Goal: Task Accomplishment & Management: Manage account settings

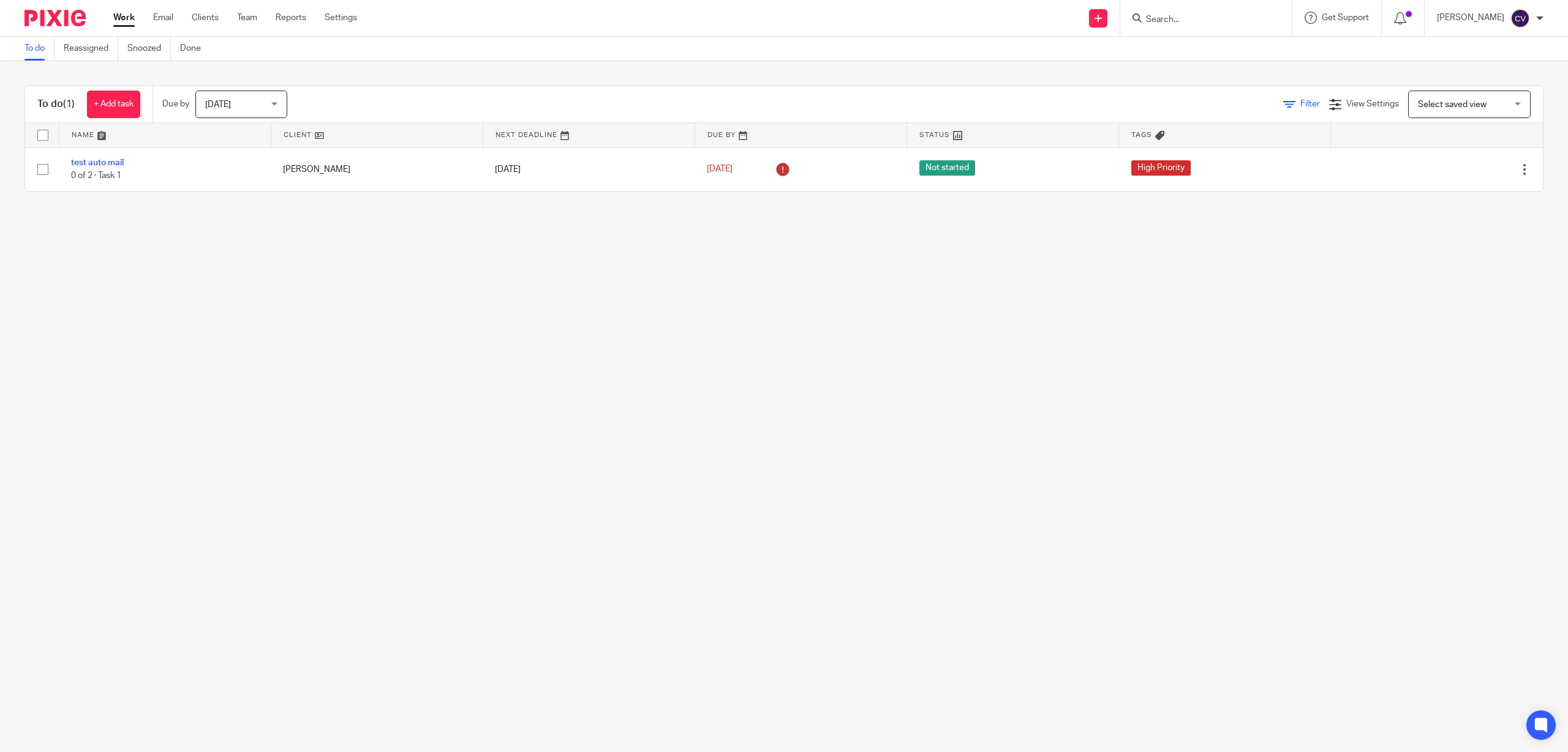
click at [1283, 103] on link "Filter" at bounding box center [1301, 104] width 36 height 9
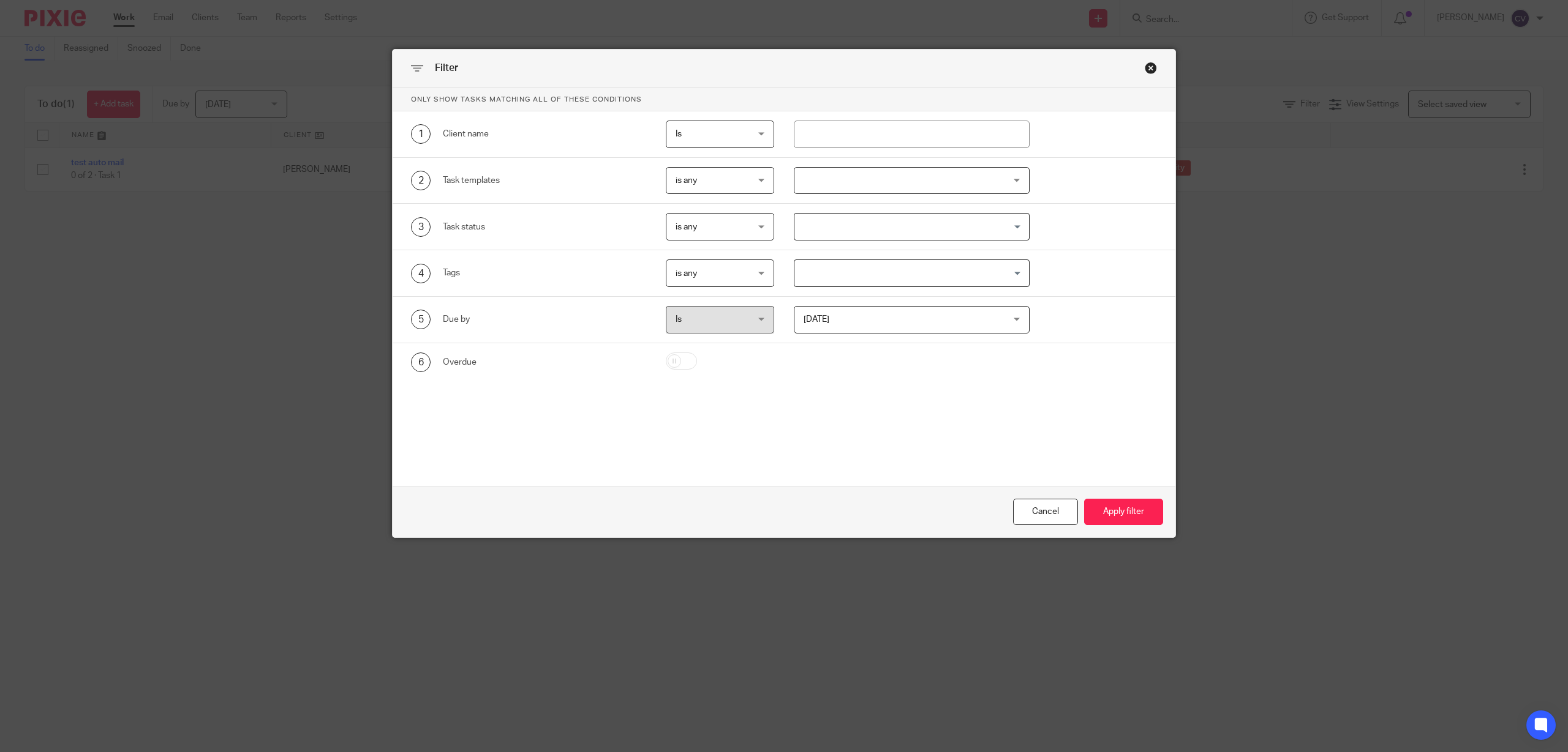
click at [1006, 314] on div "Today Today" at bounding box center [912, 320] width 236 height 28
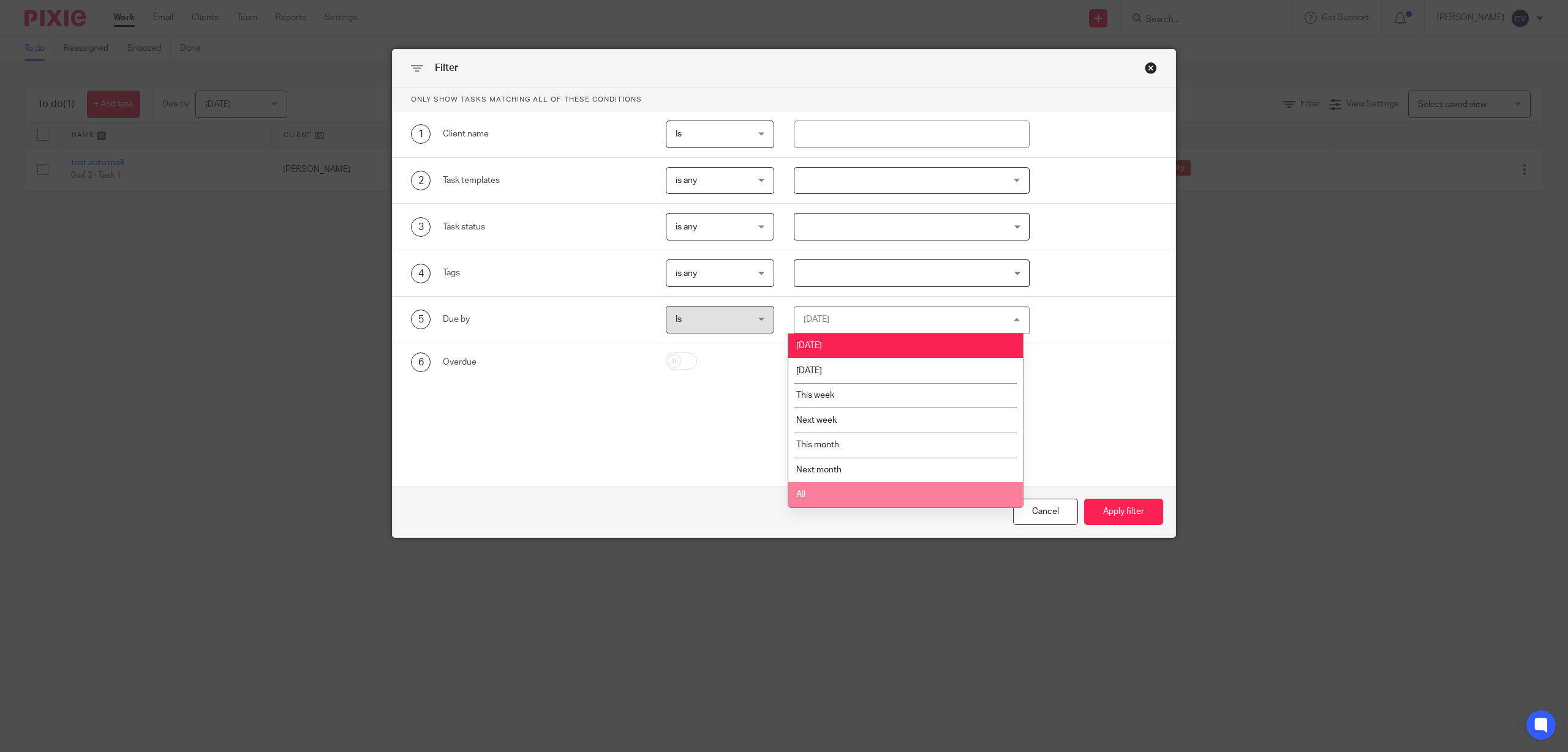
click at [795, 491] on li "All" at bounding box center [905, 495] width 235 height 25
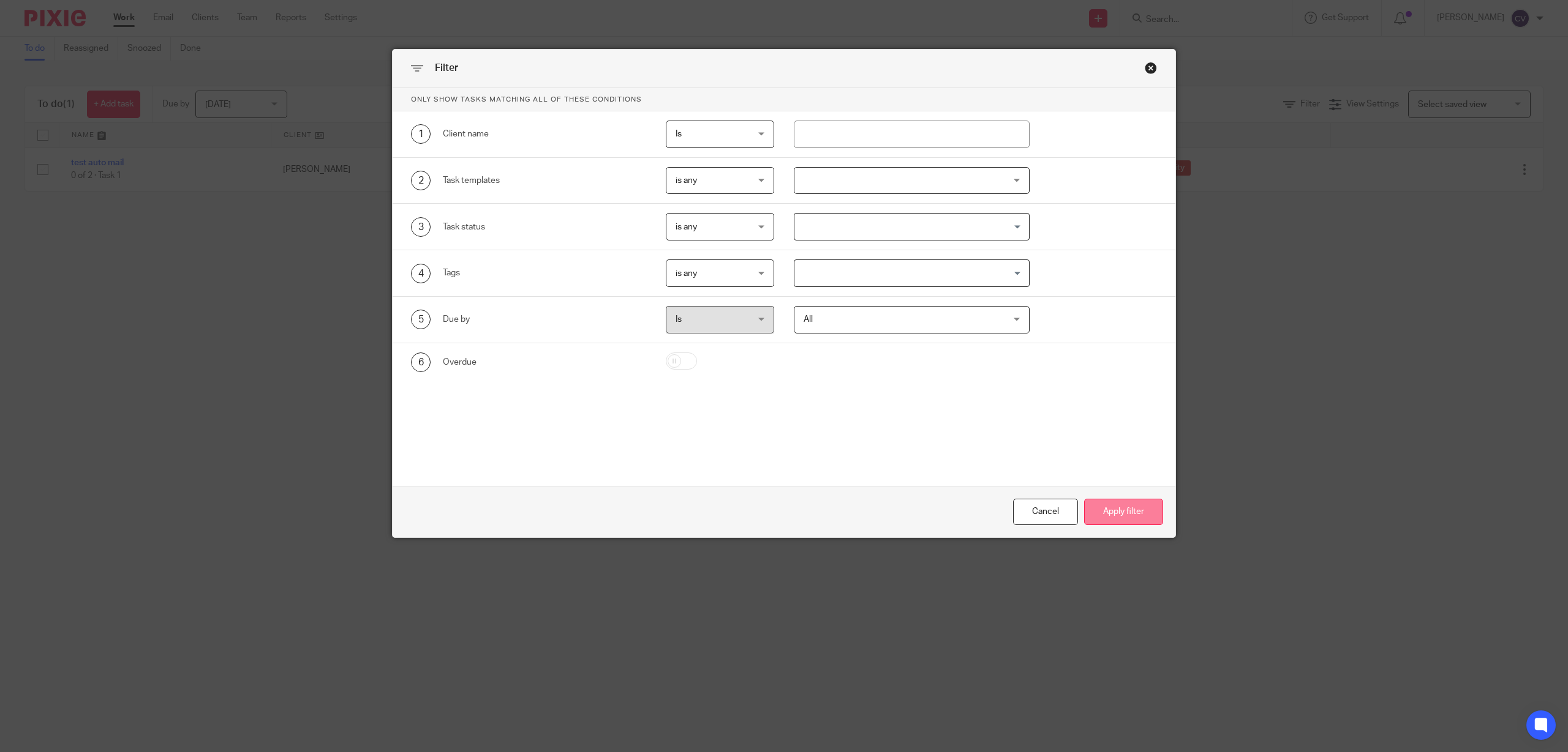
drag, startPoint x: 1124, startPoint y: 511, endPoint x: 1103, endPoint y: 507, distance: 21.4
click at [1123, 510] on button "Apply filter" at bounding box center [1123, 512] width 79 height 26
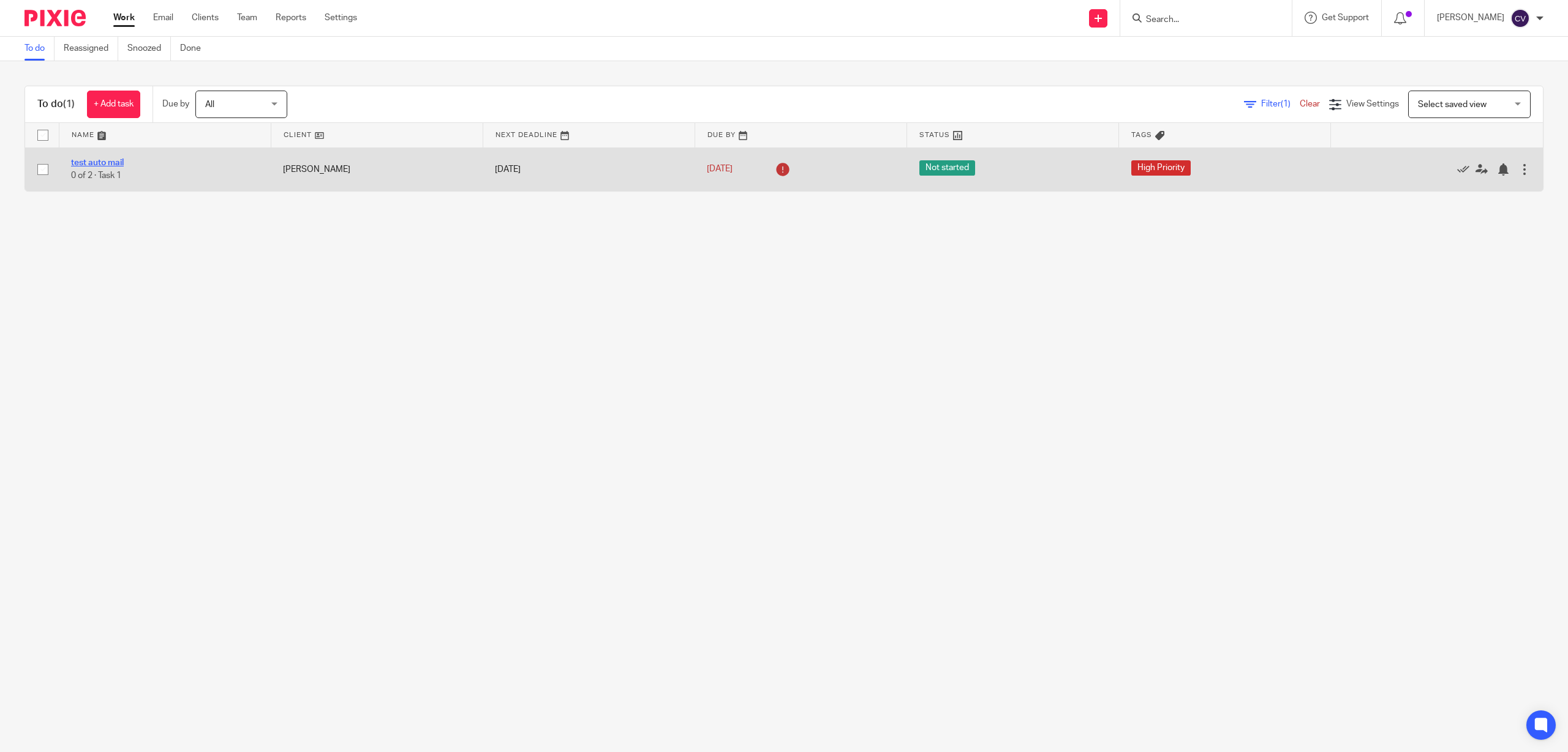
click at [81, 159] on link "test auto mail" at bounding box center [98, 163] width 52 height 9
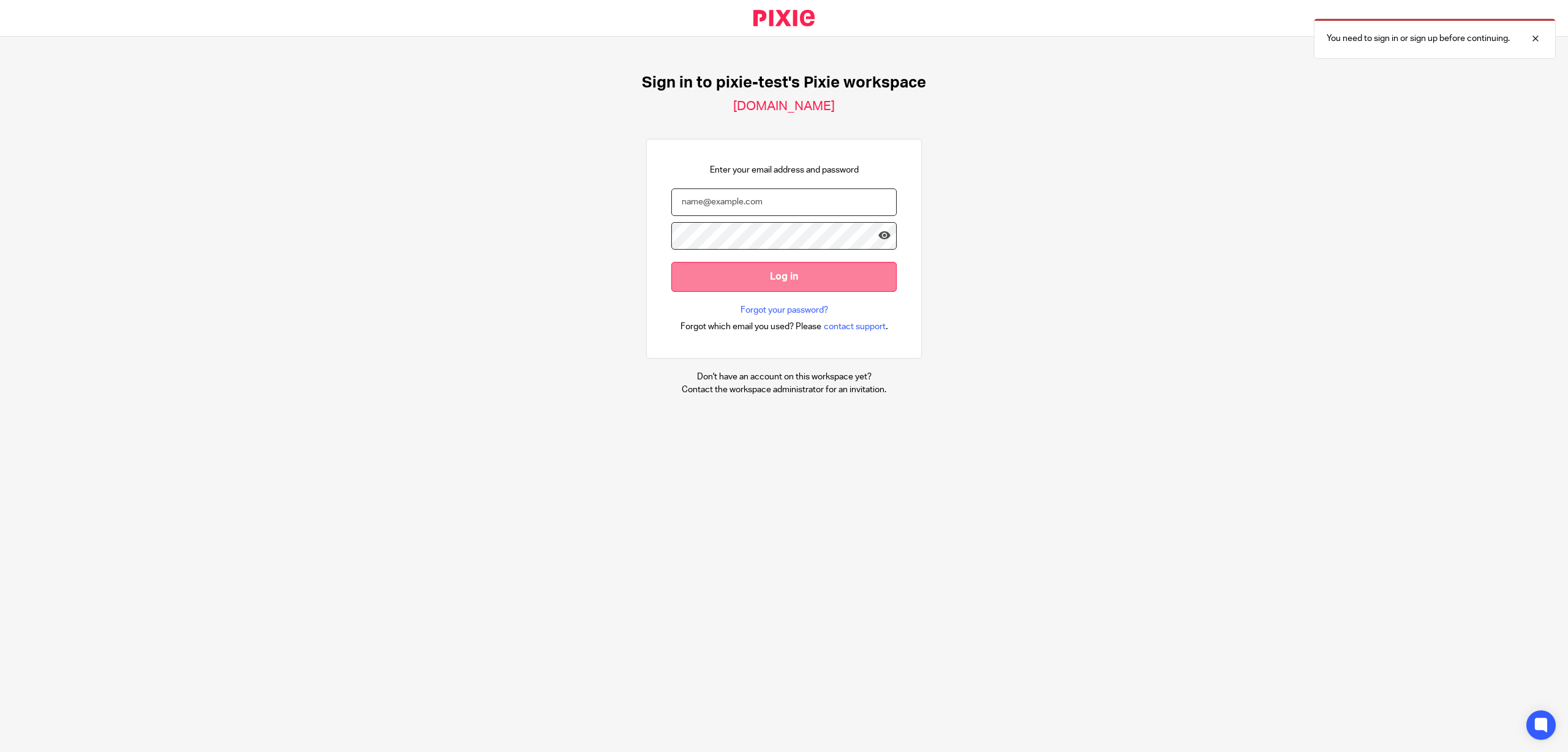
type input "craig.voigt@theaccessgroup.com"
click at [773, 279] on input "Log in" at bounding box center [784, 277] width 225 height 30
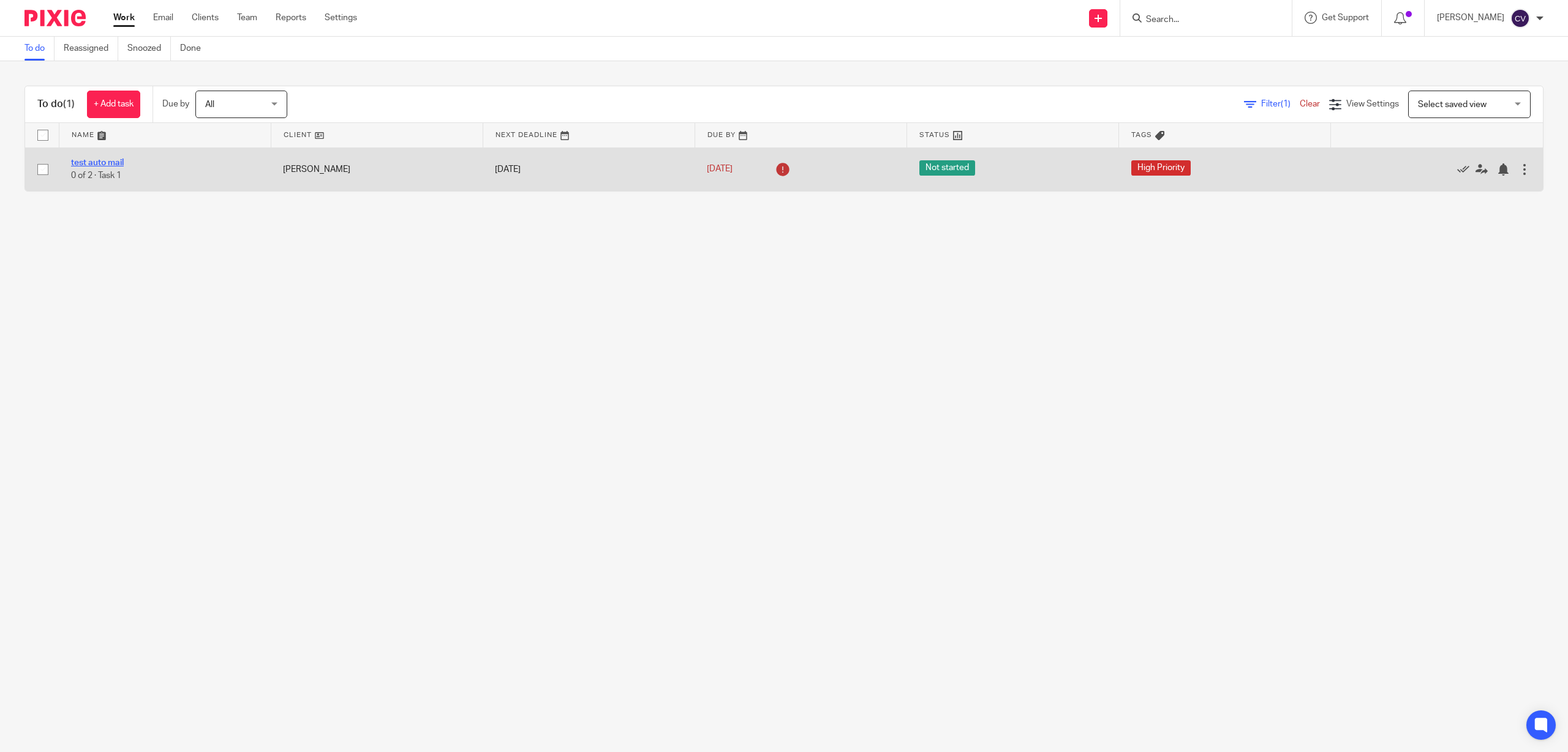
click at [98, 160] on link "test auto mail" at bounding box center [98, 163] width 52 height 9
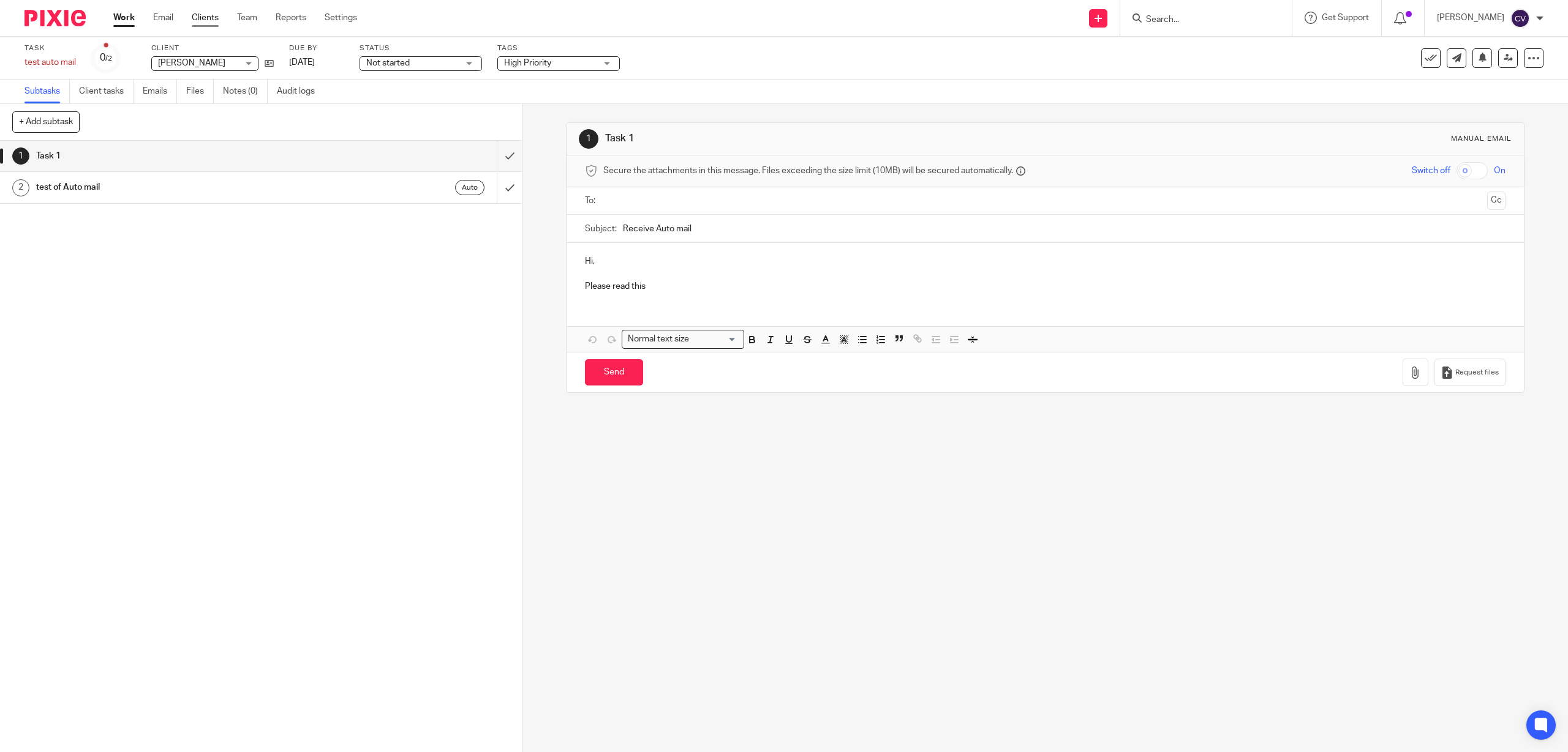
click at [209, 15] on link "Clients" at bounding box center [205, 17] width 27 height 12
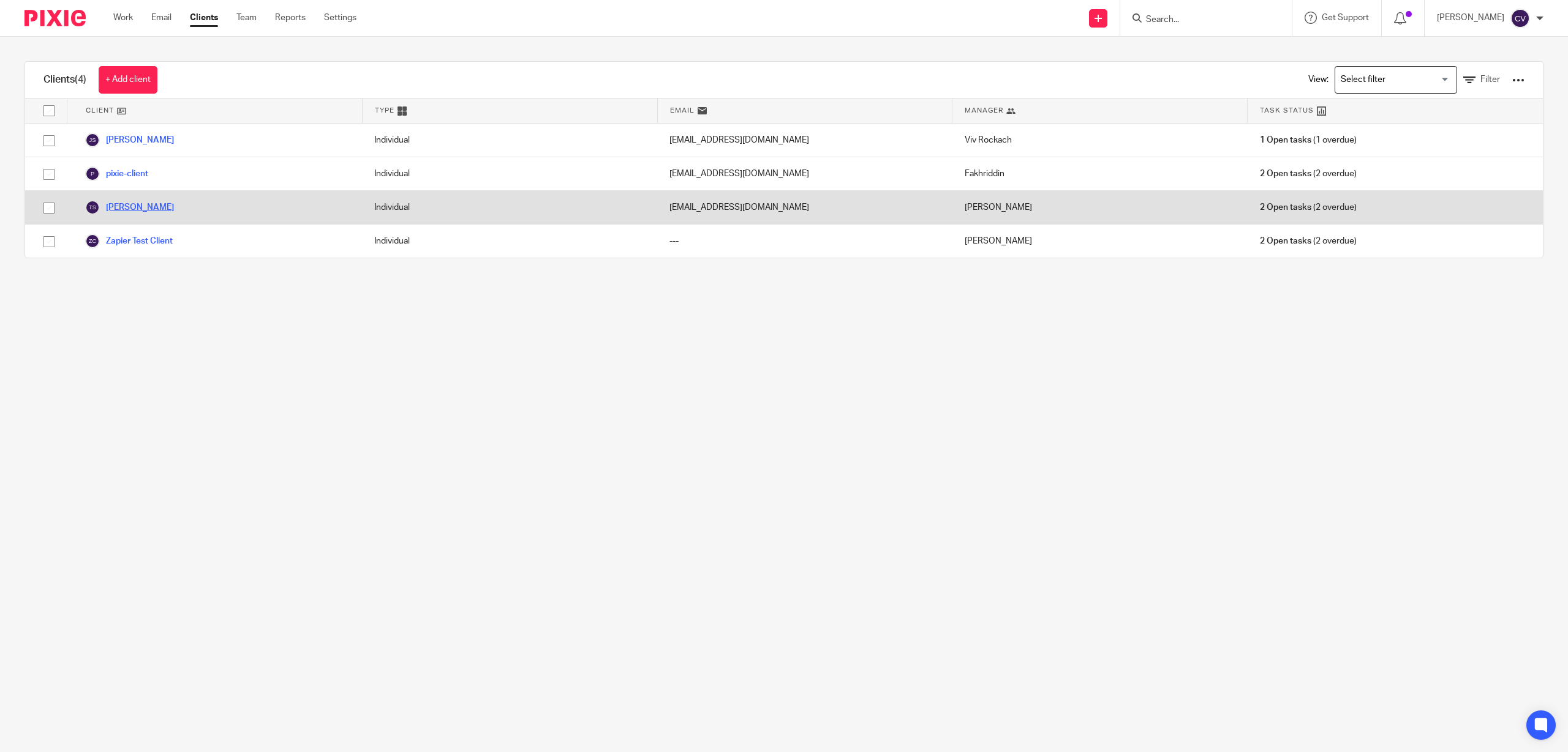
click at [126, 206] on link "[PERSON_NAME]" at bounding box center [130, 207] width 89 height 15
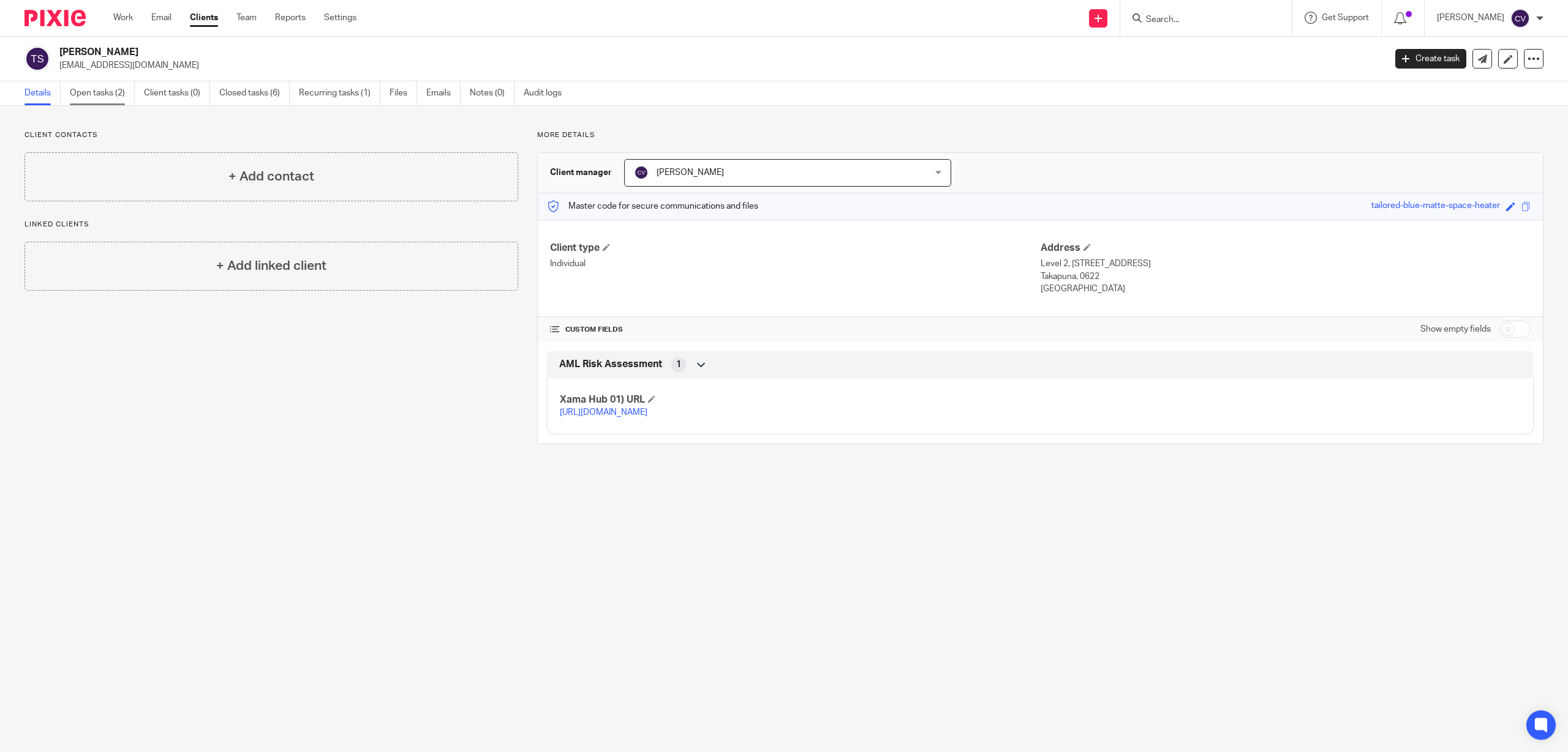
click at [96, 91] on link "Open tasks (2)" at bounding box center [102, 93] width 65 height 24
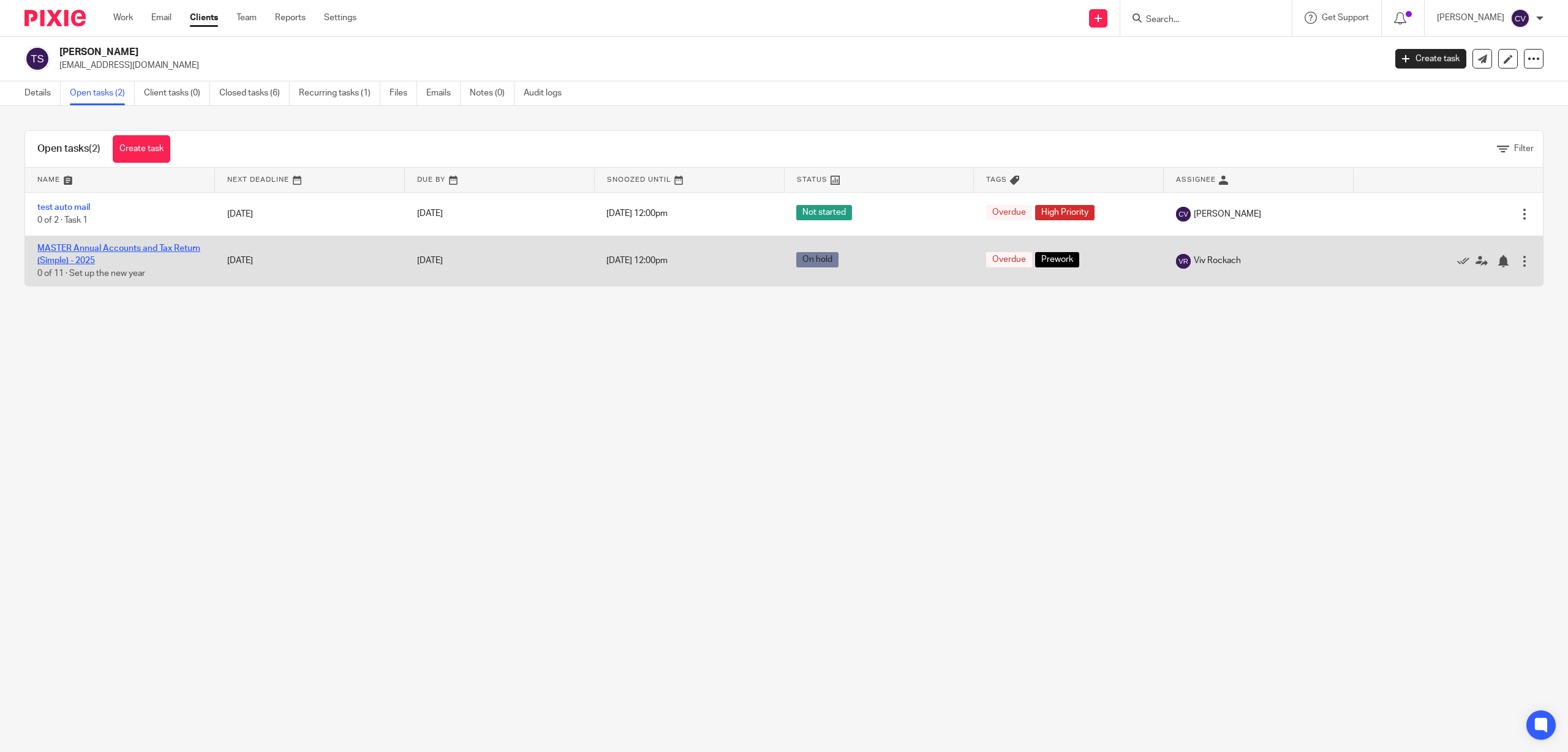
click at [89, 250] on link "MASTER Annual Accounts and Tax Return (Simple) - 2025" at bounding box center [119, 254] width 163 height 21
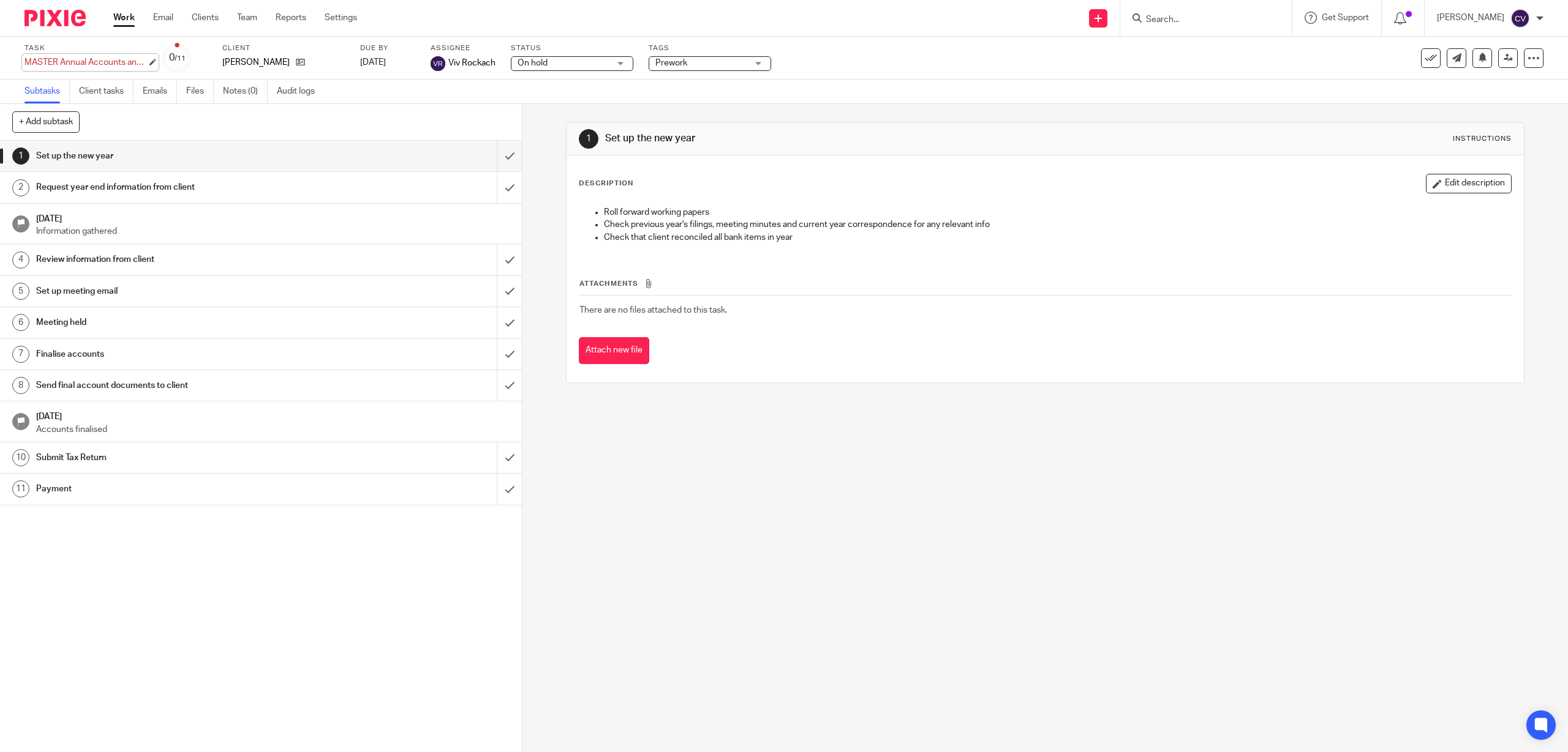
click at [68, 60] on div "MASTER Annual Accounts and Tax Return (Simple) - 2025 Save MASTER Annual Accoun…" at bounding box center [86, 62] width 122 height 12
click at [204, 135] on div "+ Add subtask Cancel + Add" at bounding box center [261, 122] width 521 height 36
click at [205, 12] on link "Clients" at bounding box center [205, 17] width 27 height 12
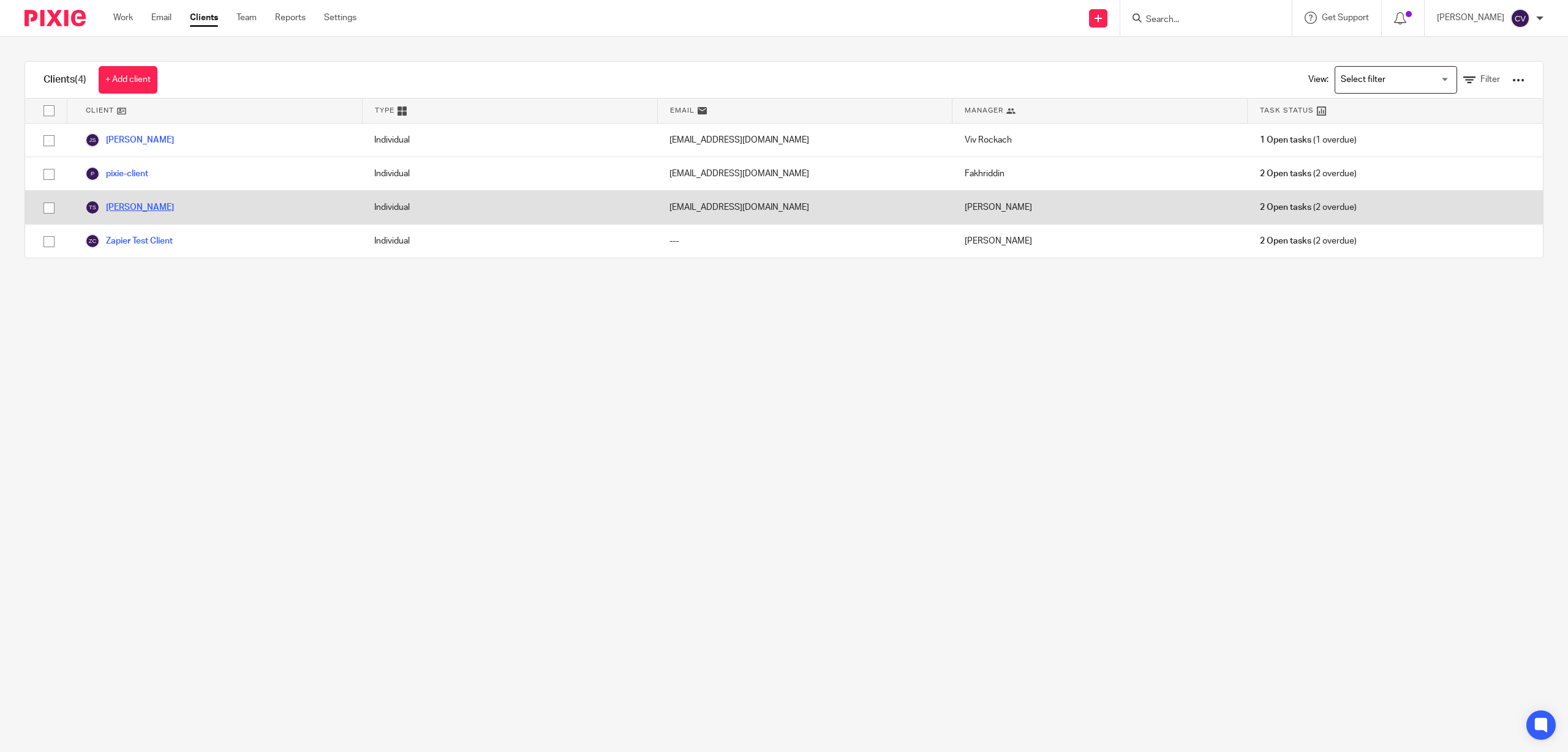
click at [128, 206] on link "[PERSON_NAME]" at bounding box center [130, 207] width 89 height 15
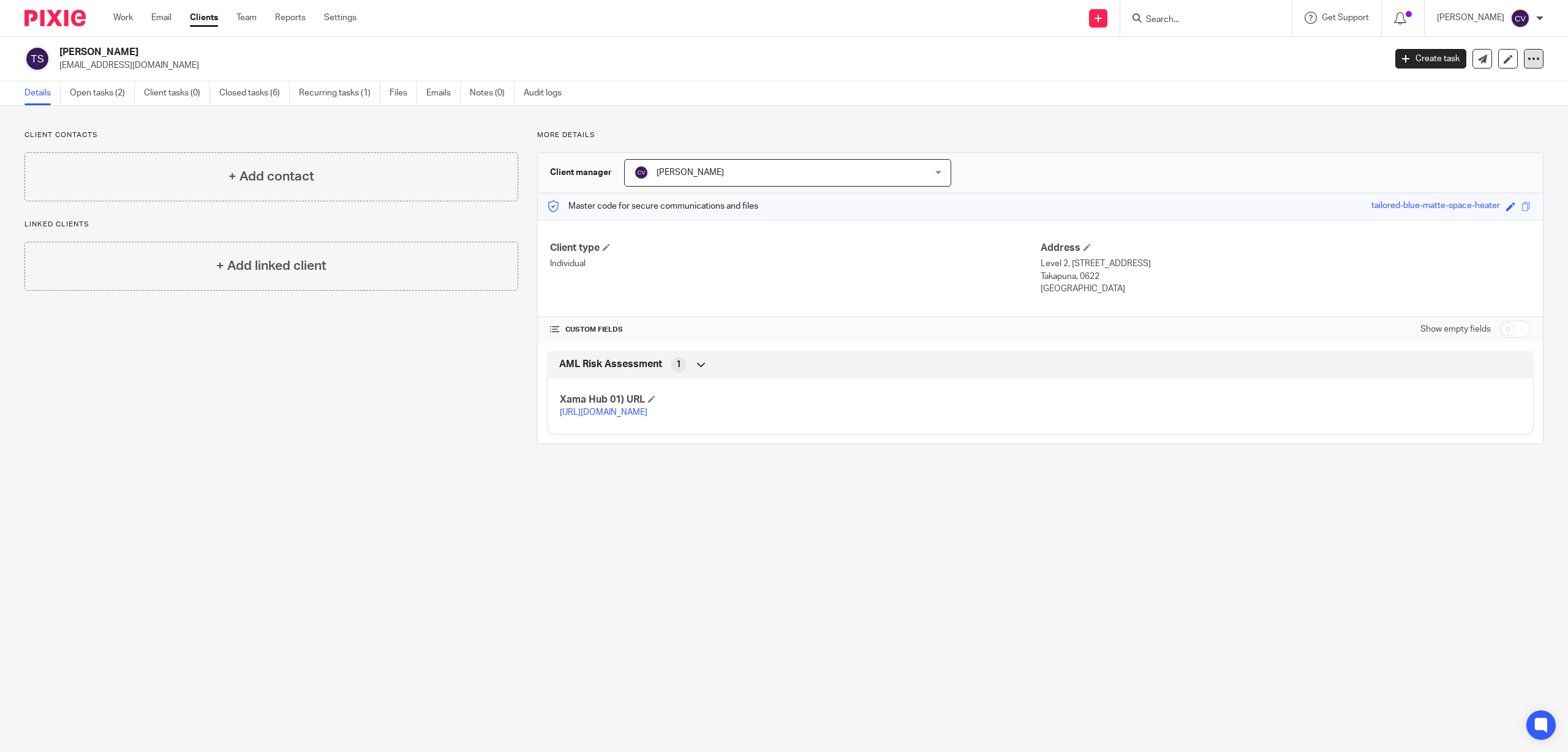
click at [1527, 59] on icon at bounding box center [1533, 58] width 12 height 12
click at [314, 483] on main "[PERSON_NAME] [EMAIL_ADDRESS][DOMAIN_NAME] Create task Export data Merge Archiv…" at bounding box center [784, 376] width 1568 height 752
click at [340, 15] on link "Settings" at bounding box center [340, 17] width 33 height 12
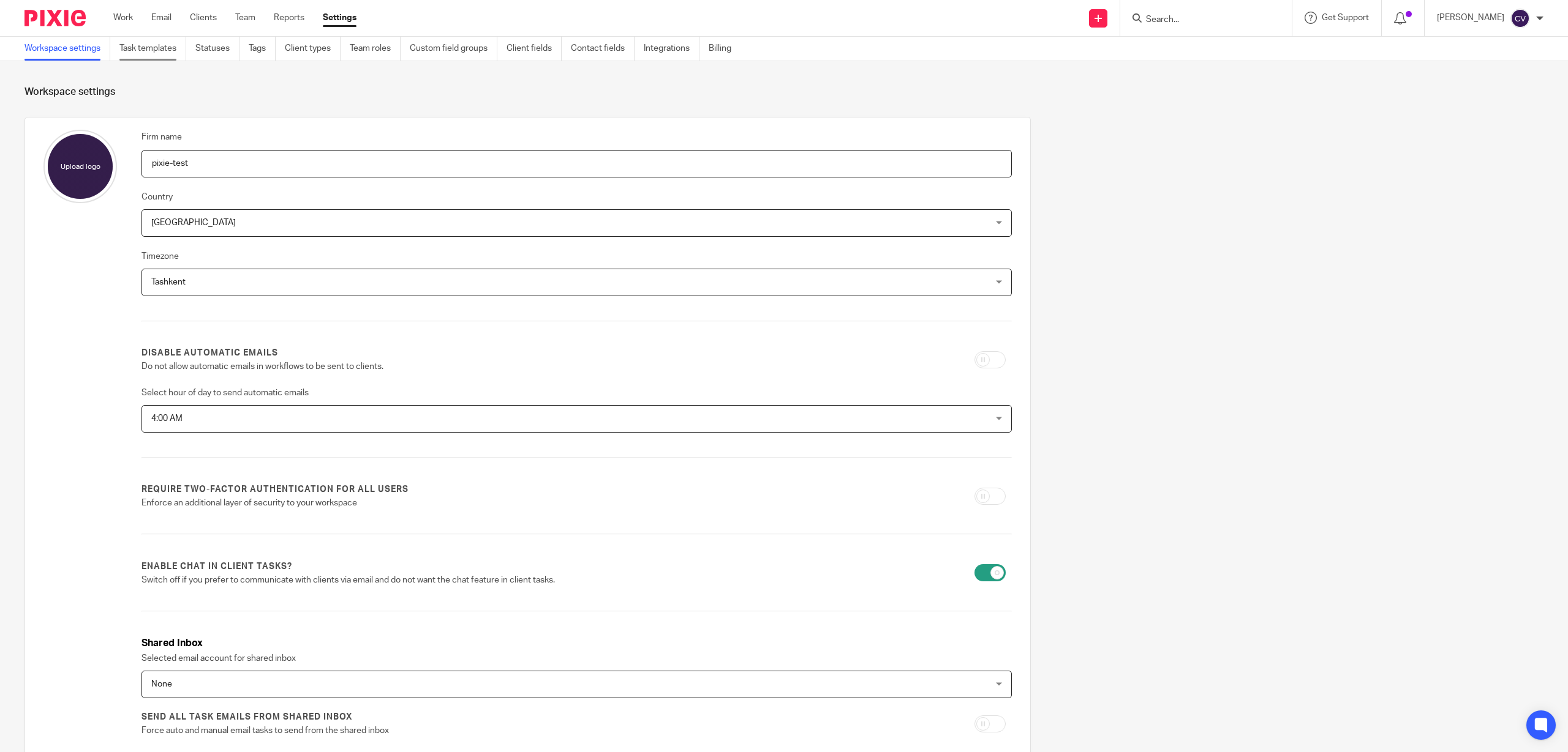
click at [157, 48] on link "Task templates" at bounding box center [153, 48] width 67 height 24
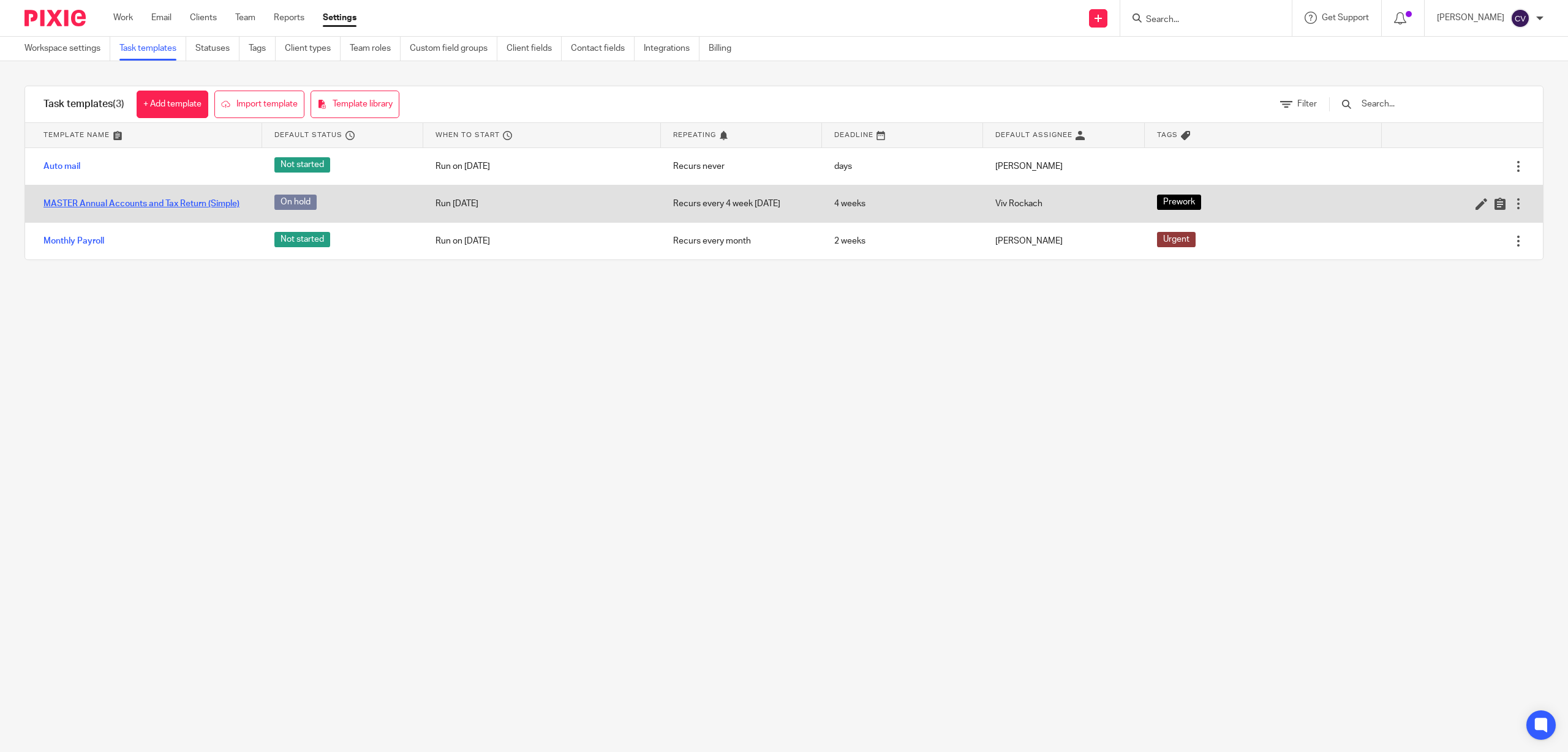
click at [135, 202] on link "MASTER Annual Accounts and Tax Return (Simple)" at bounding box center [141, 204] width 196 height 12
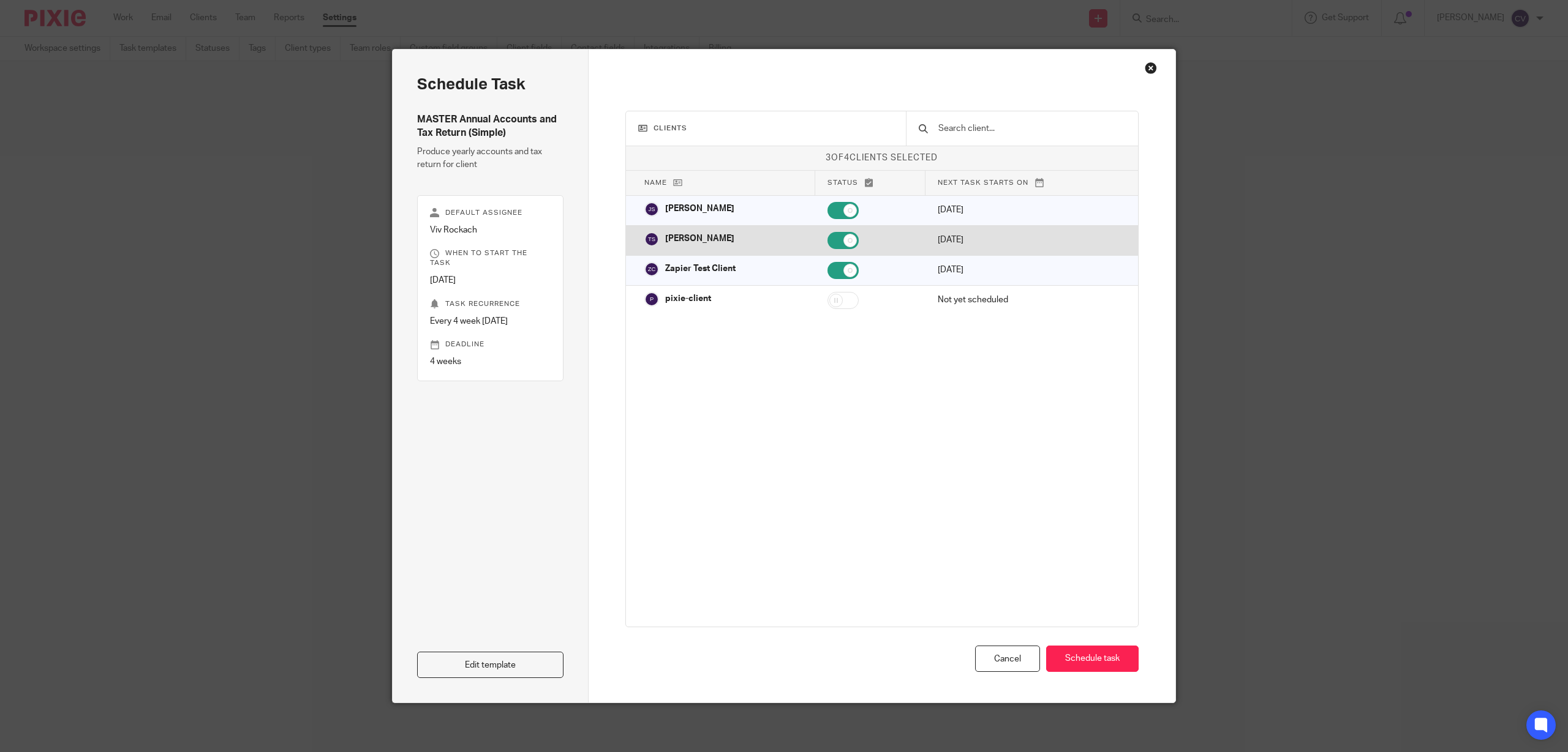
click at [671, 235] on p "Tom Sawyer" at bounding box center [699, 239] width 69 height 12
click at [671, 234] on p "[PERSON_NAME]" at bounding box center [699, 239] width 69 height 12
checkbox input "true"
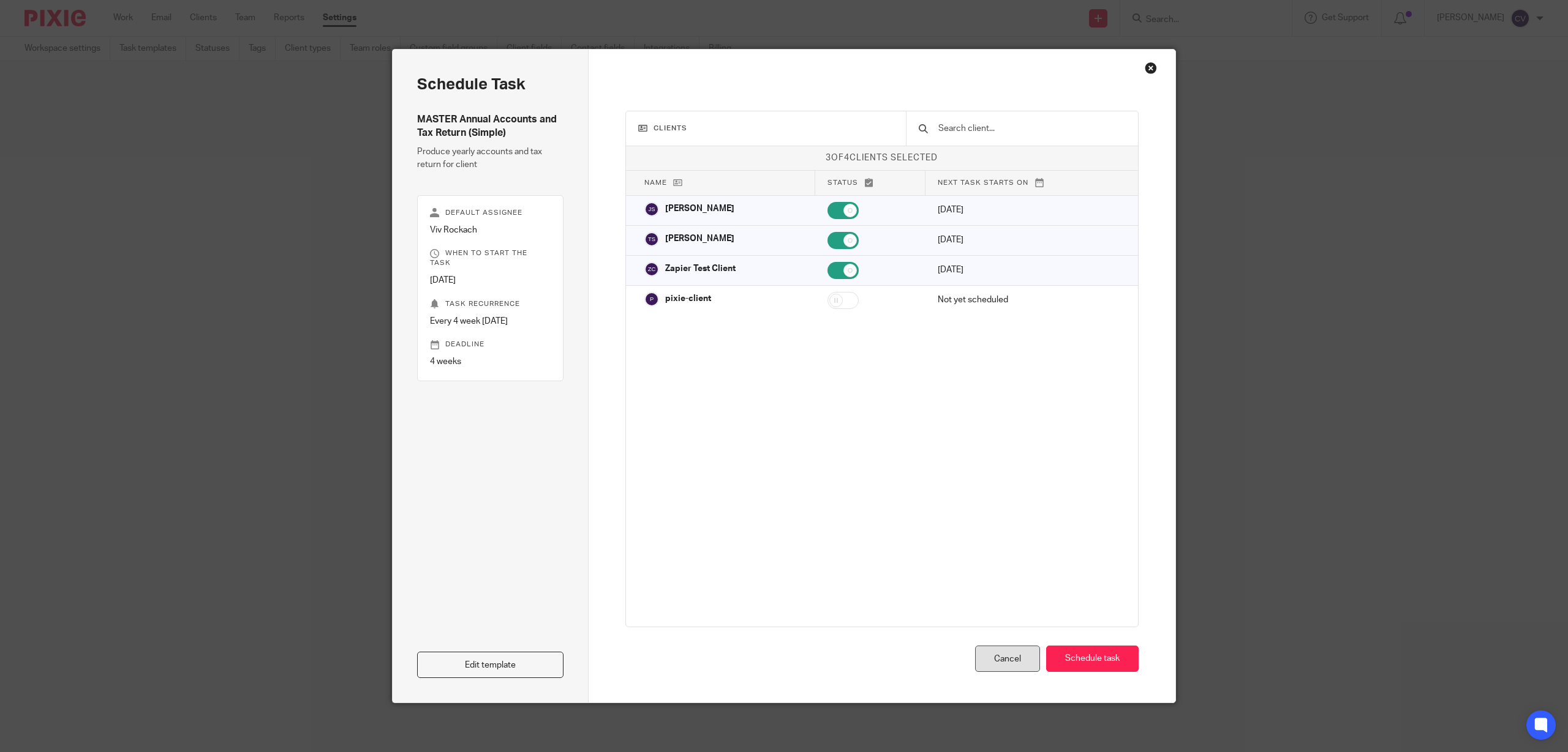
click at [988, 657] on div "Cancel" at bounding box center [1007, 659] width 65 height 26
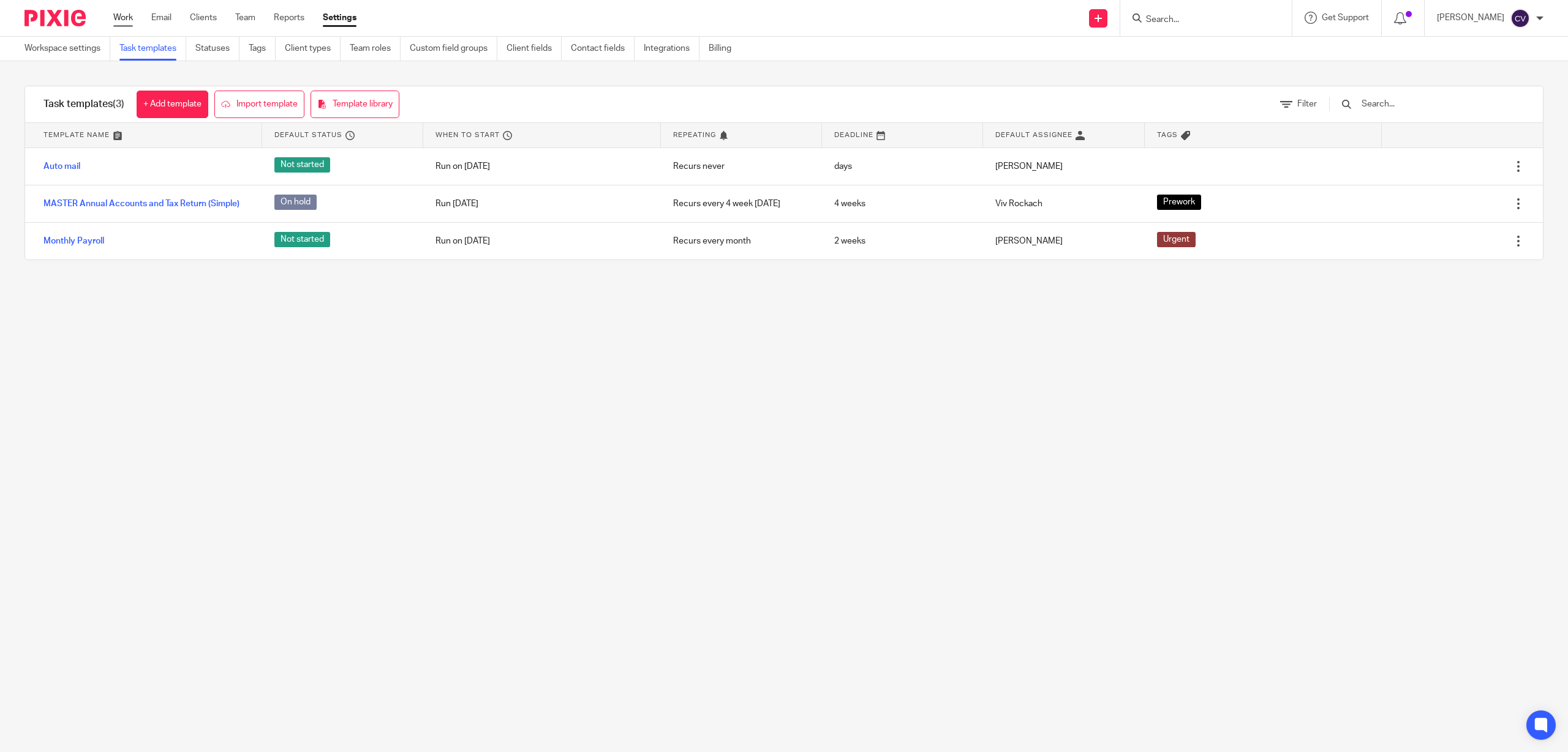
click at [120, 13] on link "Work" at bounding box center [123, 17] width 20 height 12
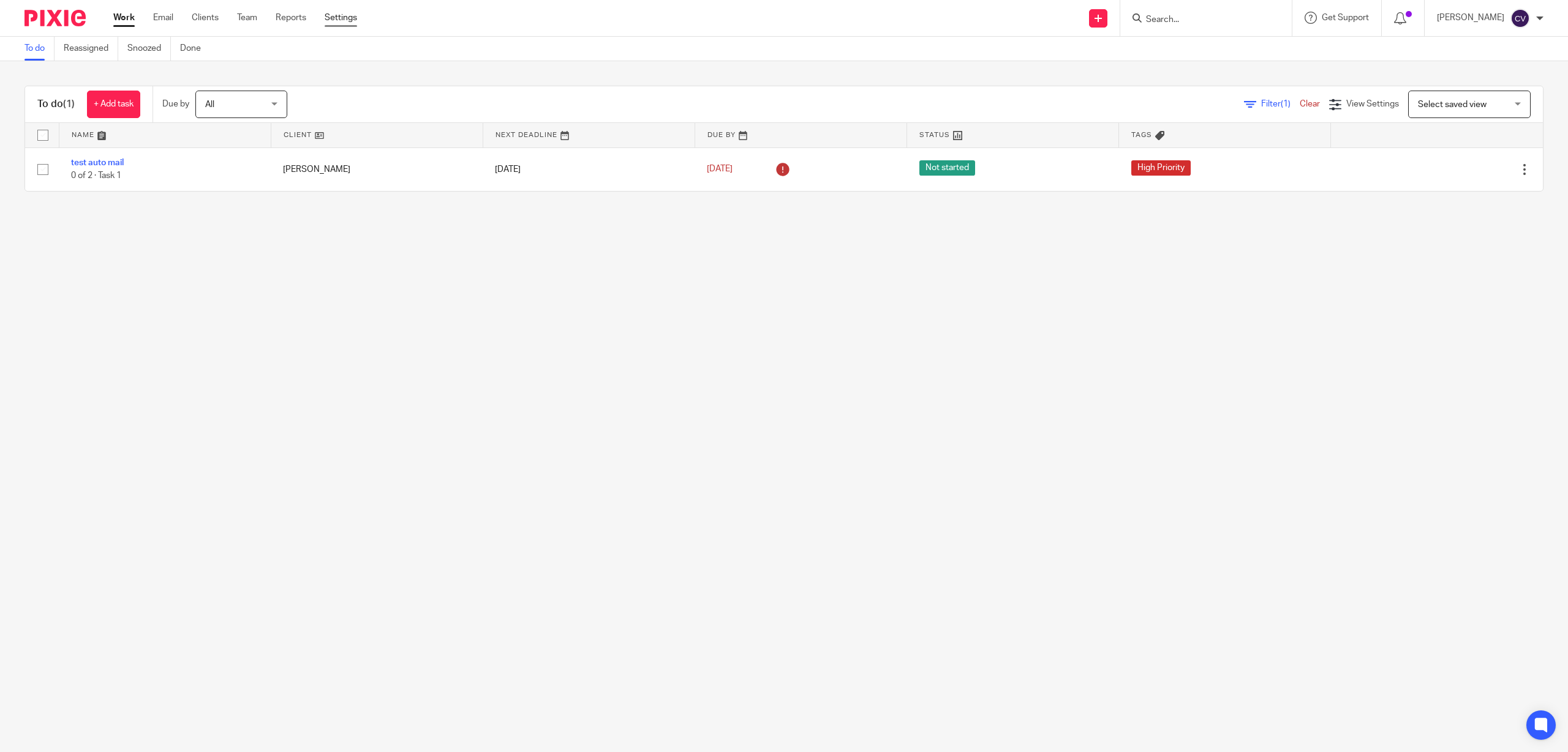
click at [336, 18] on link "Settings" at bounding box center [341, 17] width 33 height 12
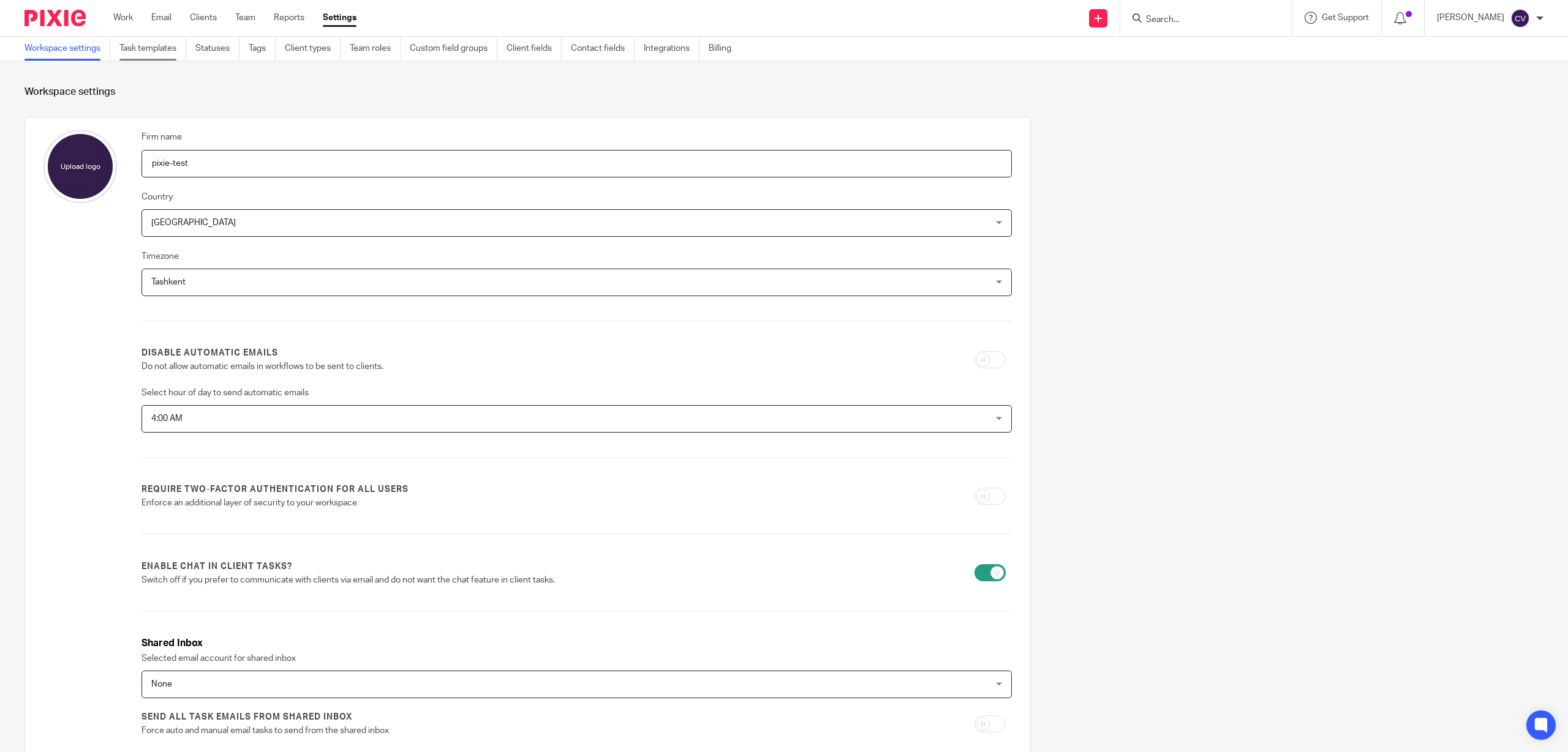
click at [168, 48] on link "Task templates" at bounding box center [153, 48] width 67 height 24
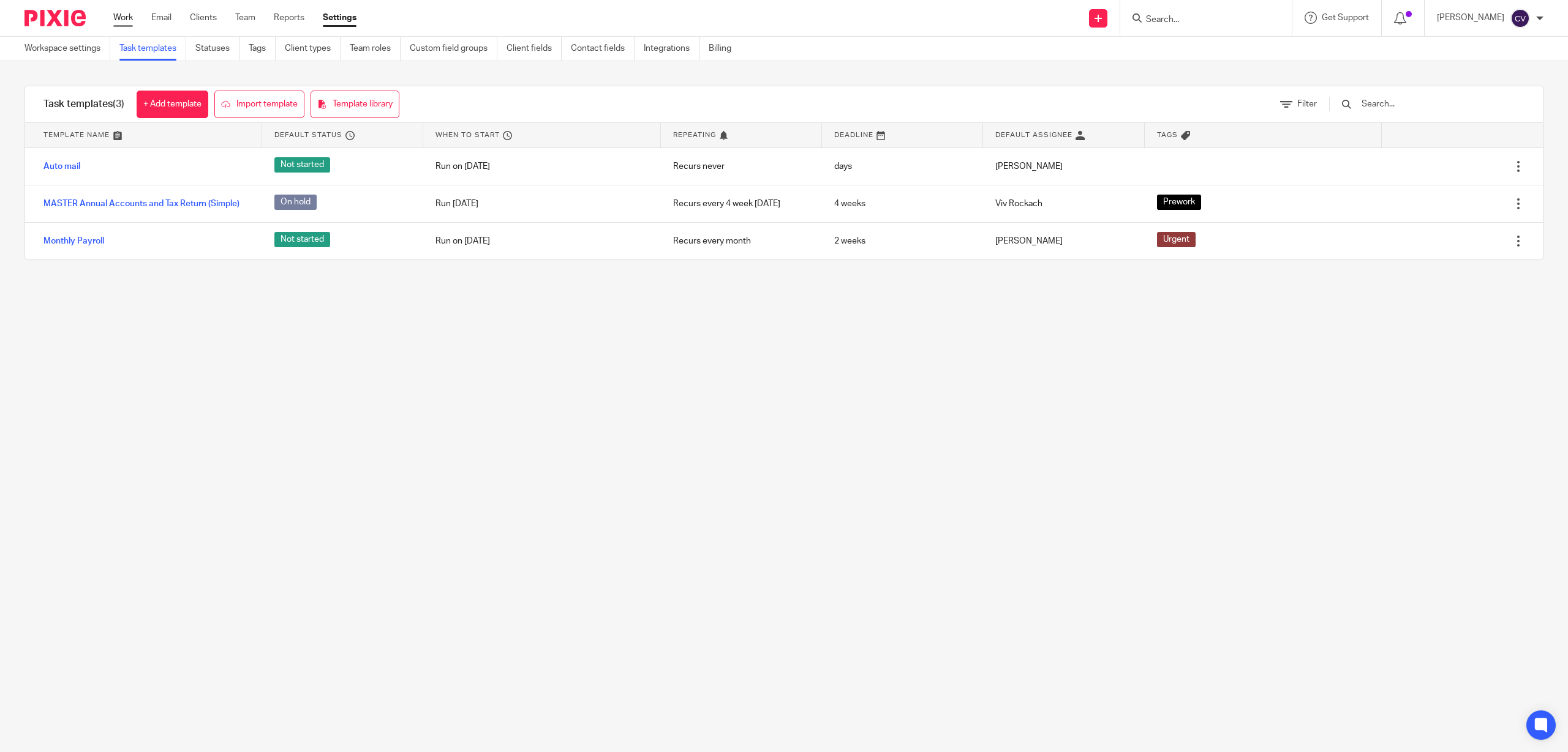
click at [127, 15] on link "Work" at bounding box center [123, 17] width 20 height 12
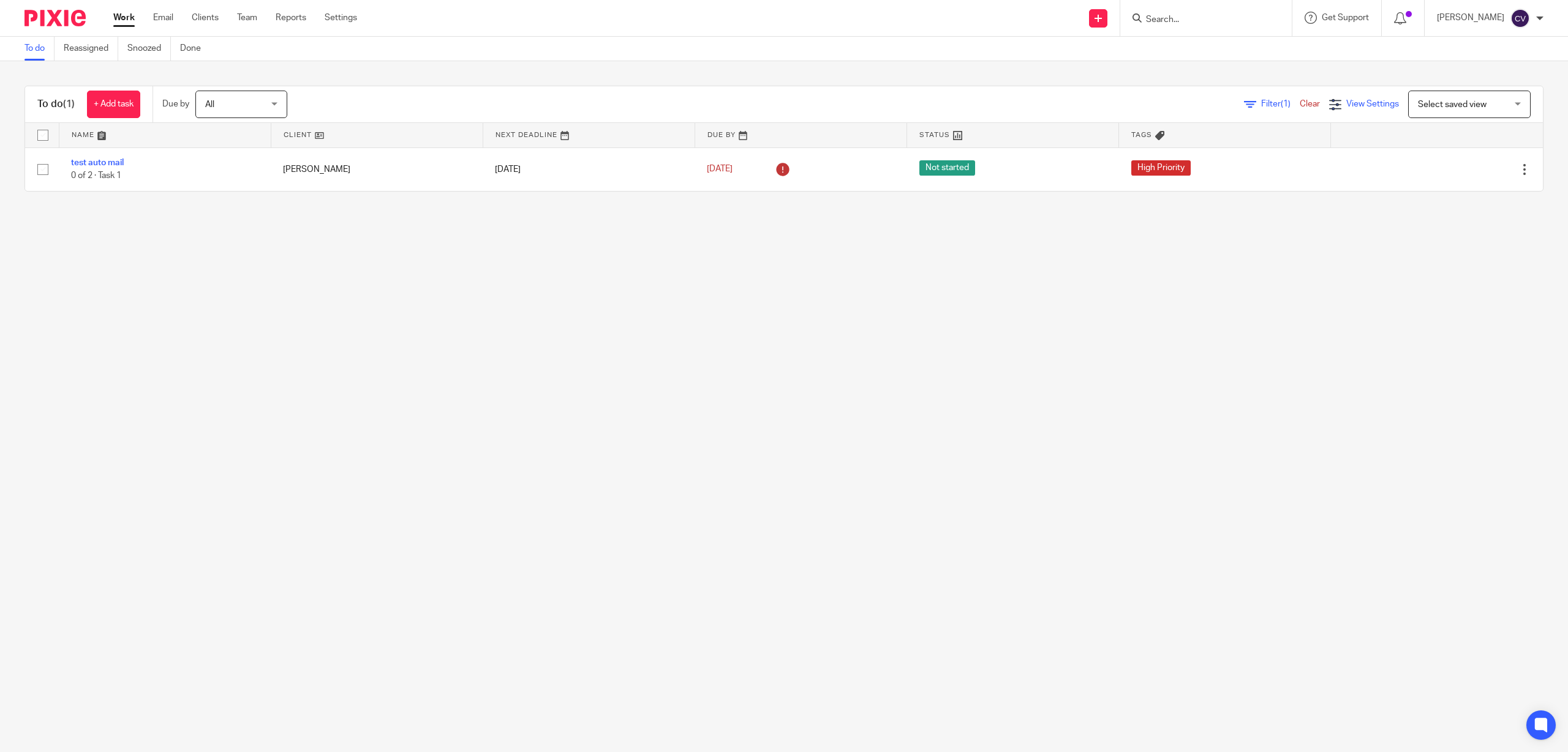
click at [1346, 104] on span "View Settings" at bounding box center [1372, 104] width 52 height 9
drag, startPoint x: 1280, startPoint y: 149, endPoint x: 1272, endPoint y: 156, distance: 10.6
click at [1280, 149] on span "Manage saved views" at bounding box center [1292, 152] width 79 height 9
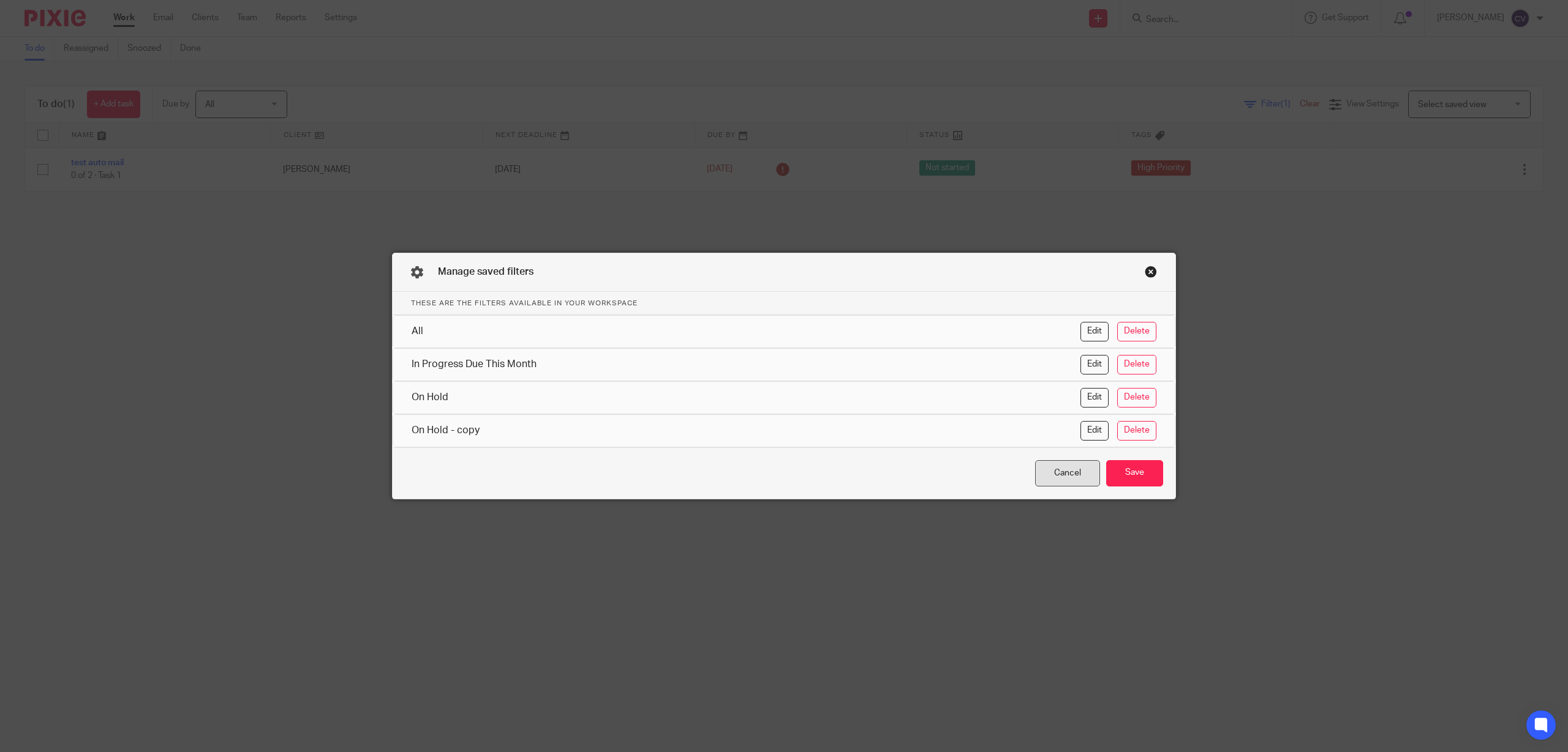
click at [1070, 463] on div "Cancel" at bounding box center [1067, 473] width 65 height 26
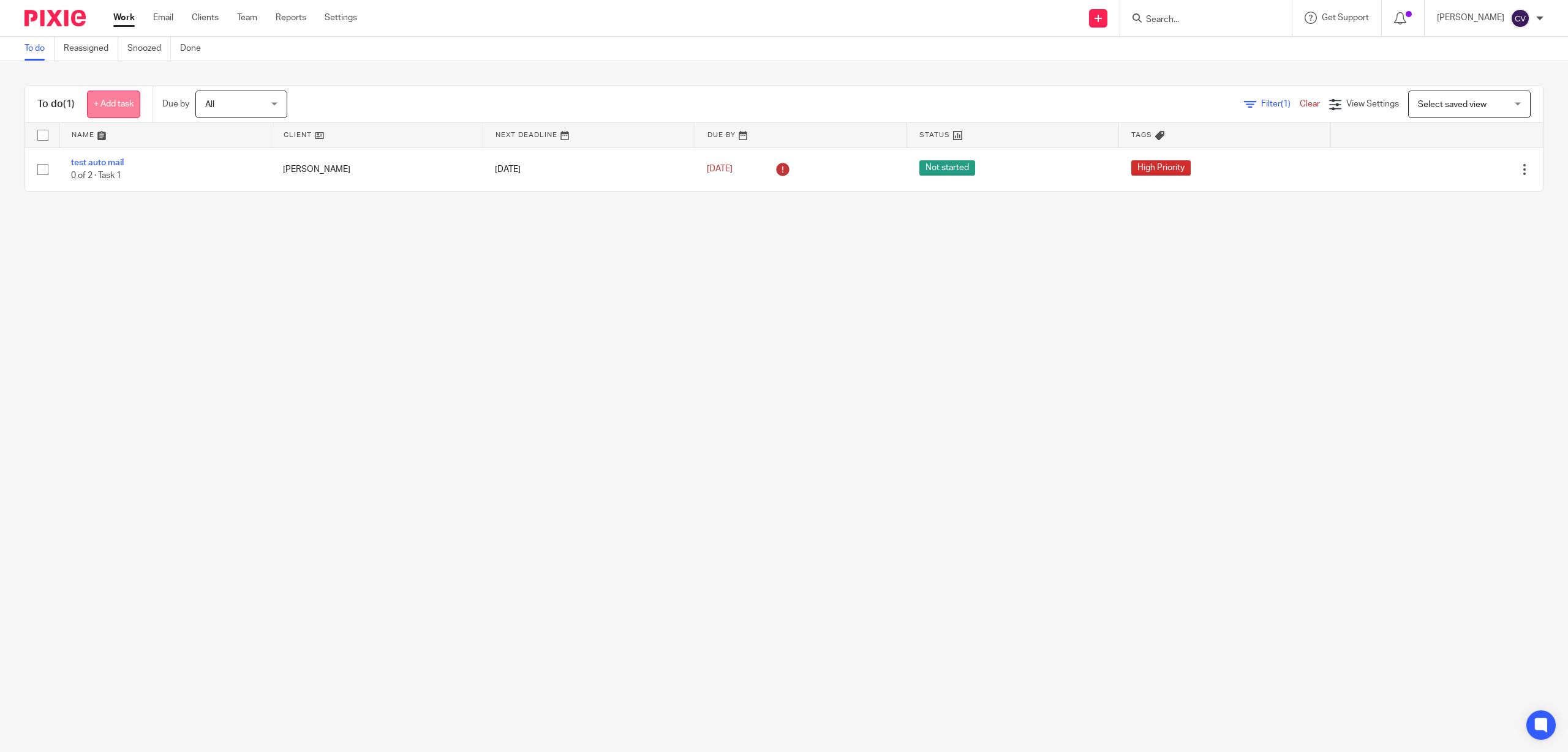
click at [121, 101] on link "+ Add task" at bounding box center [113, 104] width 53 height 28
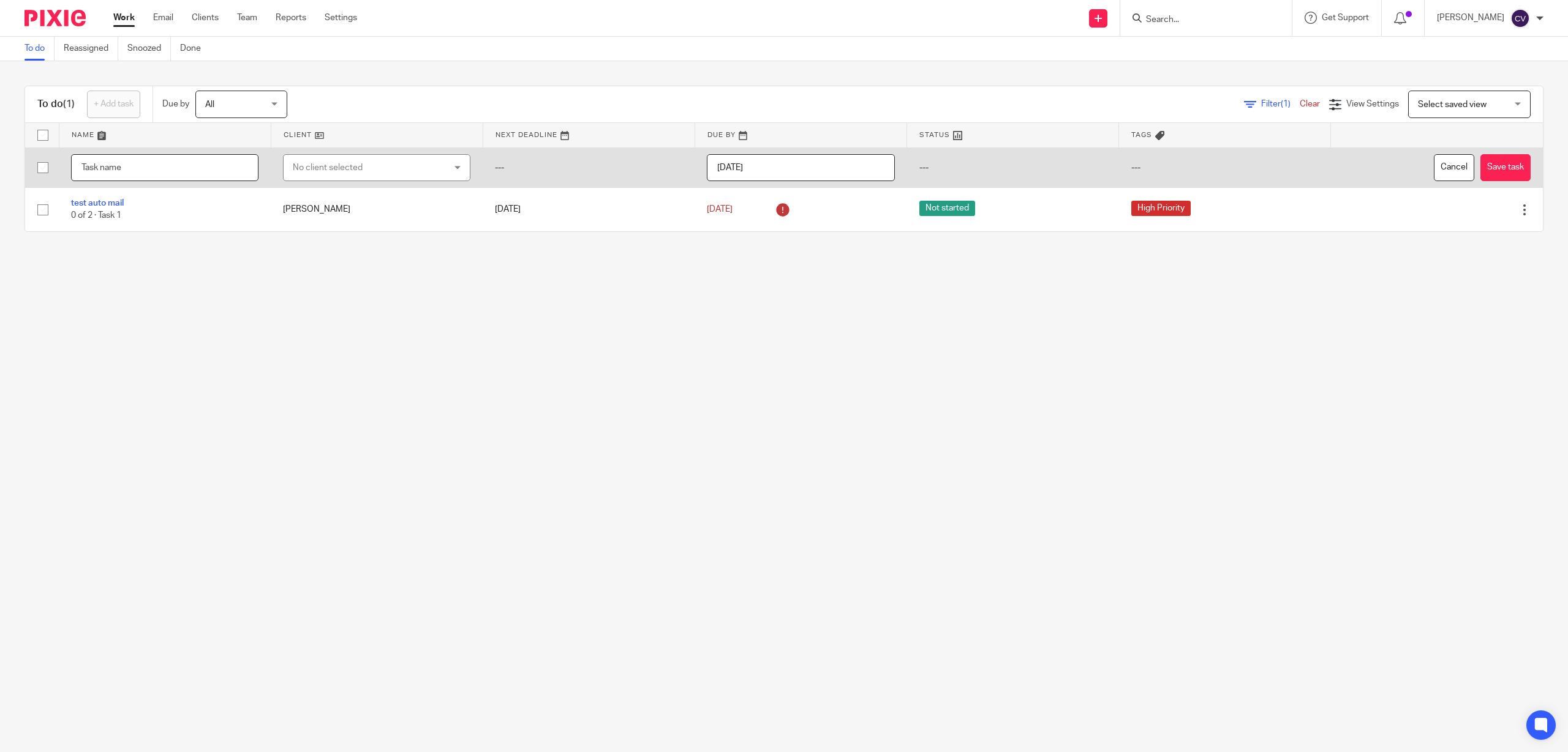
click at [119, 173] on input "text" at bounding box center [165, 168] width 187 height 28
type input "task tooo"
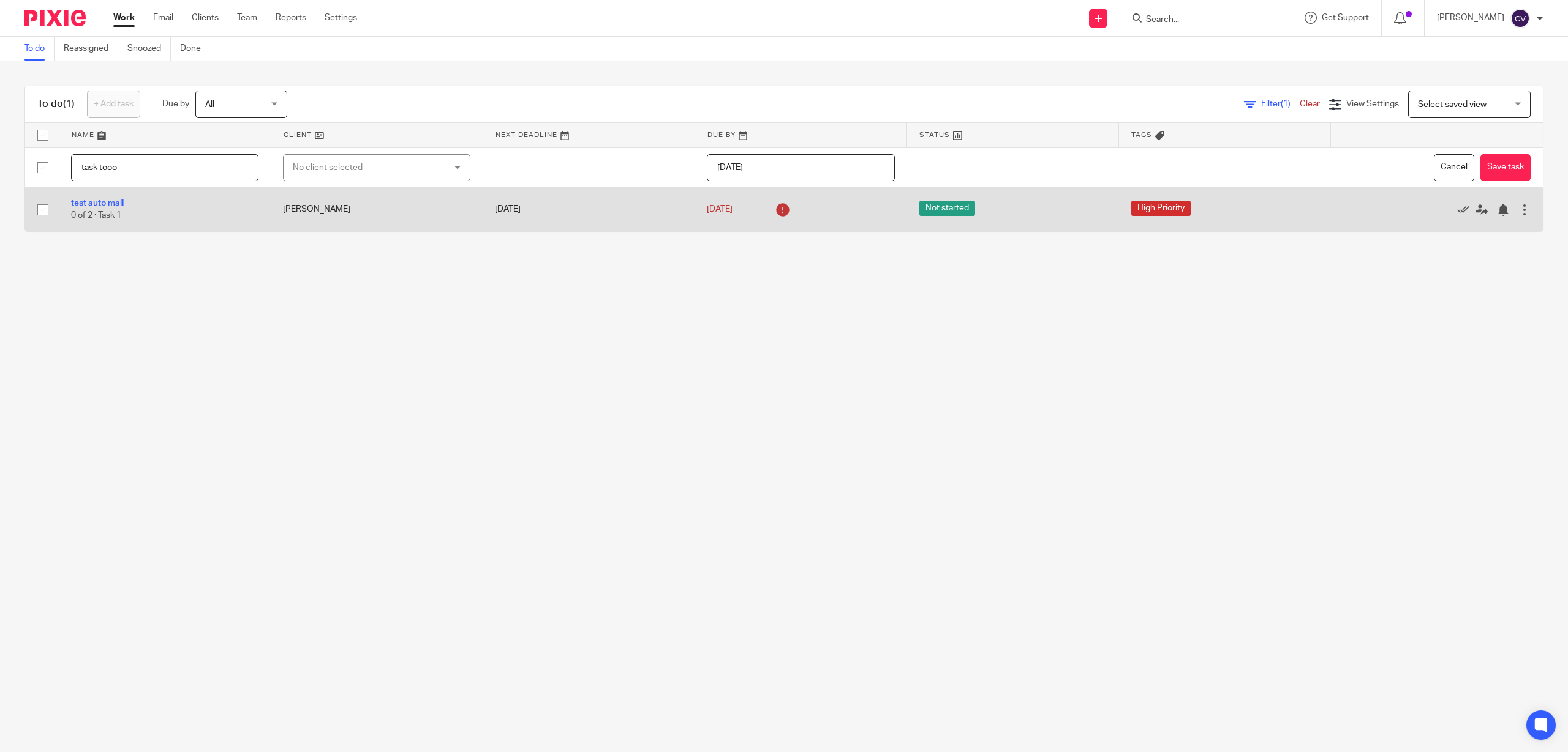
drag, startPoint x: 130, startPoint y: 174, endPoint x: 323, endPoint y: 205, distance: 195.5
click at [150, 175] on input "task tooo" at bounding box center [165, 168] width 187 height 28
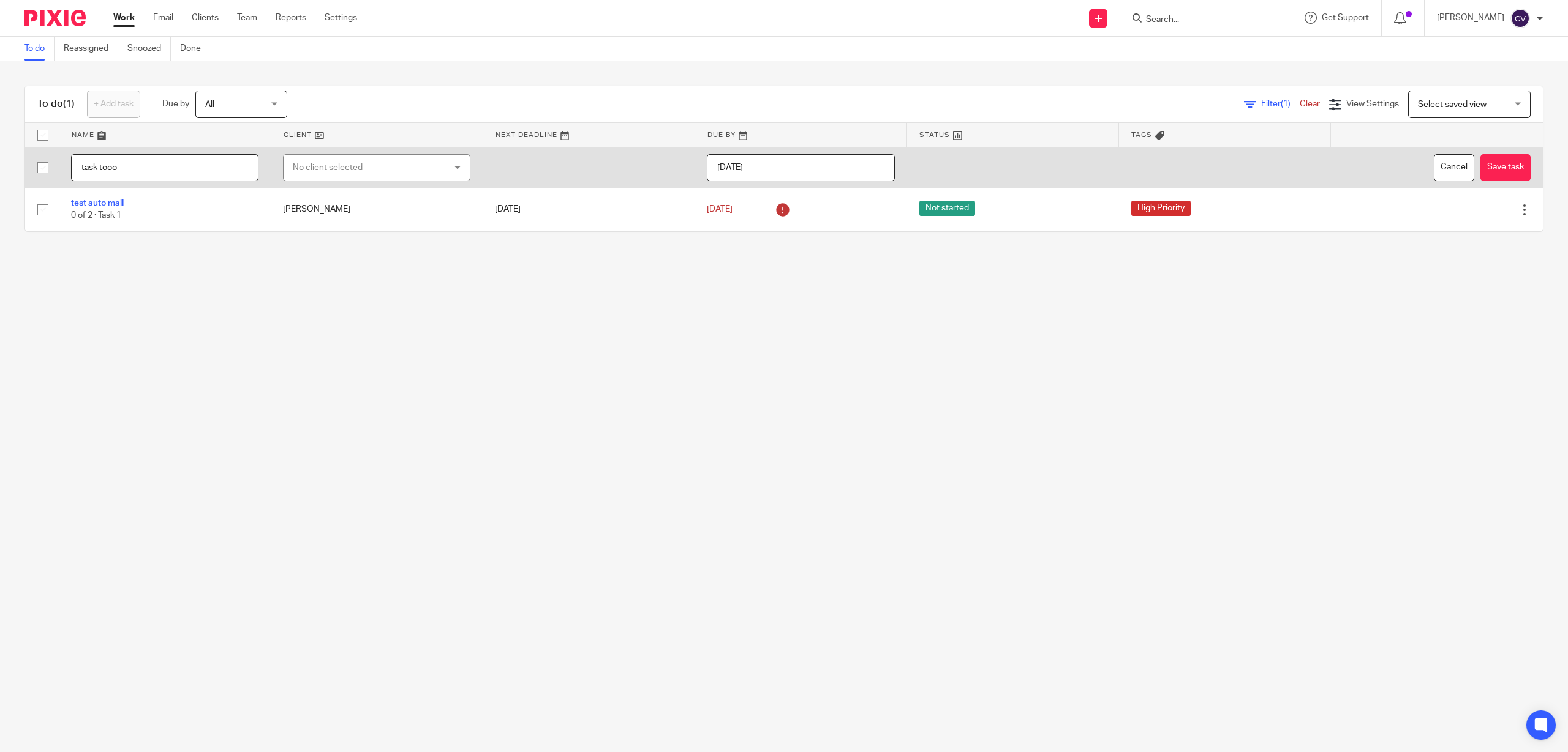
click at [345, 178] on div "No client selected" at bounding box center [363, 167] width 141 height 25
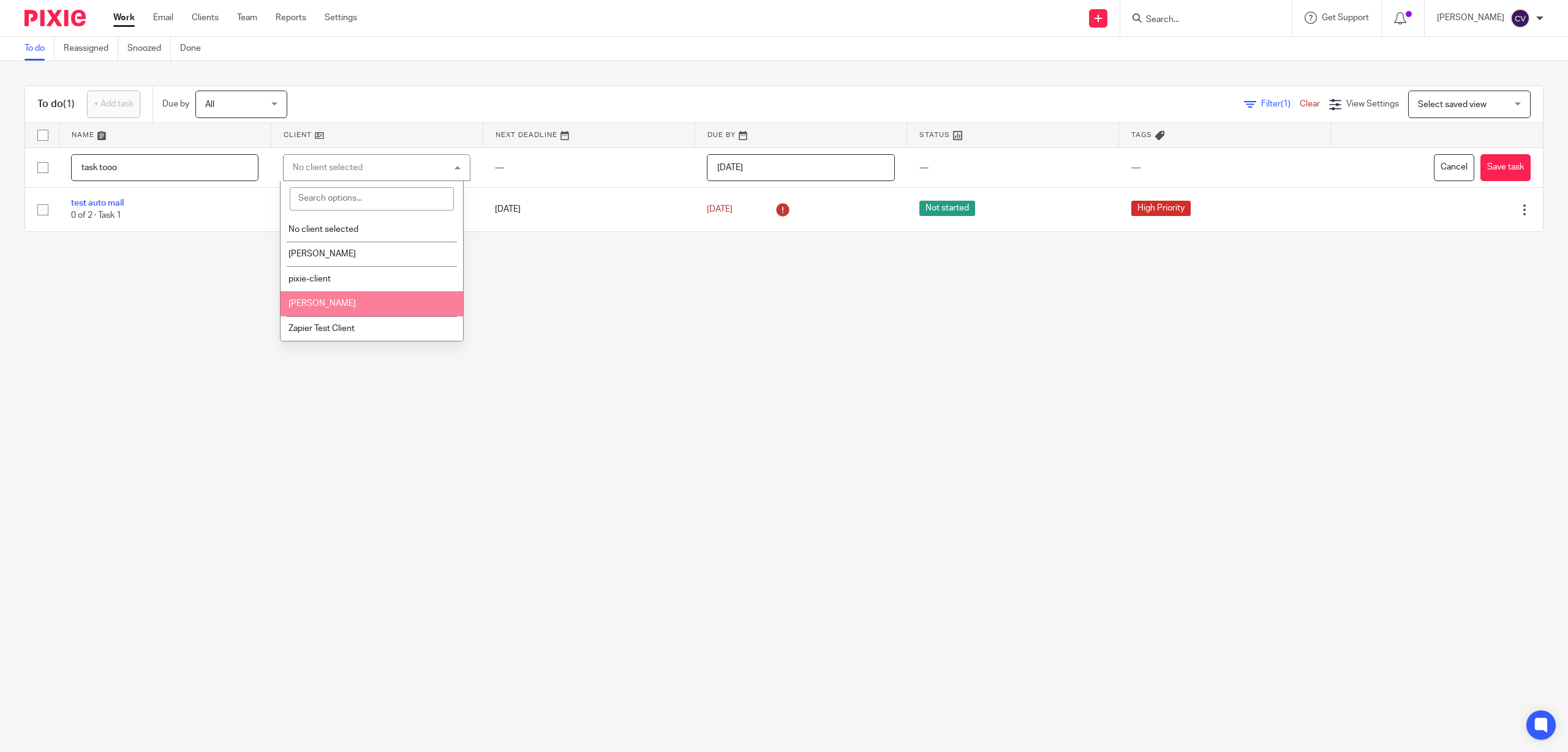
click at [324, 300] on span "[PERSON_NAME]" at bounding box center [322, 304] width 67 height 9
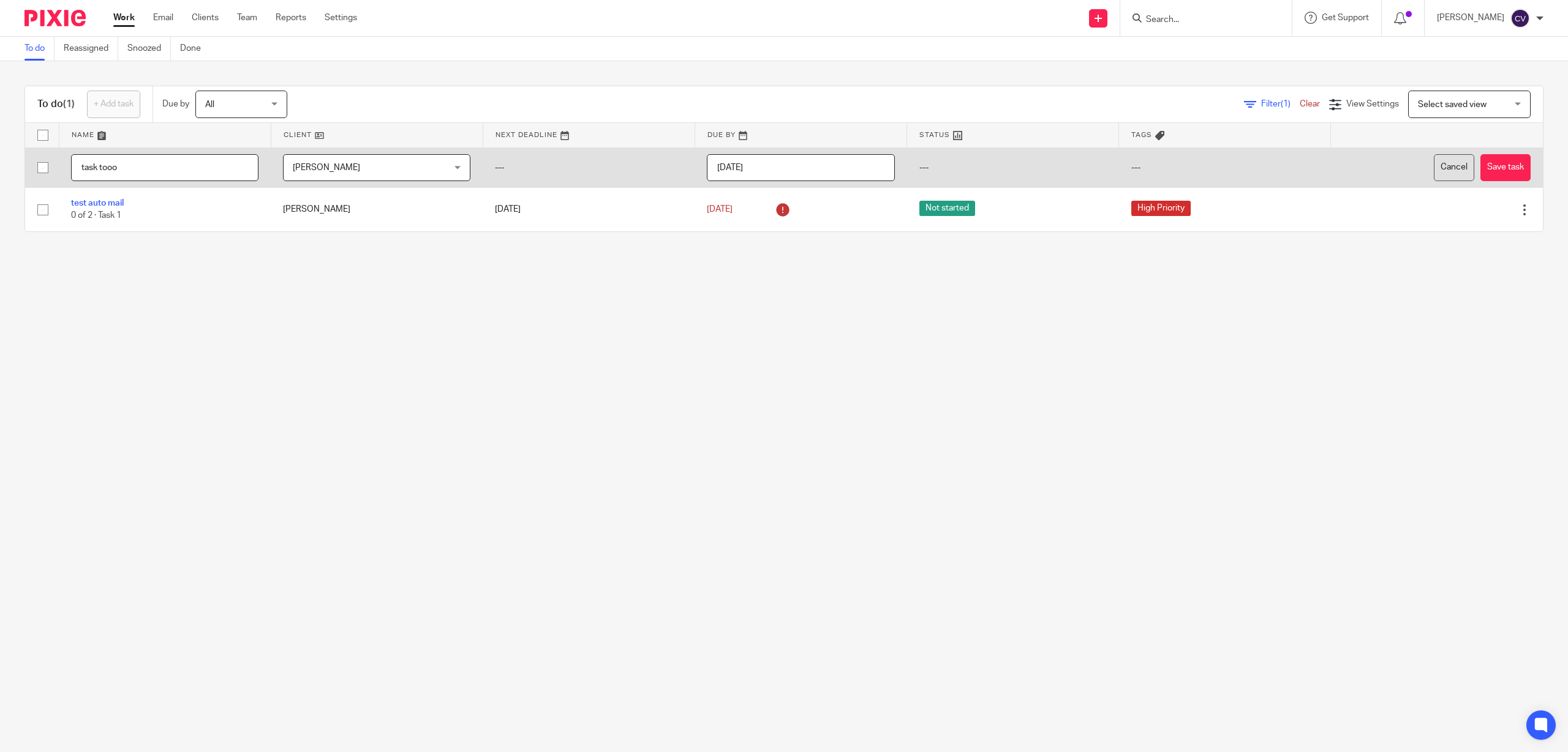
drag, startPoint x: 1492, startPoint y: 164, endPoint x: 1425, endPoint y: 174, distance: 67.7
click at [1492, 164] on button "Save task" at bounding box center [1505, 168] width 50 height 28
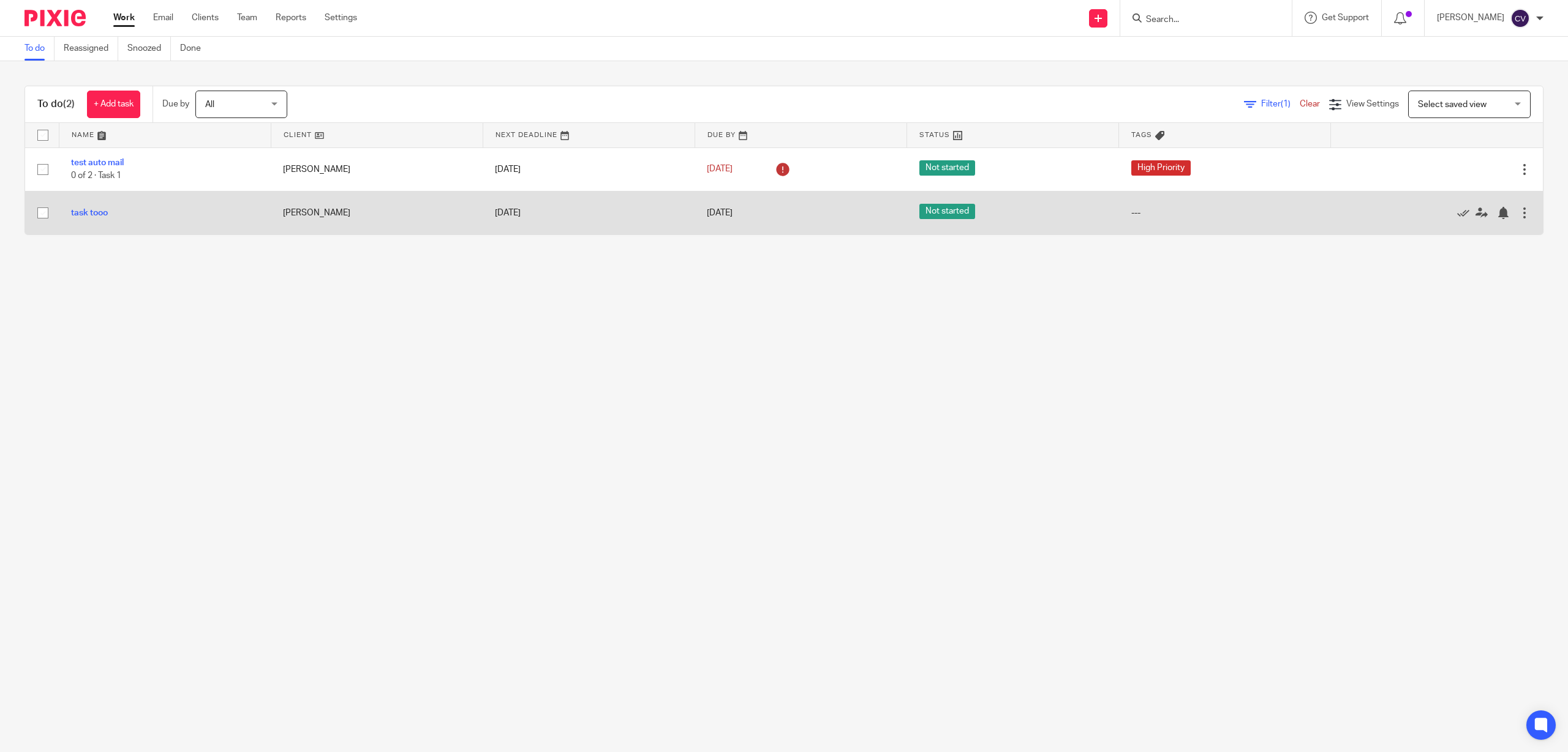
click at [1518, 210] on div at bounding box center [1524, 213] width 12 height 12
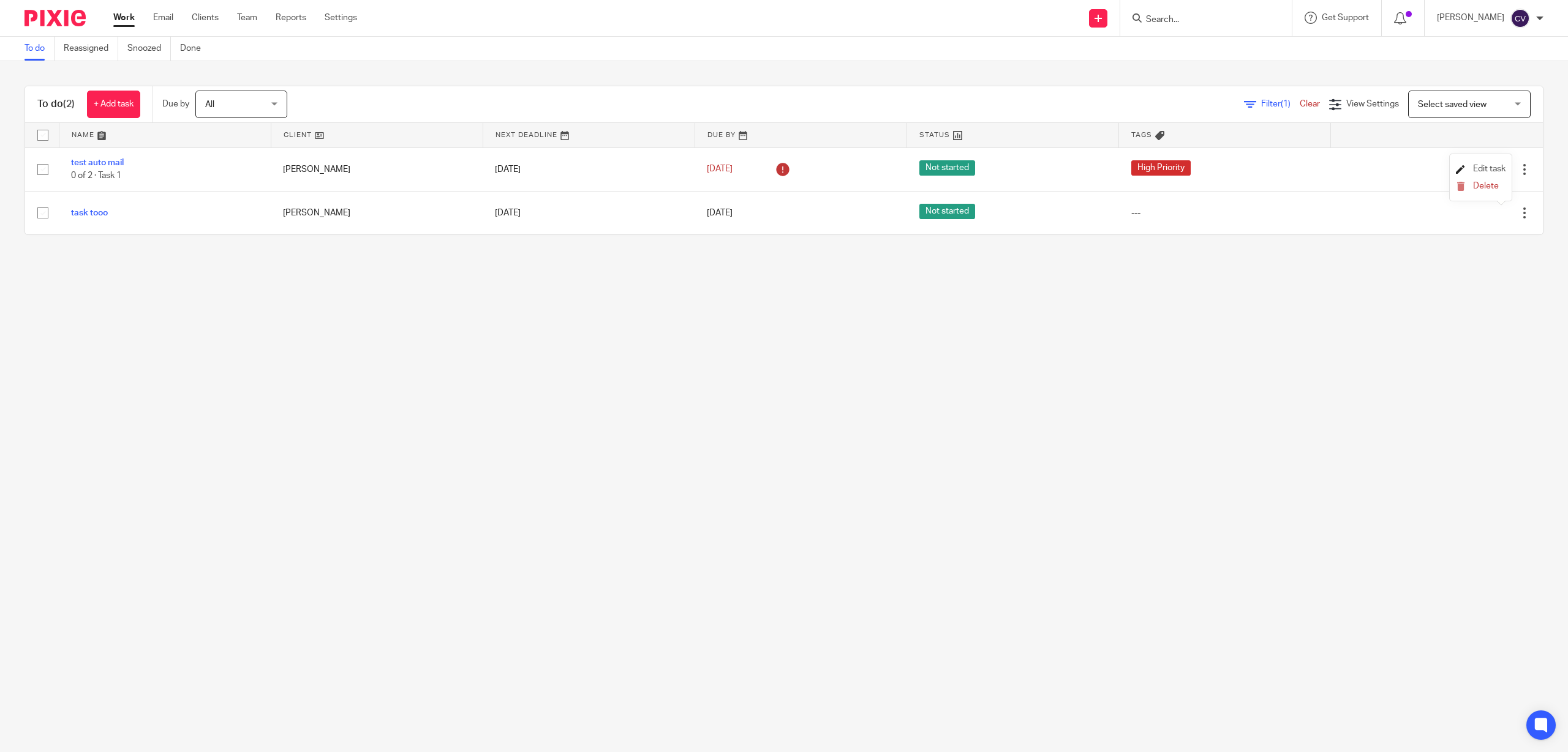
click at [1484, 167] on span "Edit task" at bounding box center [1489, 169] width 33 height 9
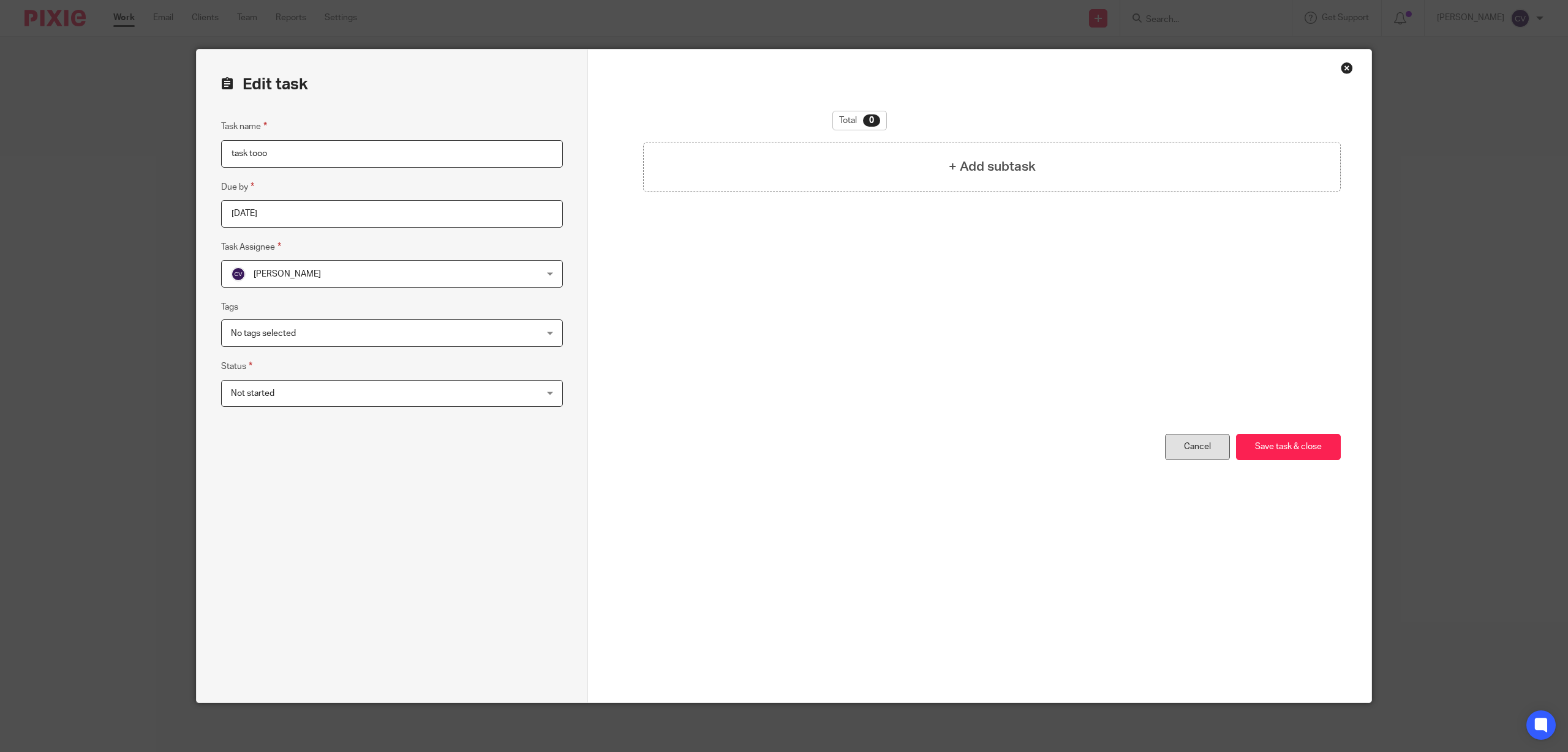
drag, startPoint x: 1186, startPoint y: 444, endPoint x: 1175, endPoint y: 442, distance: 11.2
click at [1186, 443] on link "Cancel" at bounding box center [1197, 447] width 65 height 26
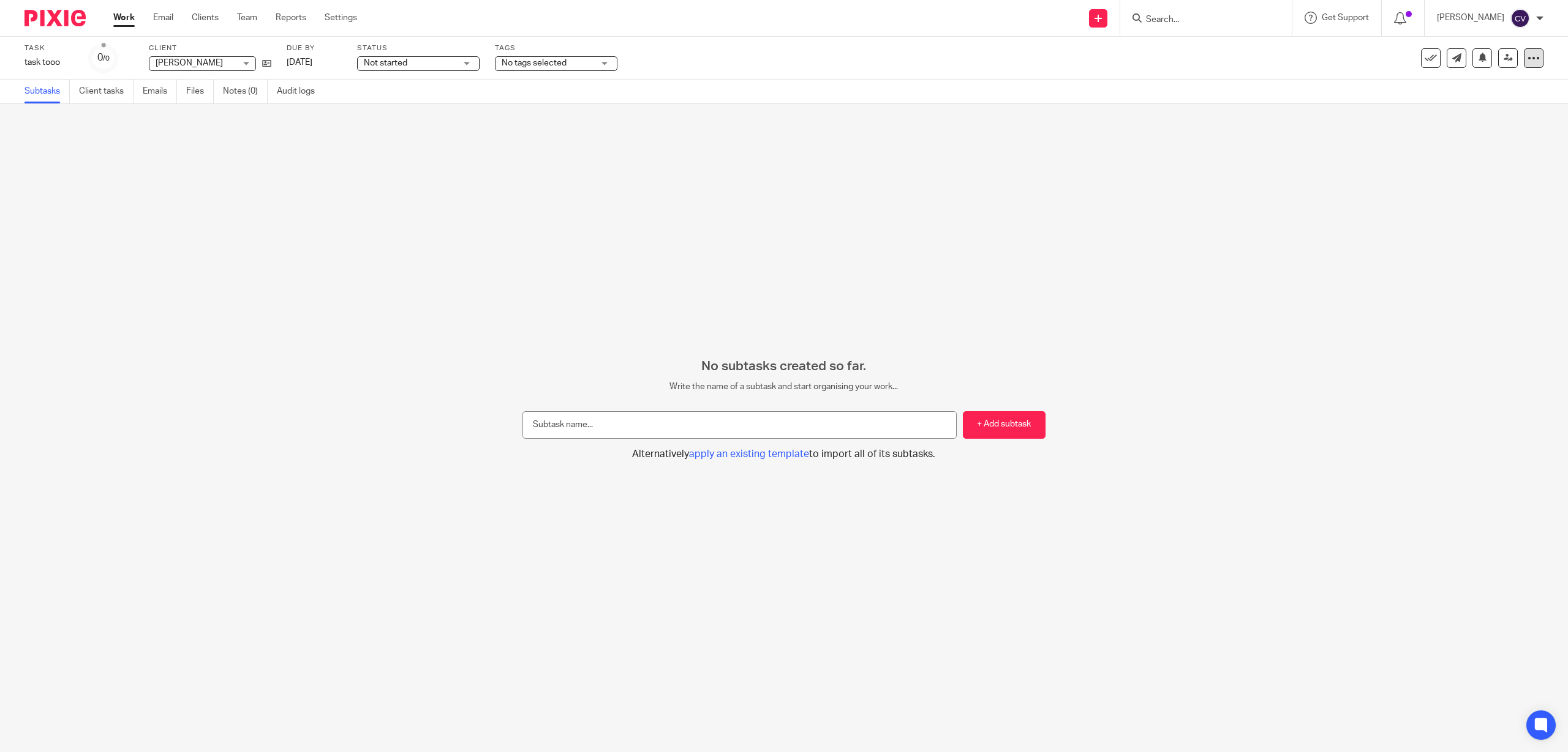
click at [1527, 63] on icon at bounding box center [1533, 58] width 12 height 12
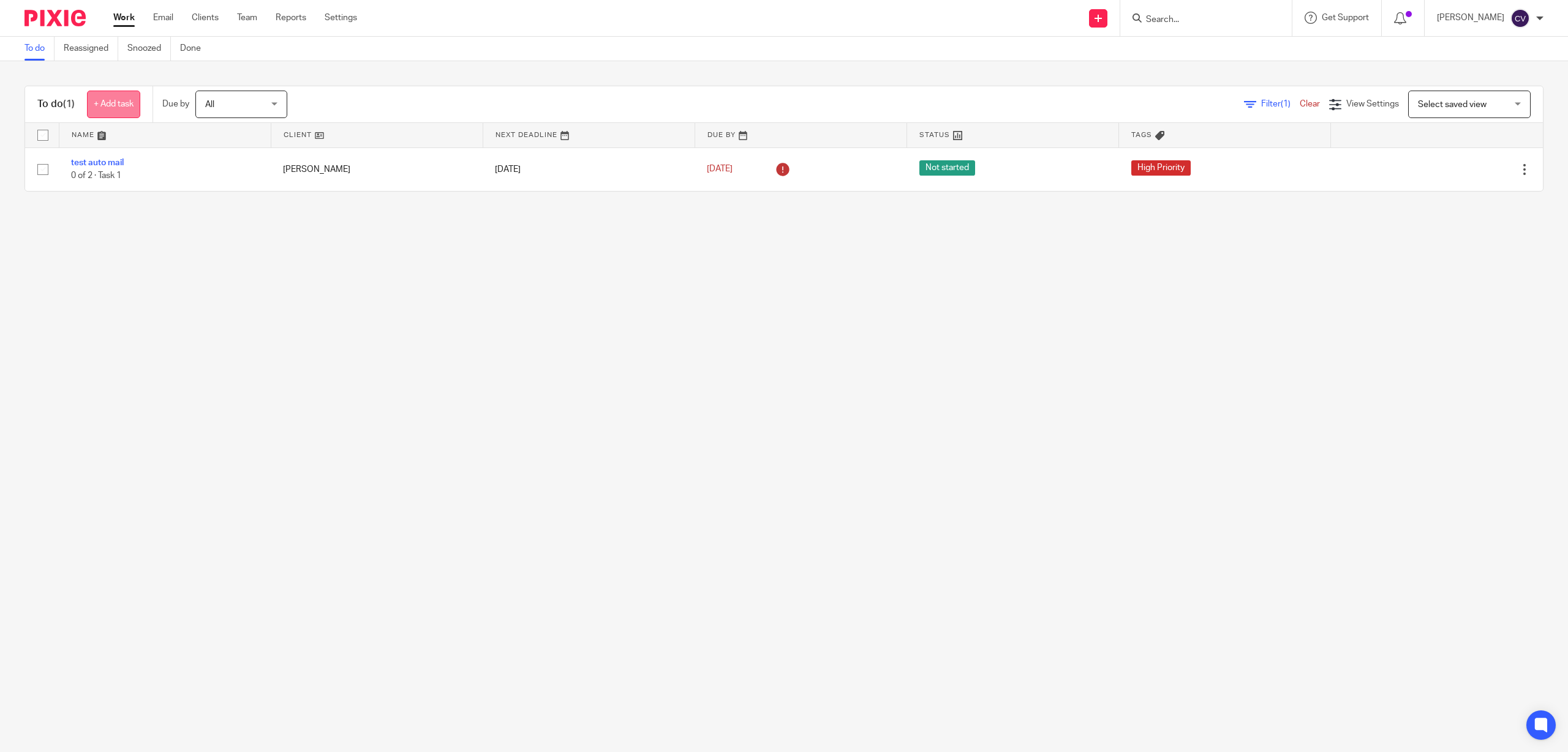
click at [105, 100] on link "+ Add task" at bounding box center [113, 104] width 53 height 28
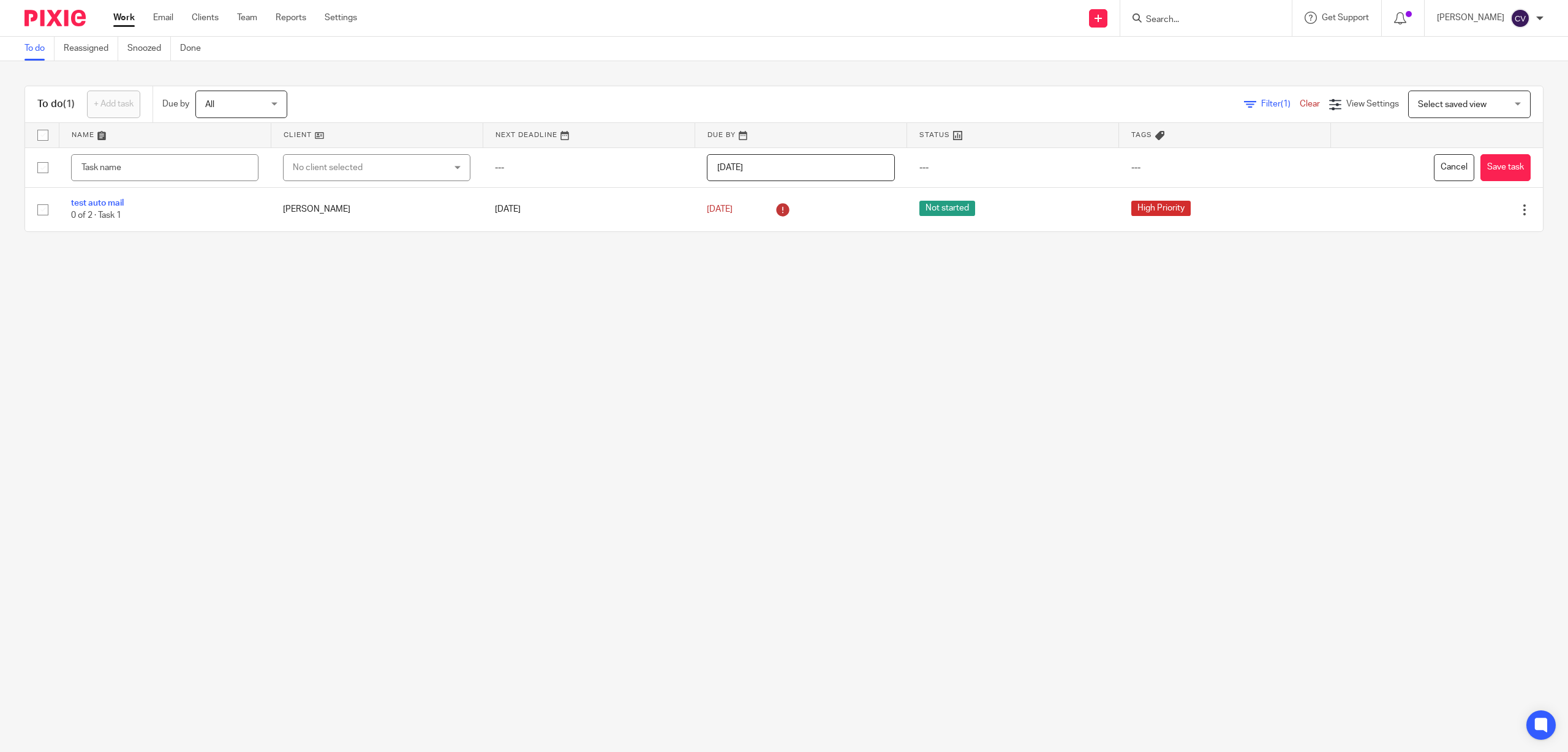
drag, startPoint x: 162, startPoint y: 15, endPoint x: 141, endPoint y: 25, distance: 23.3
click at [164, 15] on link "Email" at bounding box center [163, 17] width 20 height 12
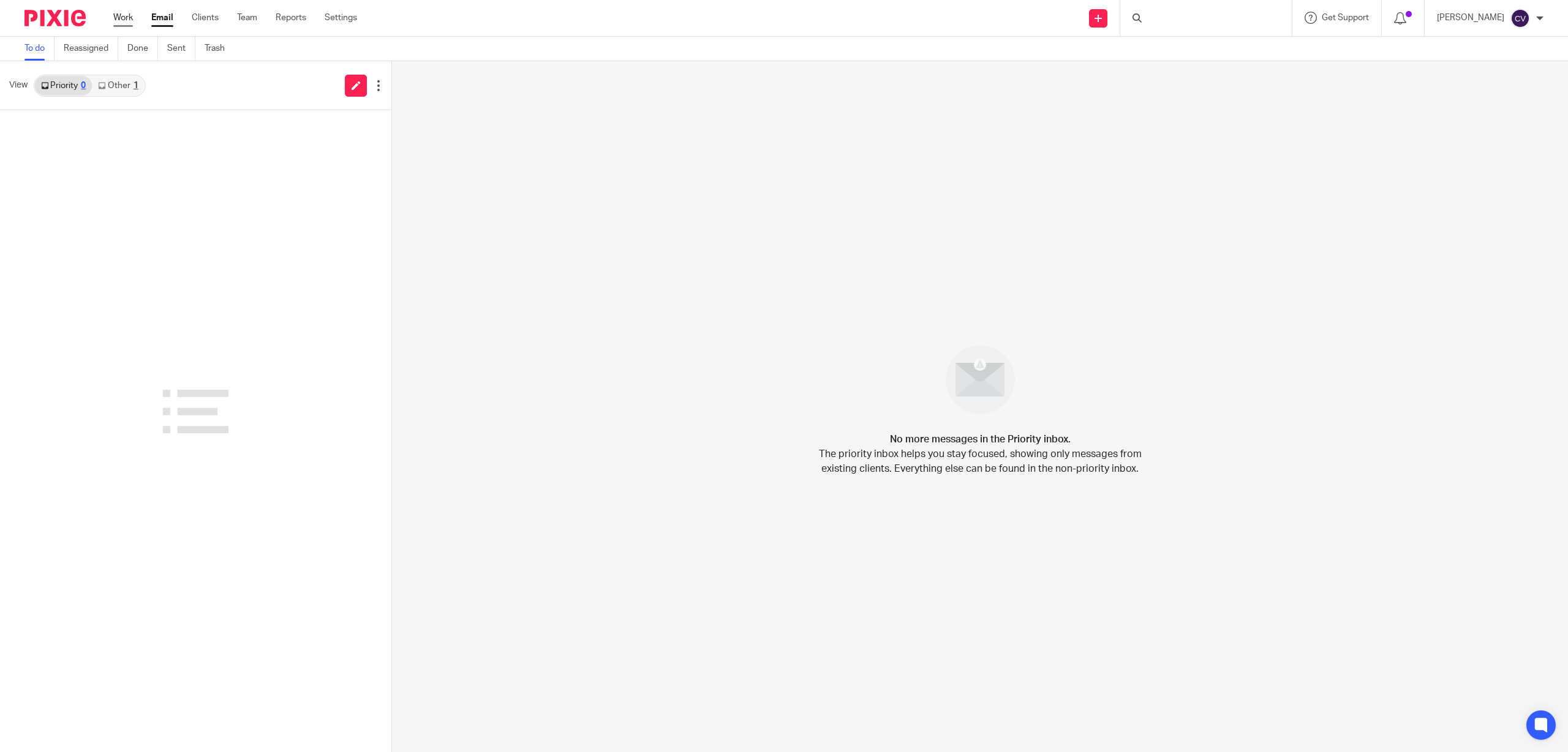
click at [119, 16] on link "Work" at bounding box center [123, 17] width 20 height 12
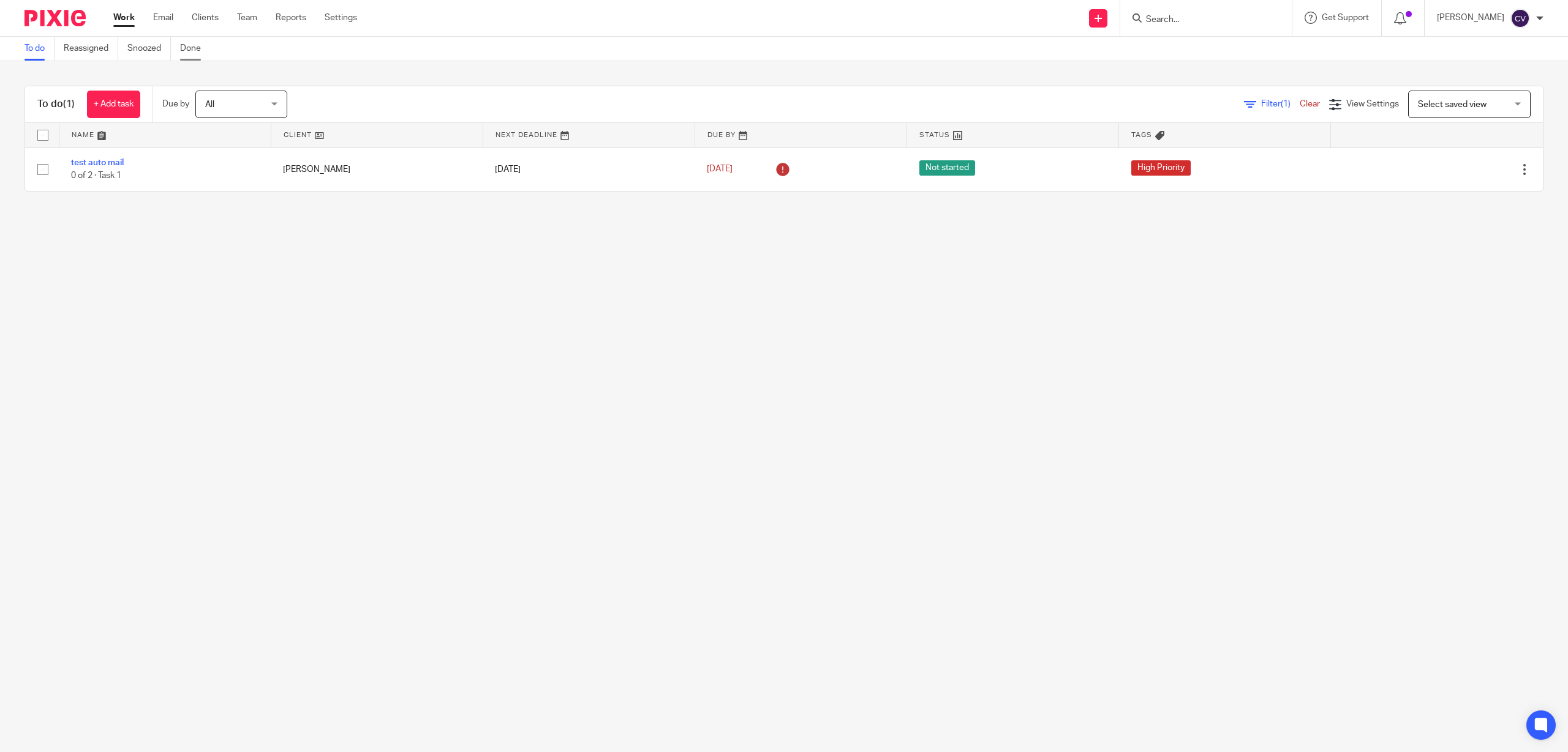
click at [190, 44] on link "Done" at bounding box center [194, 48] width 30 height 24
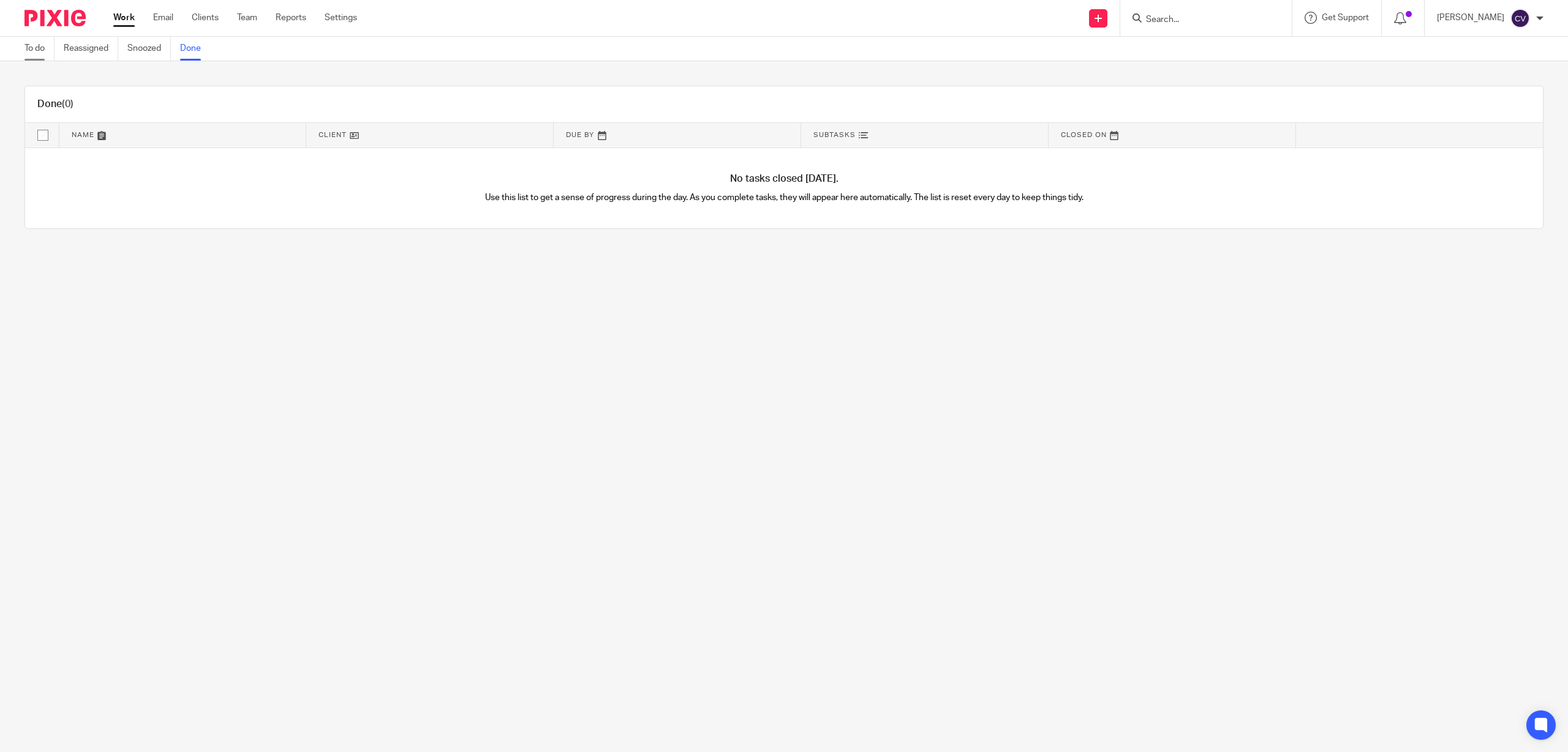
click at [37, 44] on link "To do" at bounding box center [39, 48] width 30 height 24
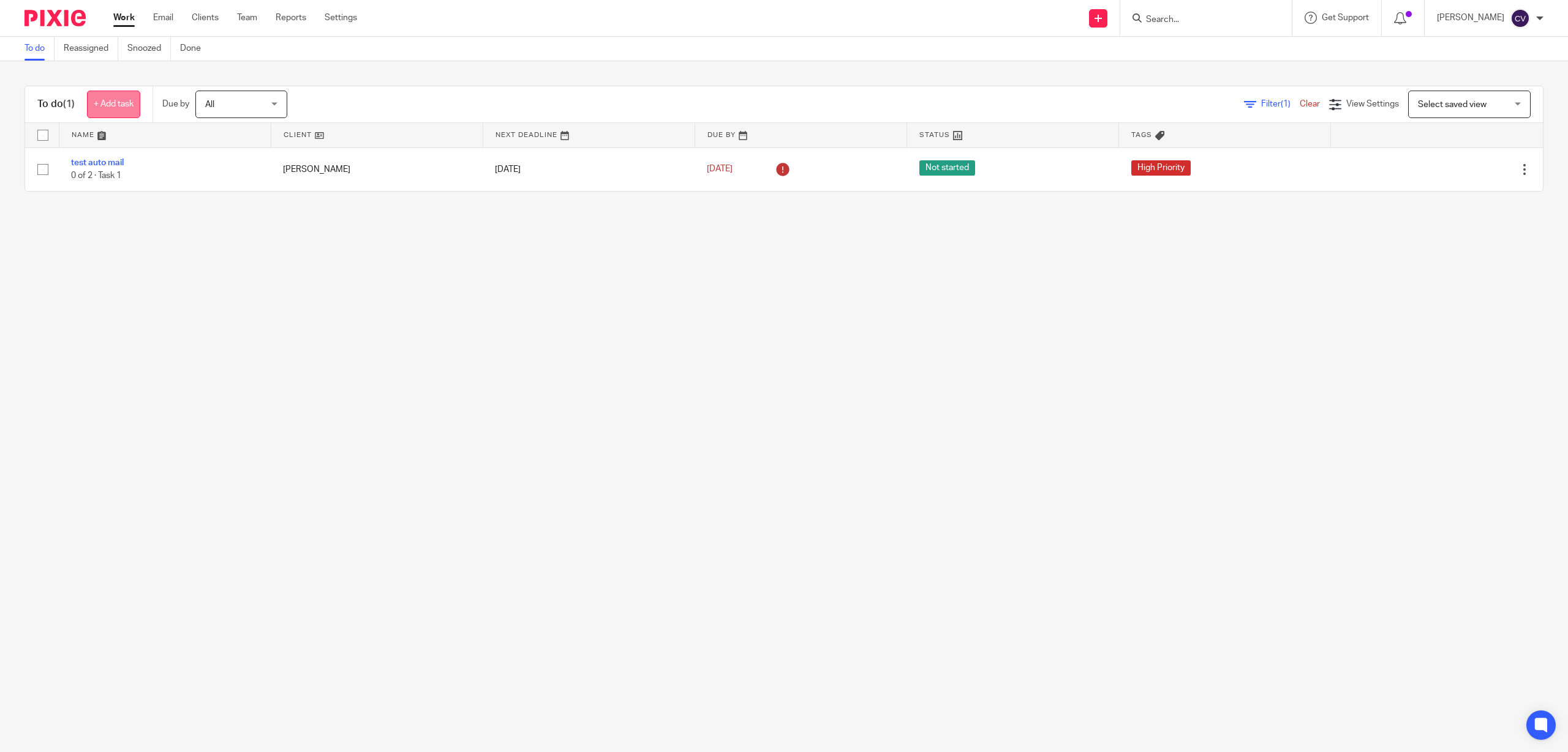
click at [112, 98] on link "+ Add task" at bounding box center [113, 104] width 53 height 28
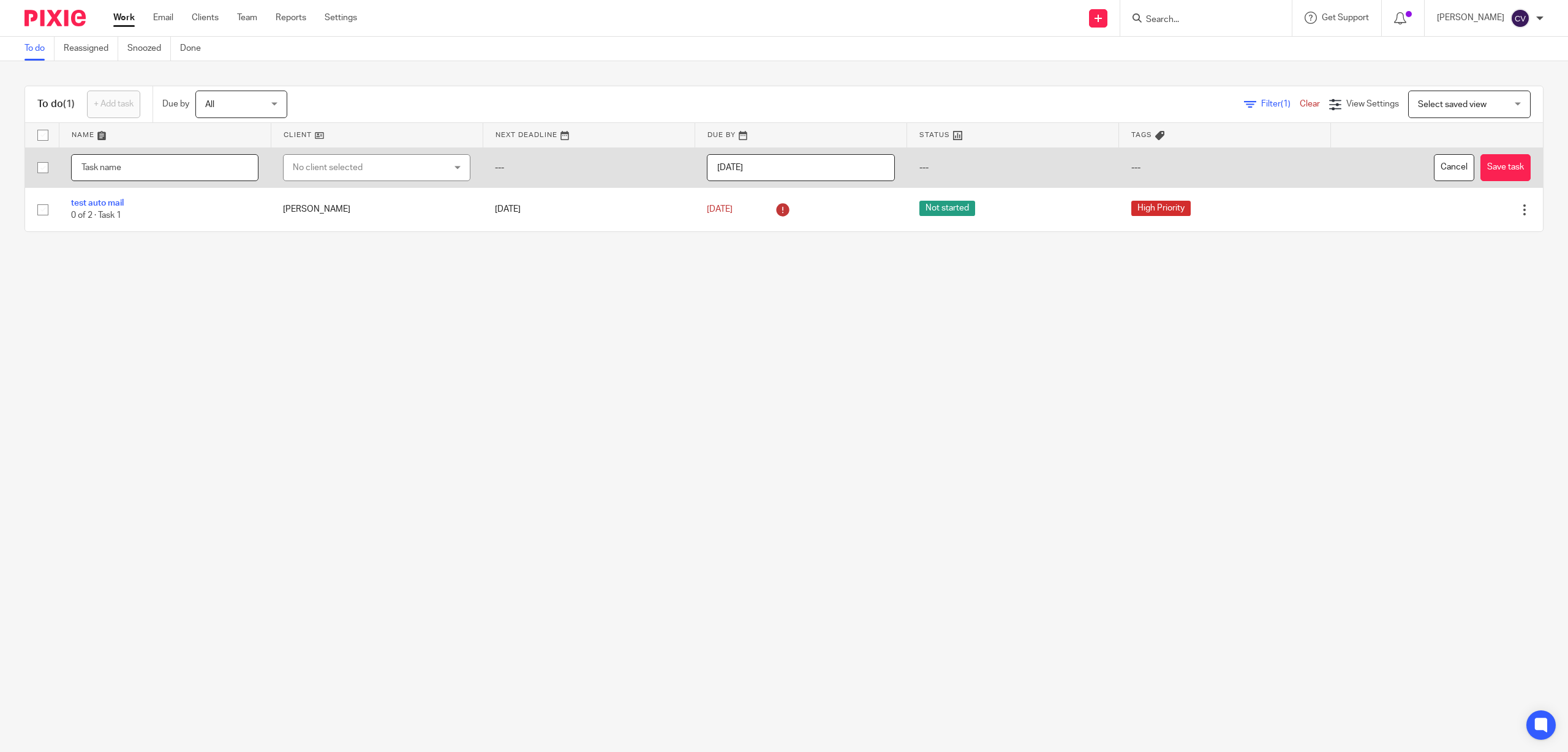
click at [140, 169] on input "text" at bounding box center [165, 168] width 187 height 28
type input "New task"
click at [447, 171] on div "No client selected" at bounding box center [376, 168] width 187 height 28
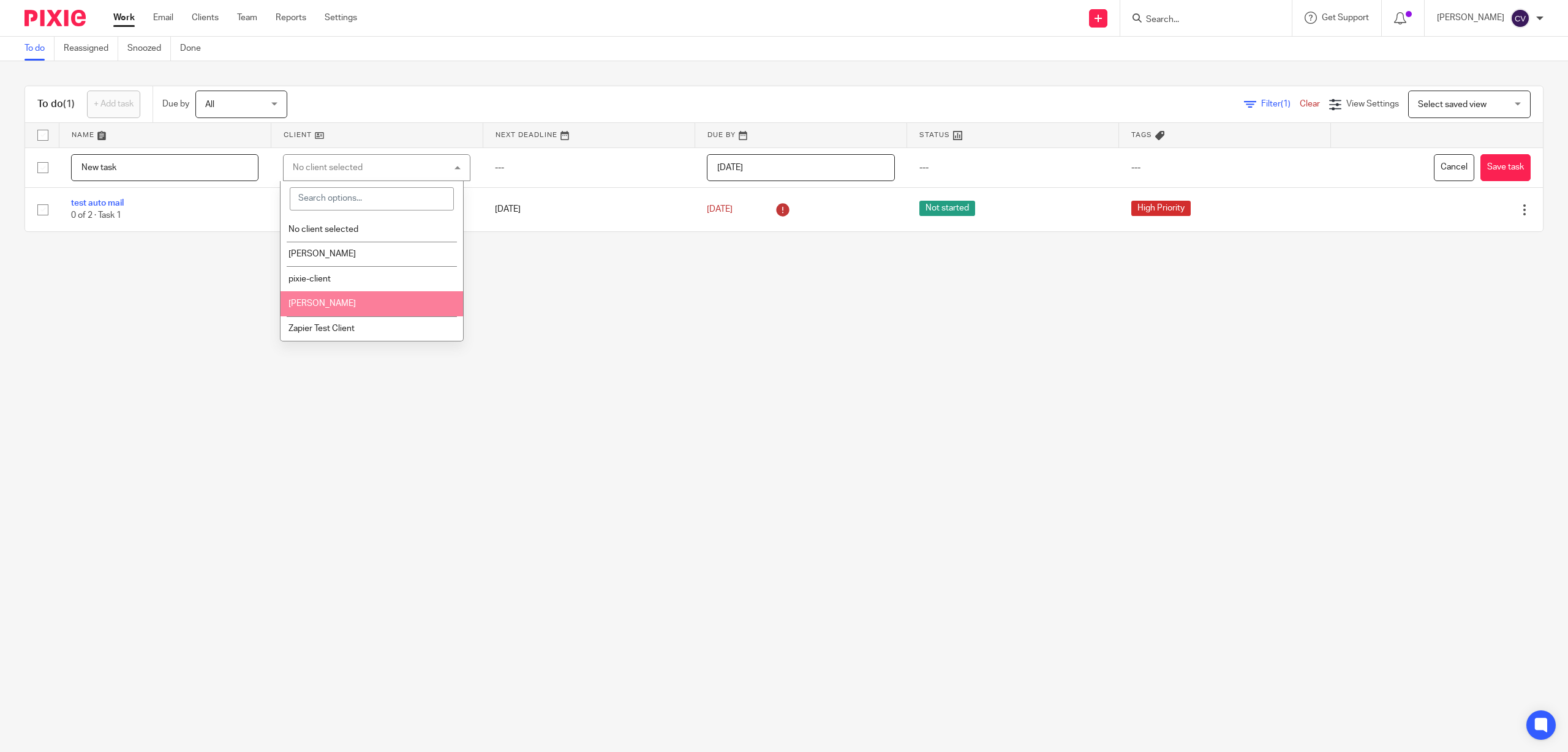
click at [338, 298] on li "Tom Sawyer" at bounding box center [371, 304] width 183 height 25
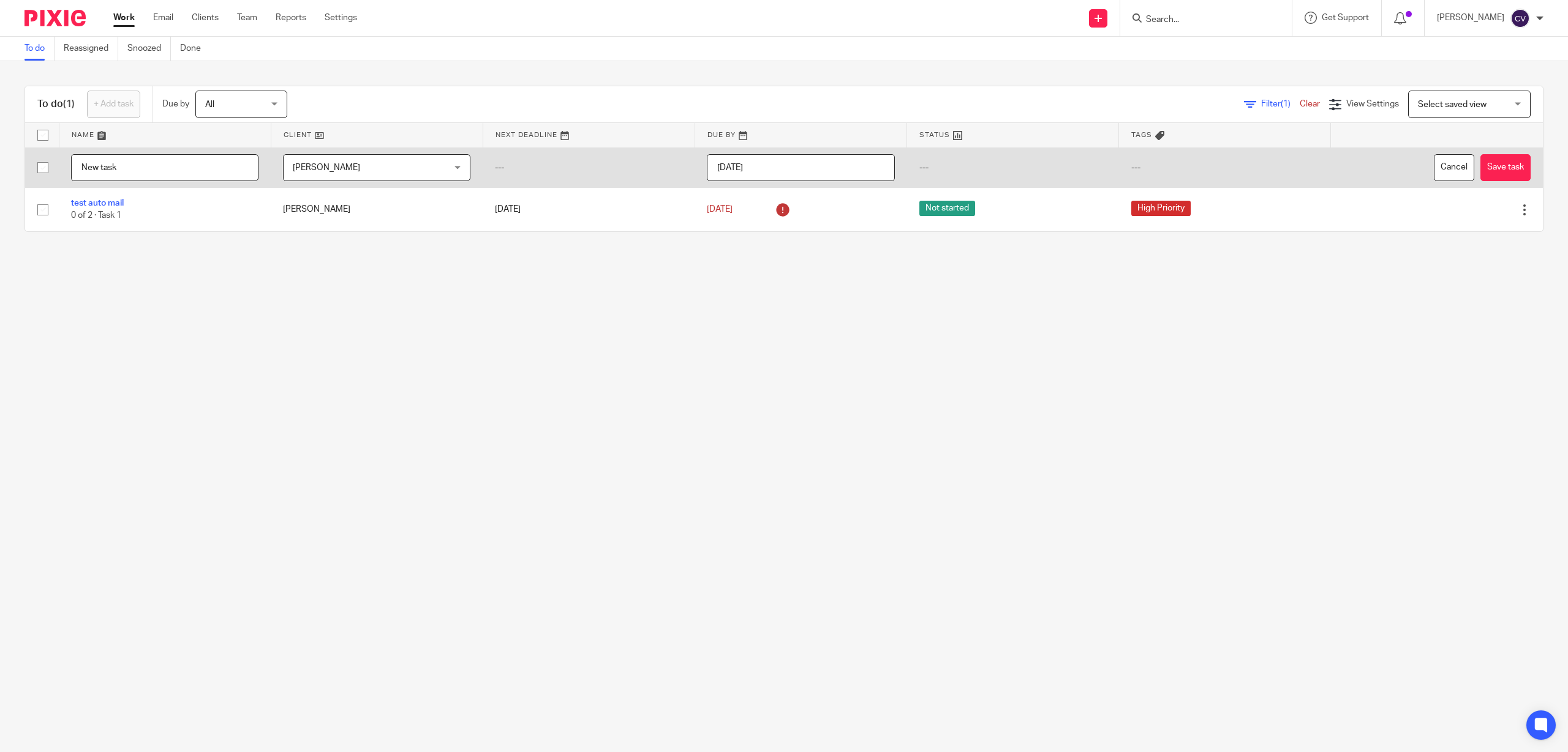
click at [919, 159] on td "---" at bounding box center [1012, 167] width 212 height 40
click at [917, 165] on td "---" at bounding box center [1012, 167] width 212 height 40
click at [1124, 154] on td "---" at bounding box center [1224, 167] width 212 height 40
drag, startPoint x: 1472, startPoint y: 159, endPoint x: 949, endPoint y: 168, distance: 523.1
click at [1480, 159] on button "Save task" at bounding box center [1505, 168] width 50 height 28
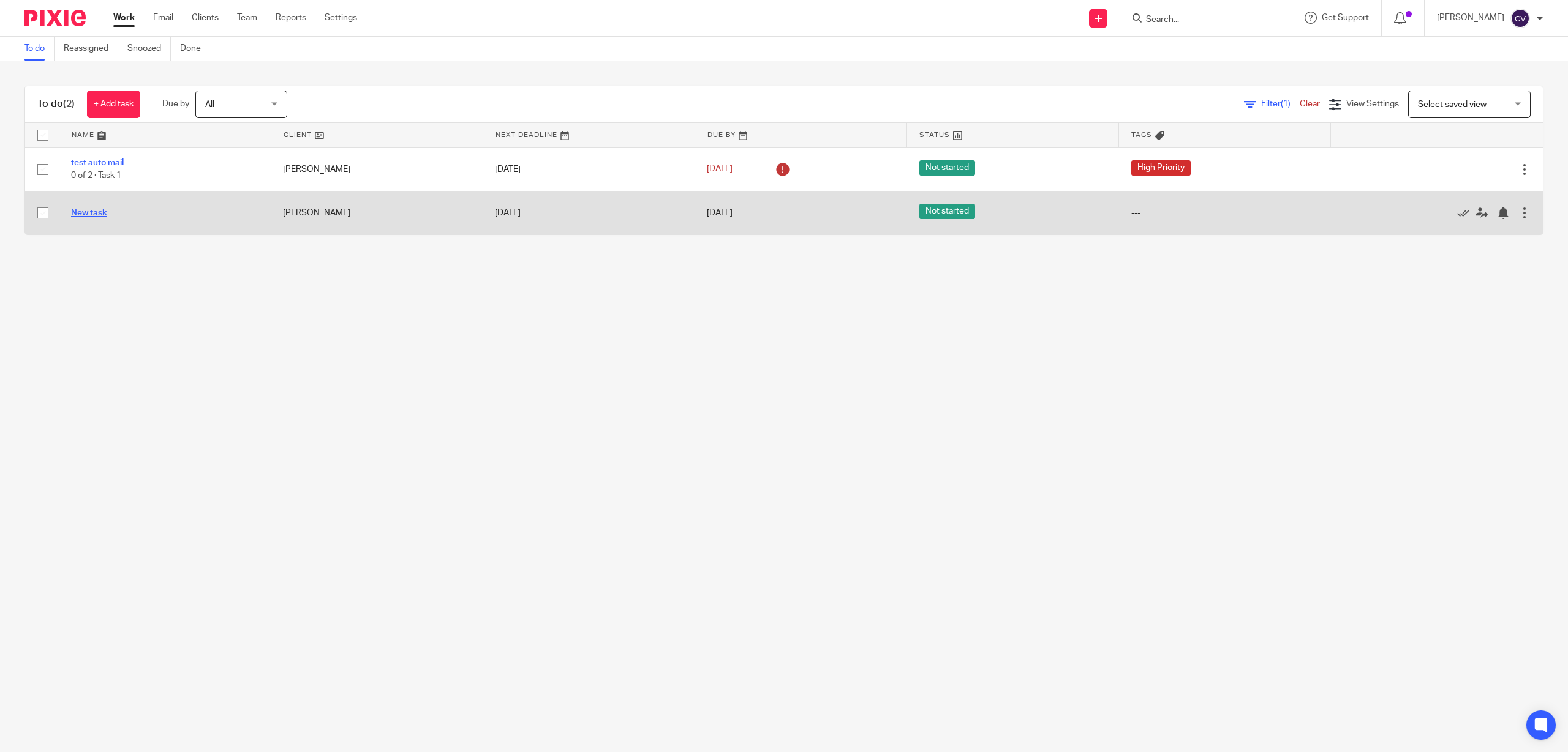
click at [86, 209] on link "New task" at bounding box center [90, 213] width 36 height 9
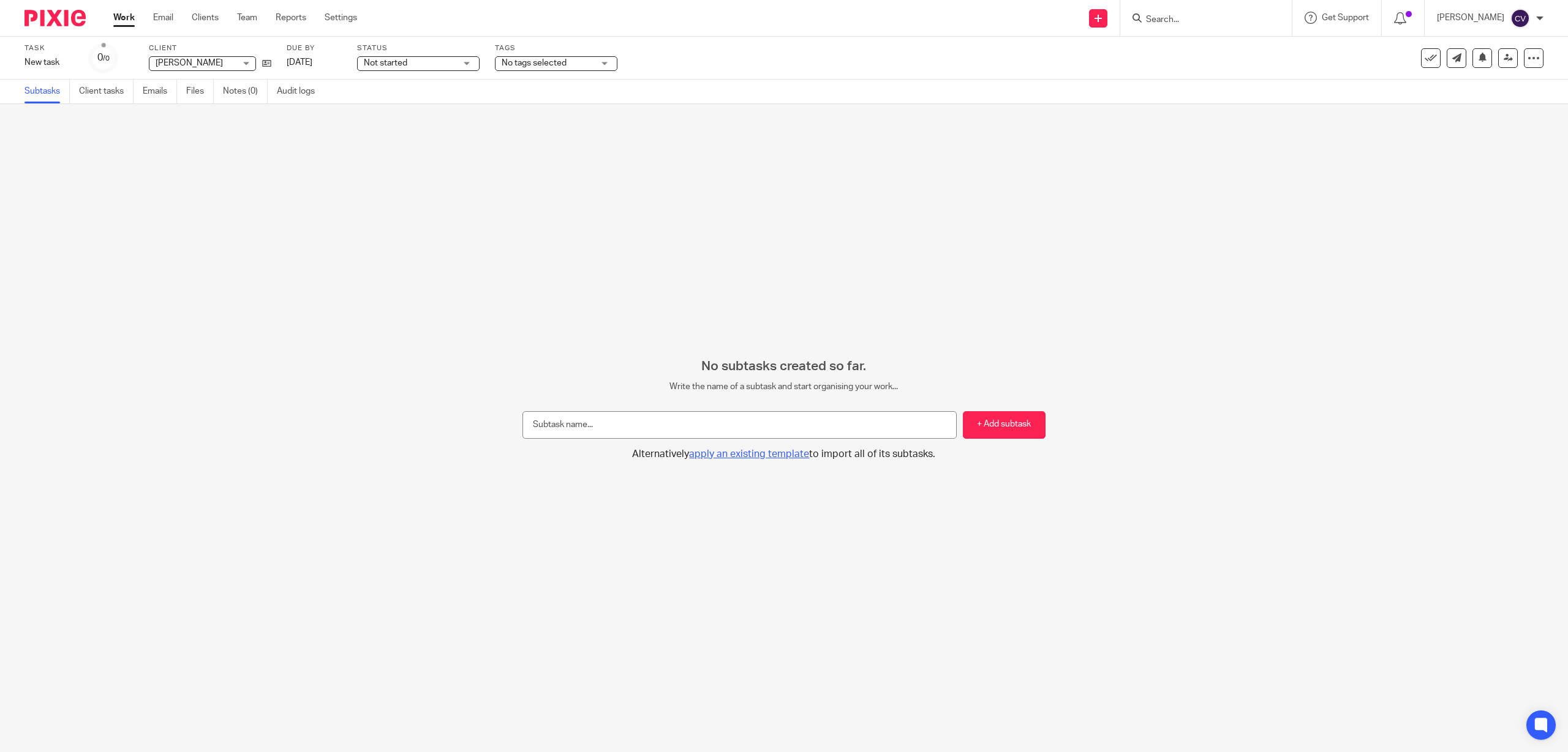
click at [751, 454] on span "apply an existing template" at bounding box center [749, 454] width 120 height 9
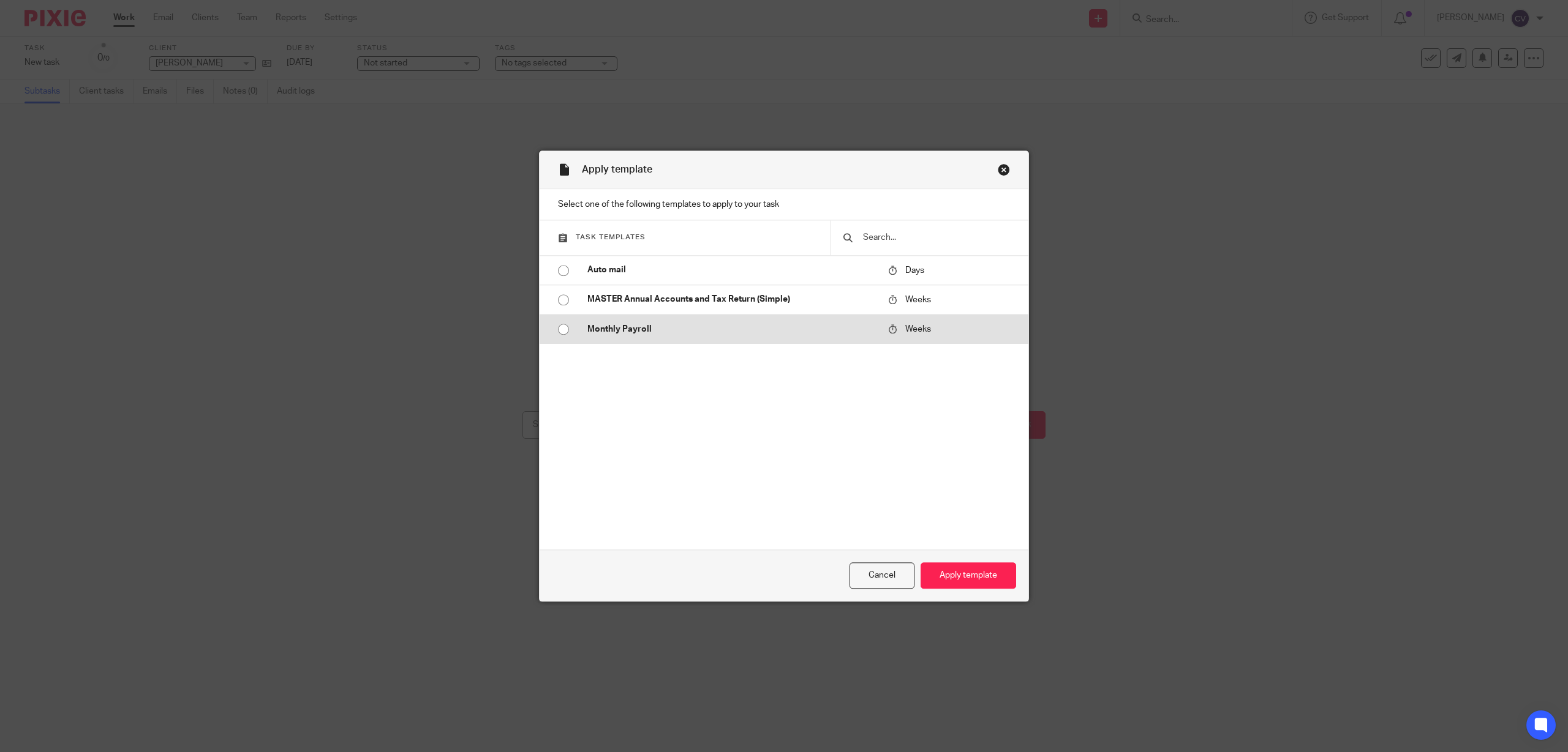
click at [558, 327] on input "radio" at bounding box center [564, 329] width 23 height 23
radio input "false"
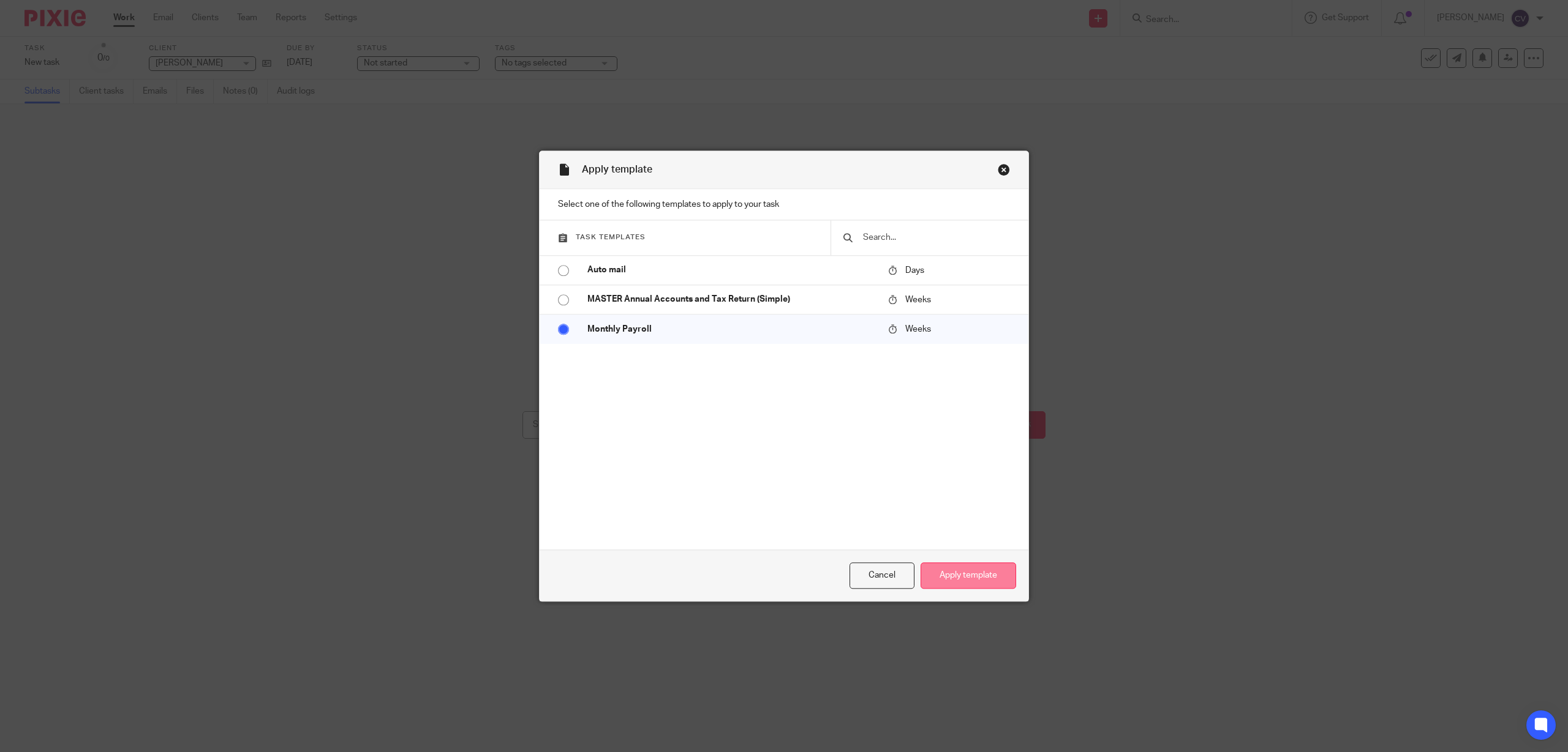
click at [952, 568] on button "Apply template" at bounding box center [968, 577] width 95 height 26
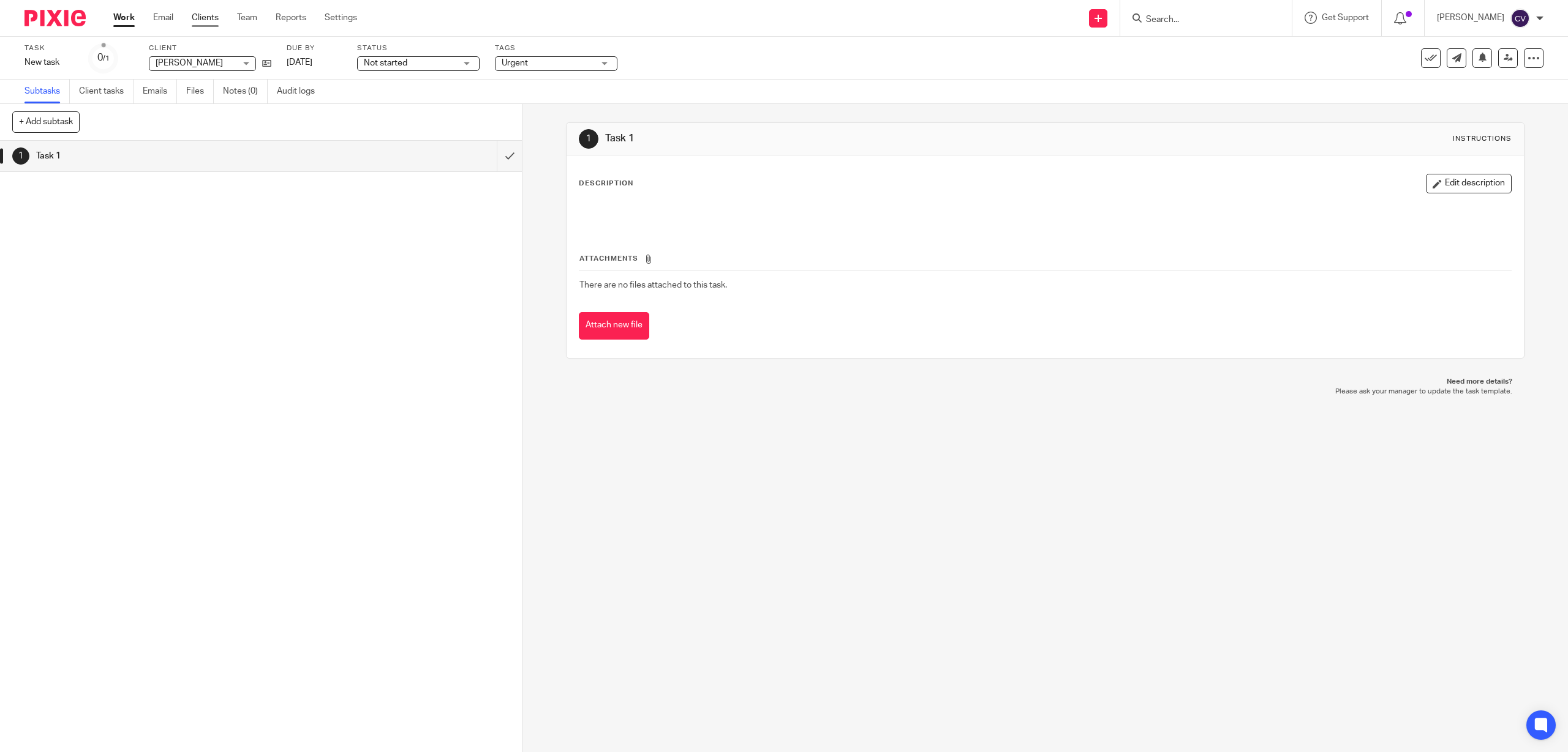
click at [205, 10] on div "Work Email Clients Team Reports Settings Work Email Clients Team Reports Settin…" at bounding box center [238, 18] width 275 height 36
click at [208, 18] on link "Clients" at bounding box center [205, 17] width 27 height 12
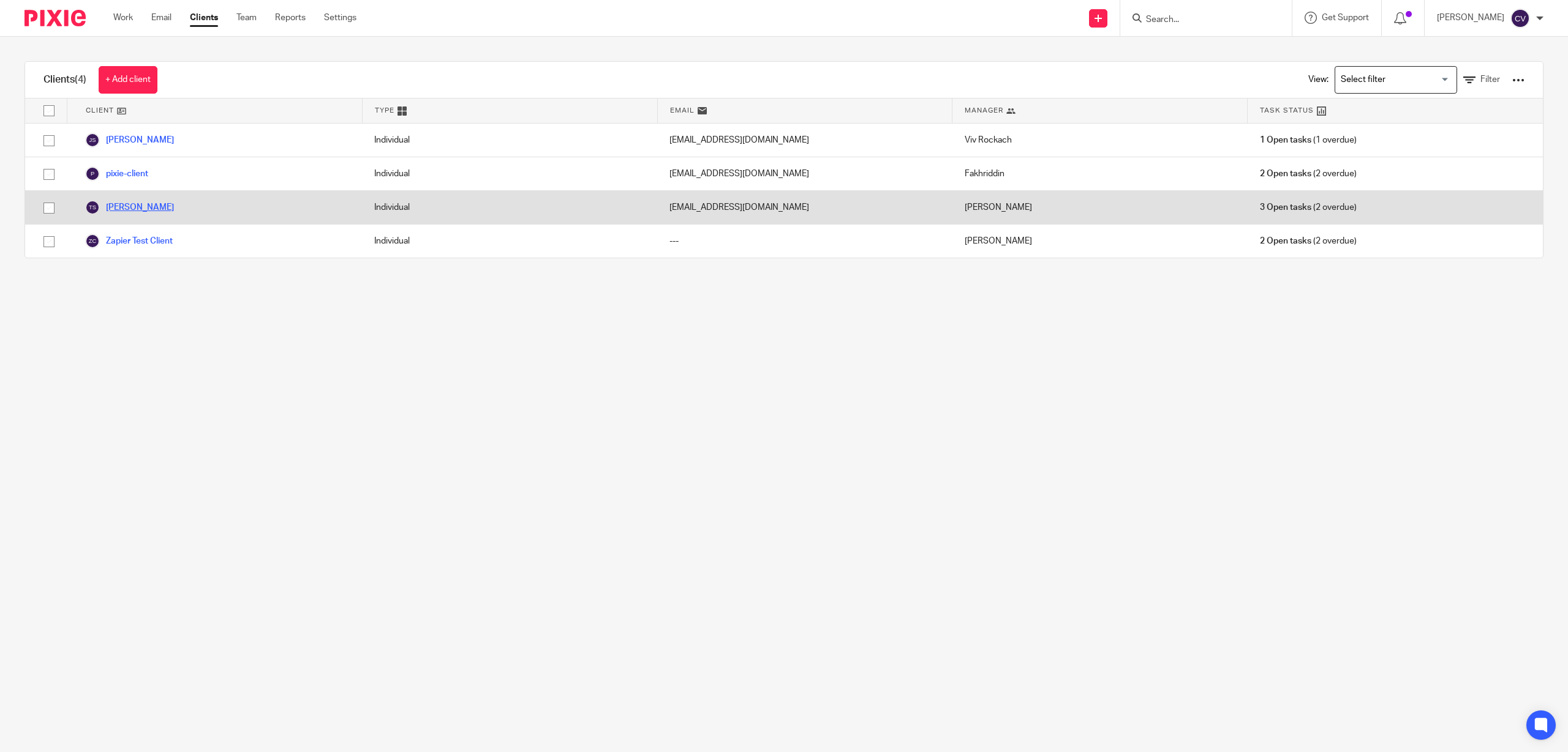
click at [133, 202] on link "[PERSON_NAME]" at bounding box center [130, 207] width 89 height 15
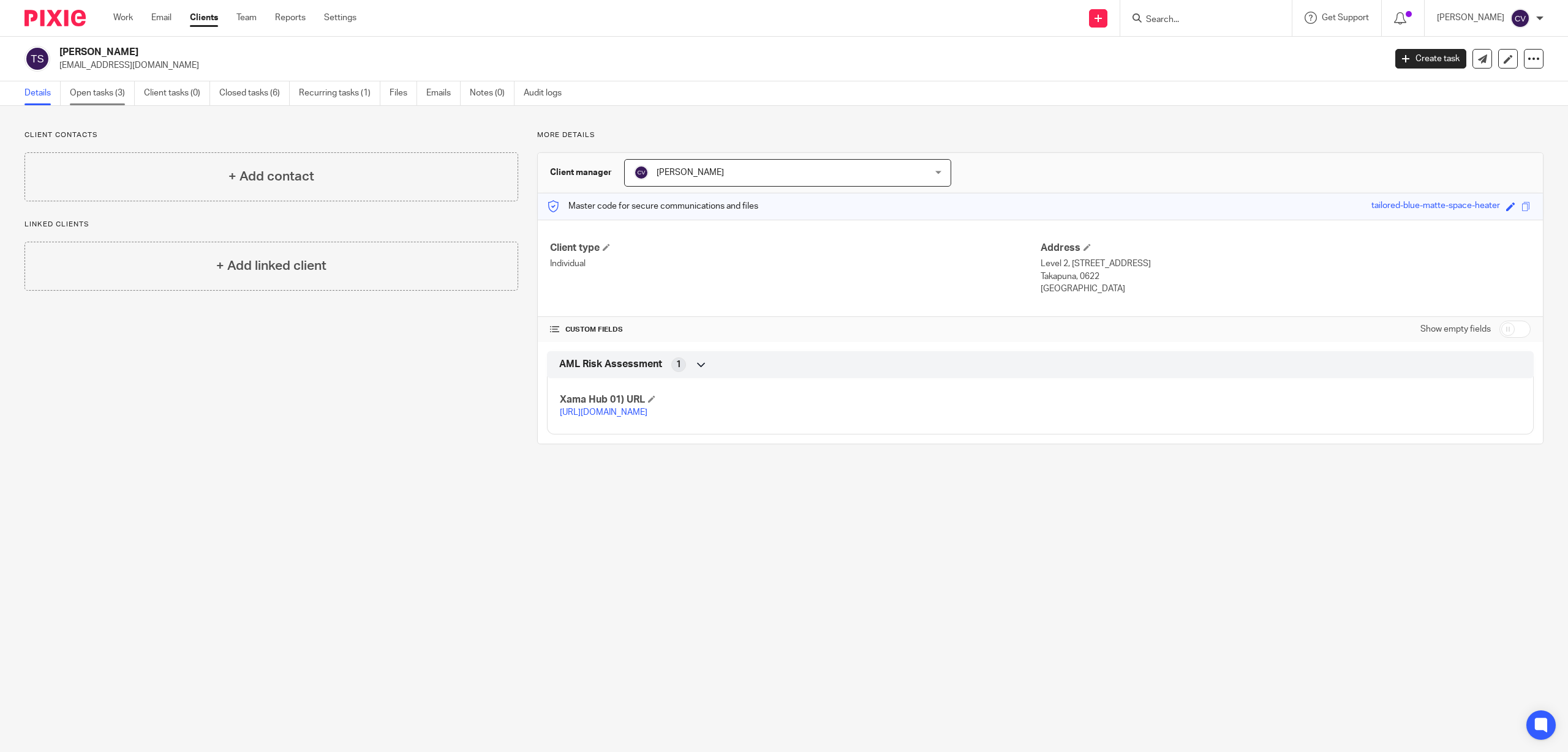
click at [94, 87] on link "Open tasks (3)" at bounding box center [102, 93] width 65 height 24
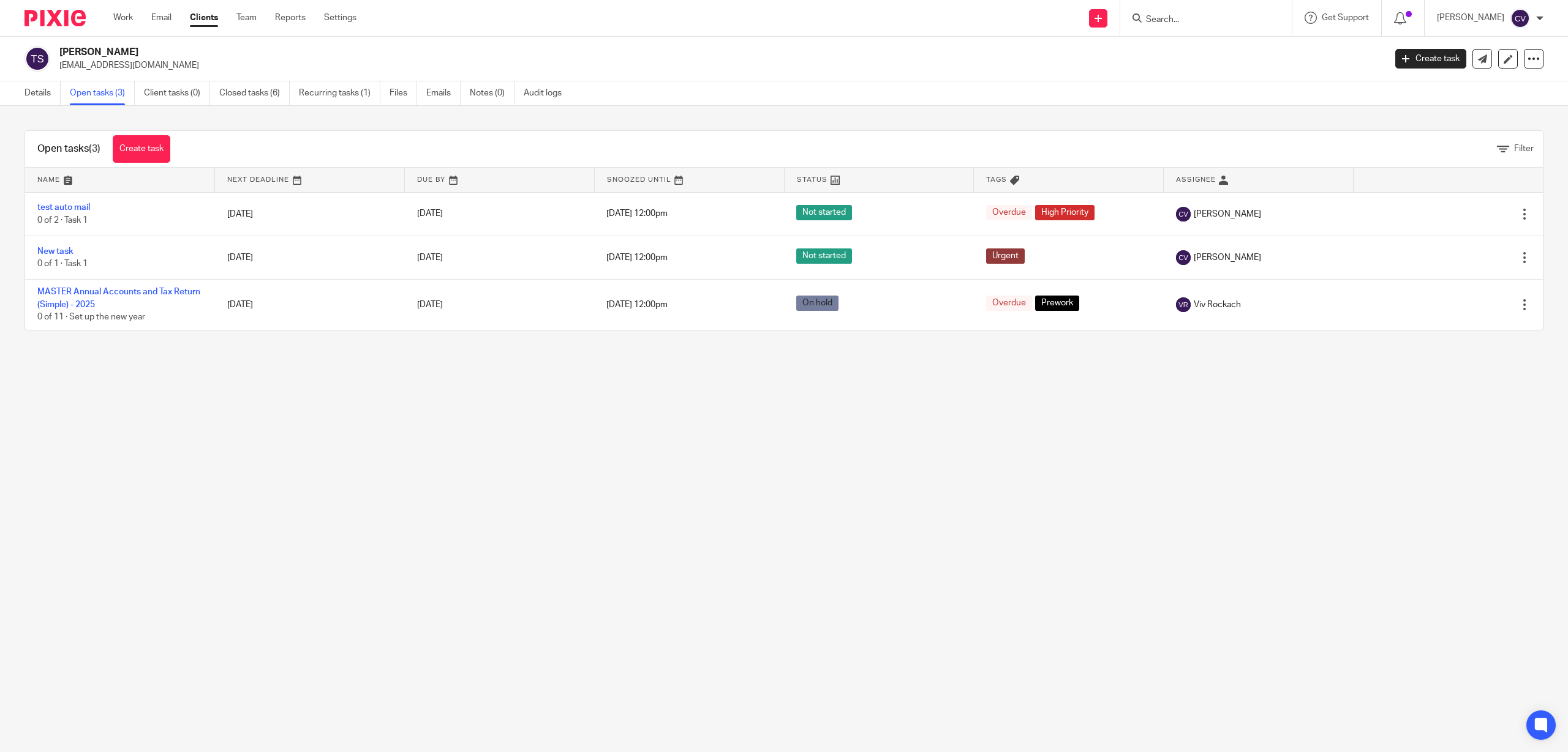
click at [1478, 141] on div "Open tasks (3) Create task Filter" at bounding box center [784, 149] width 1518 height 36
click at [1497, 147] on icon at bounding box center [1502, 149] width 12 height 12
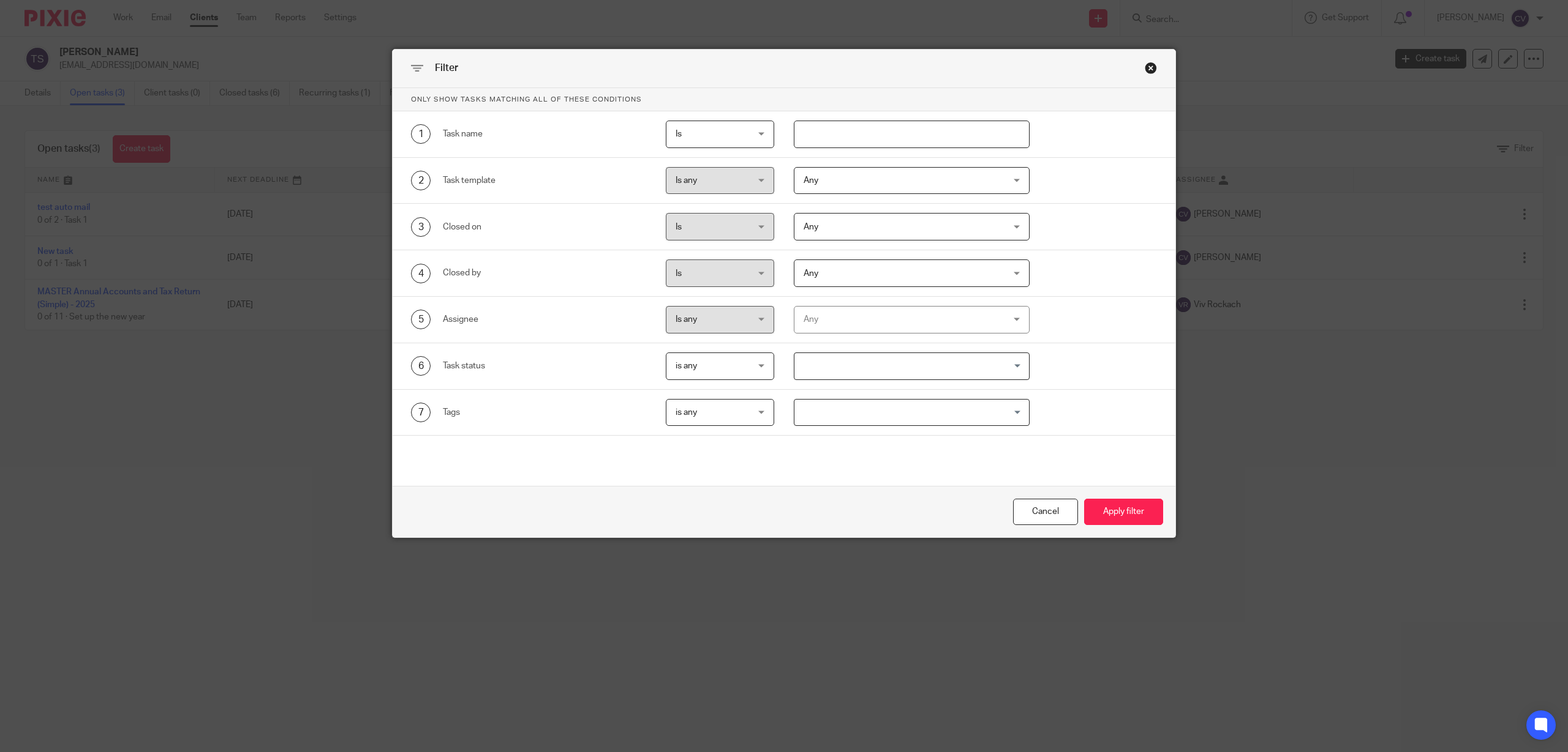
click at [834, 181] on span "Any" at bounding box center [894, 180] width 181 height 25
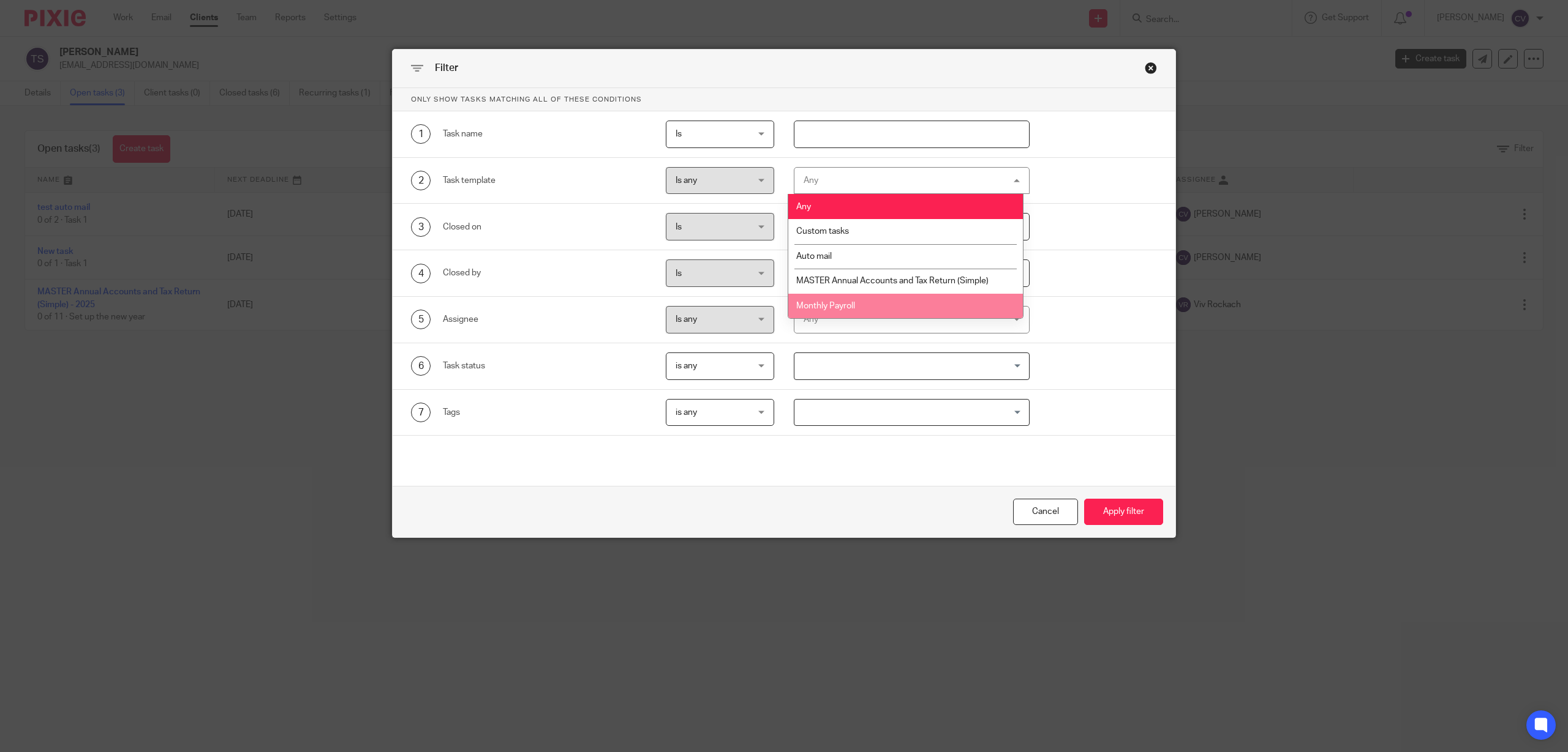
click at [841, 302] on span "Monthly Payroll" at bounding box center [825, 306] width 59 height 9
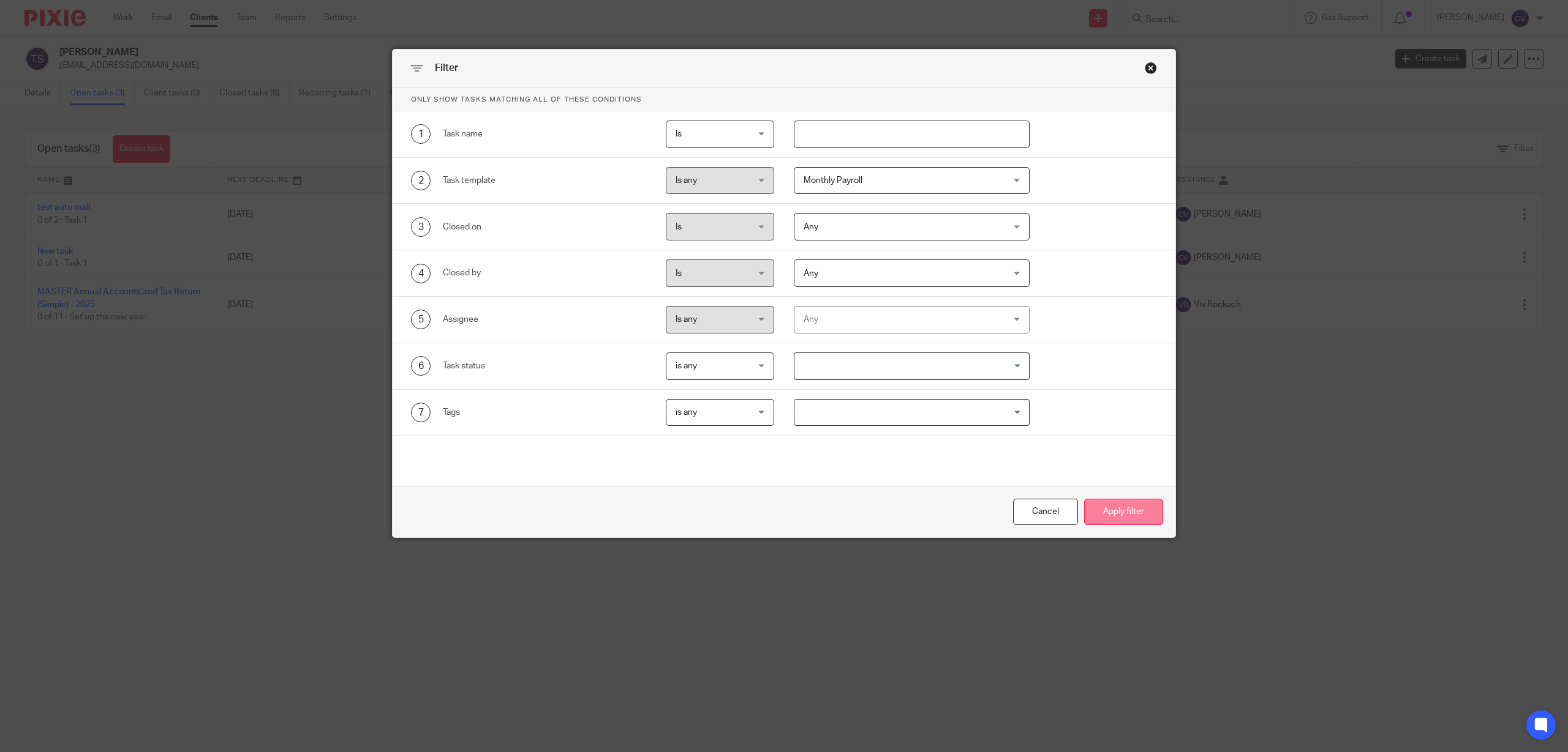
click at [1112, 509] on button "Apply filter" at bounding box center [1123, 512] width 79 height 26
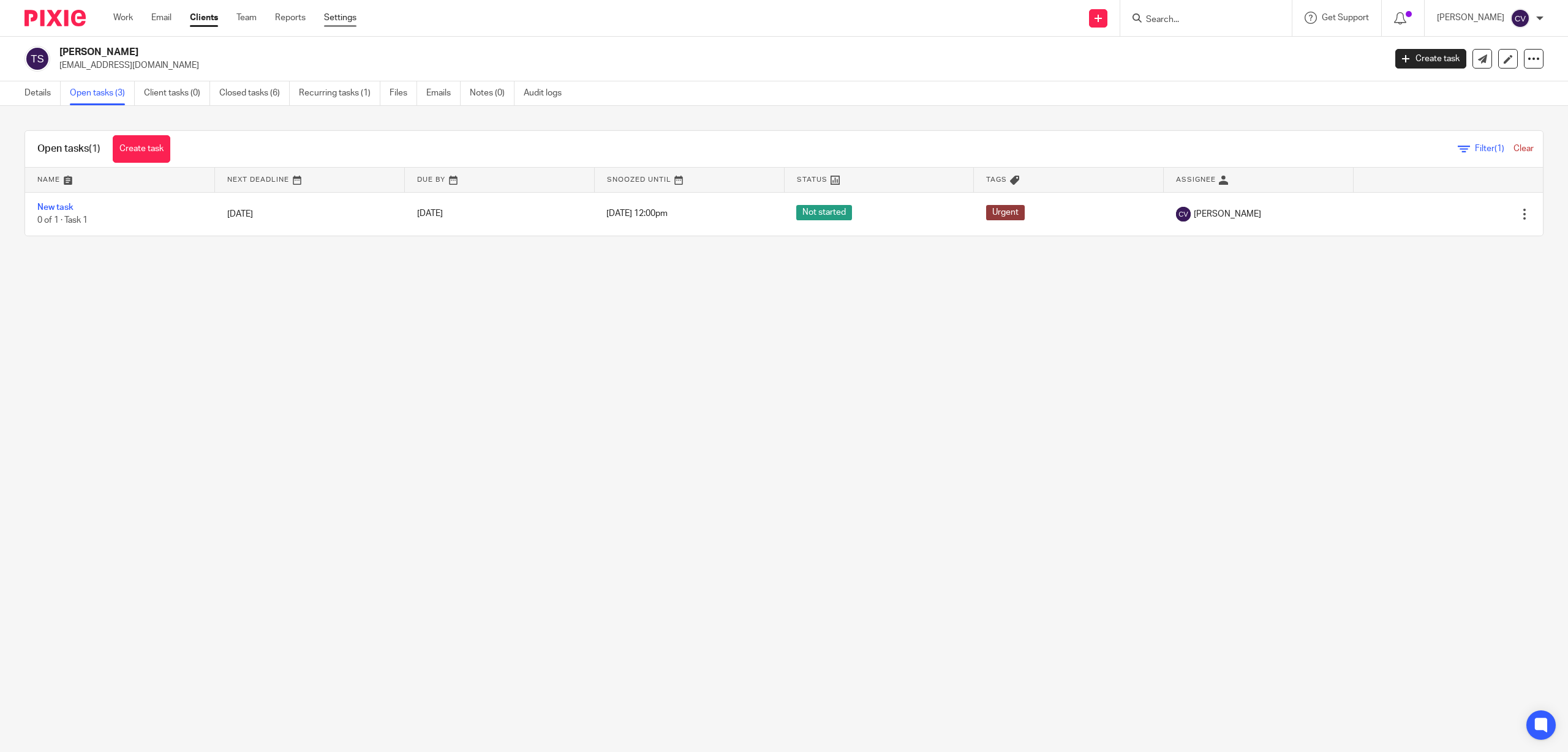
click at [340, 17] on link "Settings" at bounding box center [340, 17] width 33 height 12
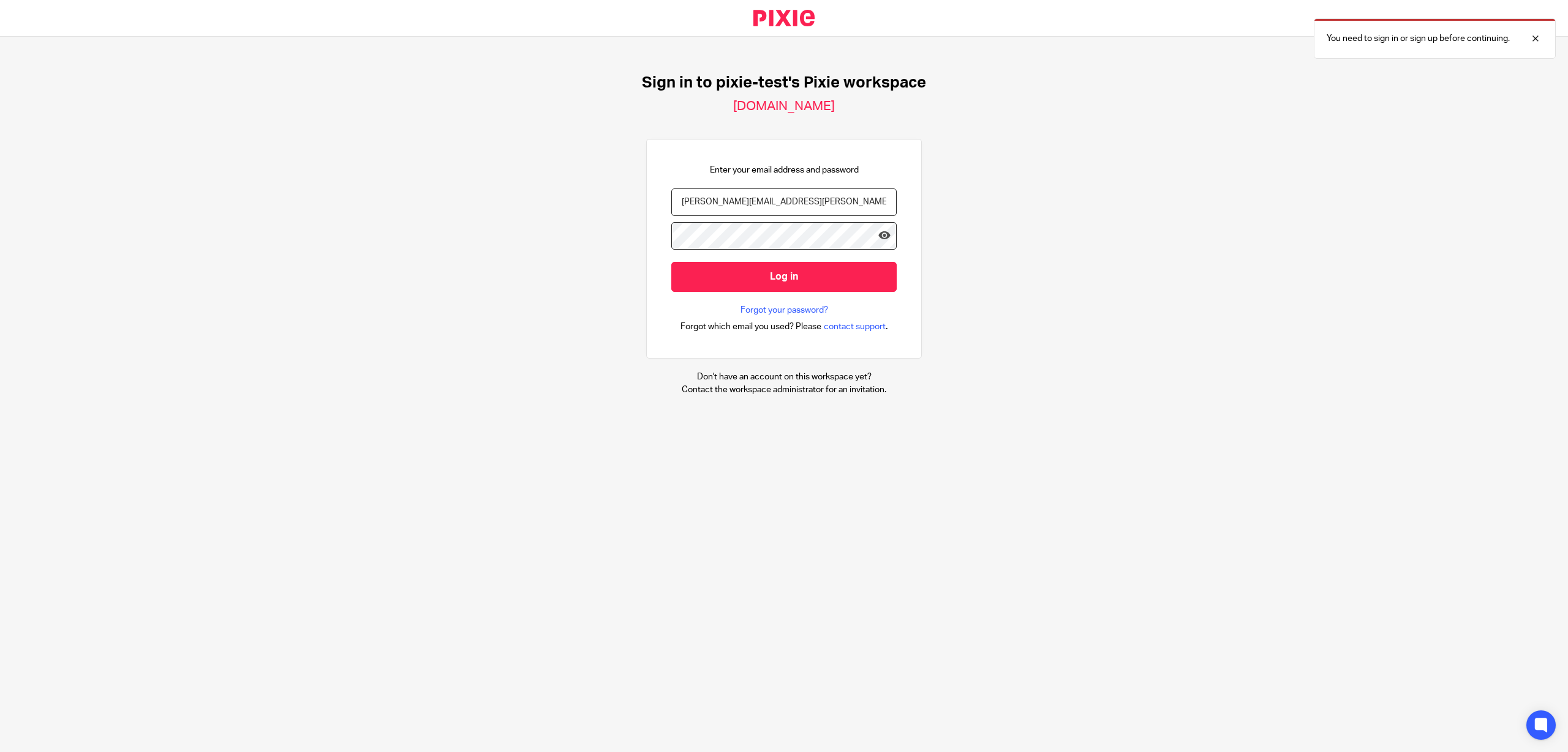
click at [768, 280] on input "Log in" at bounding box center [784, 277] width 225 height 30
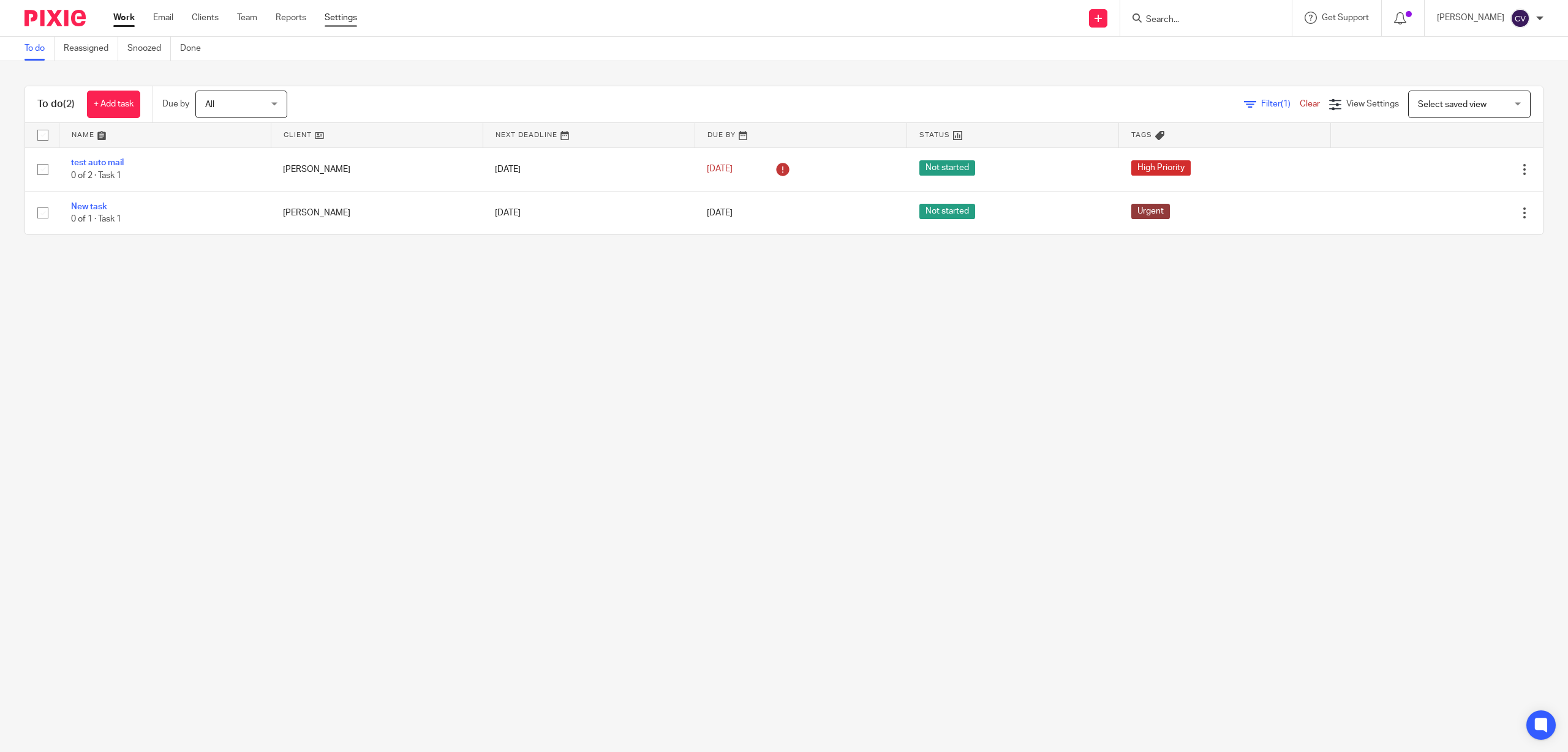
click at [349, 15] on link "Settings" at bounding box center [341, 17] width 33 height 12
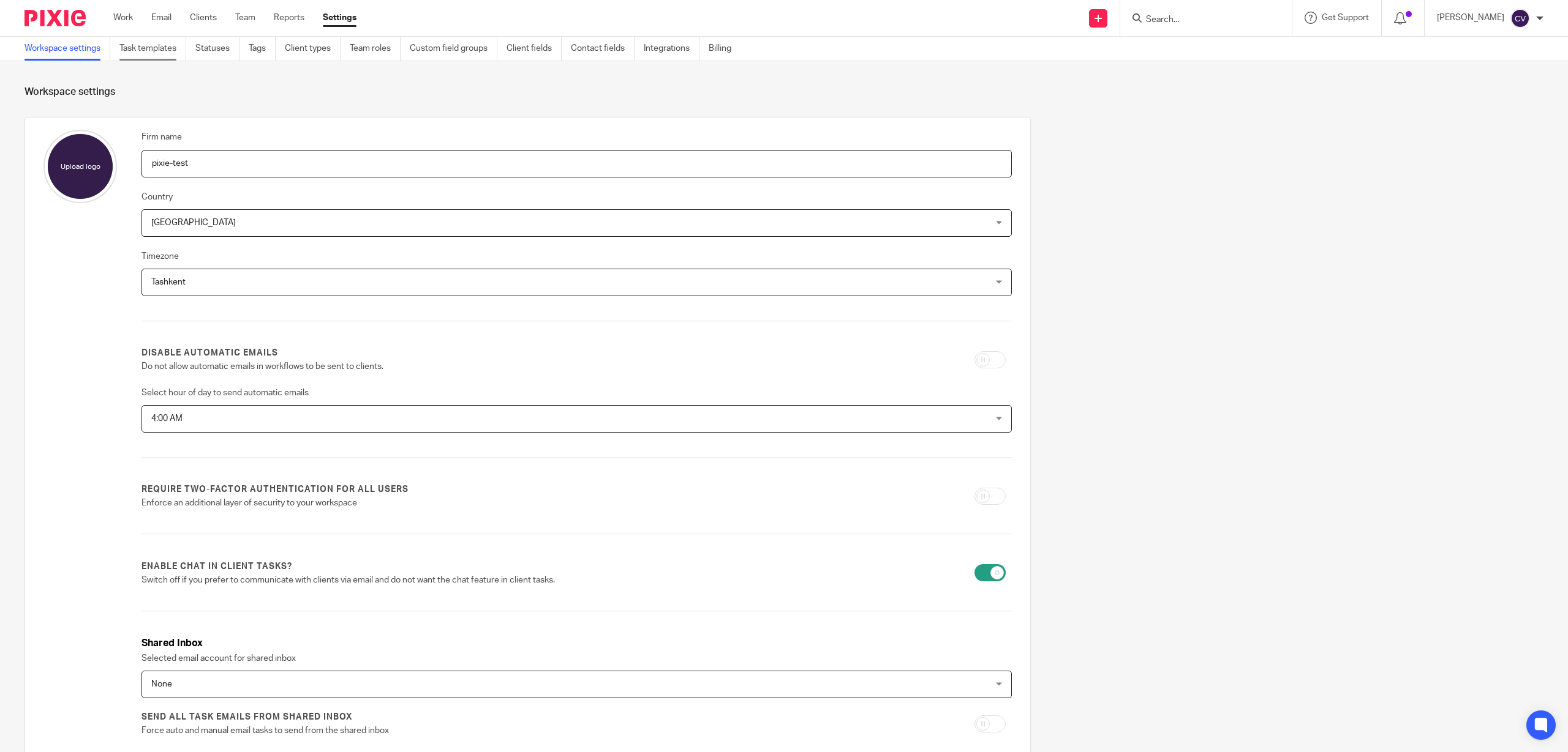
click at [152, 44] on link "Task templates" at bounding box center [153, 48] width 67 height 24
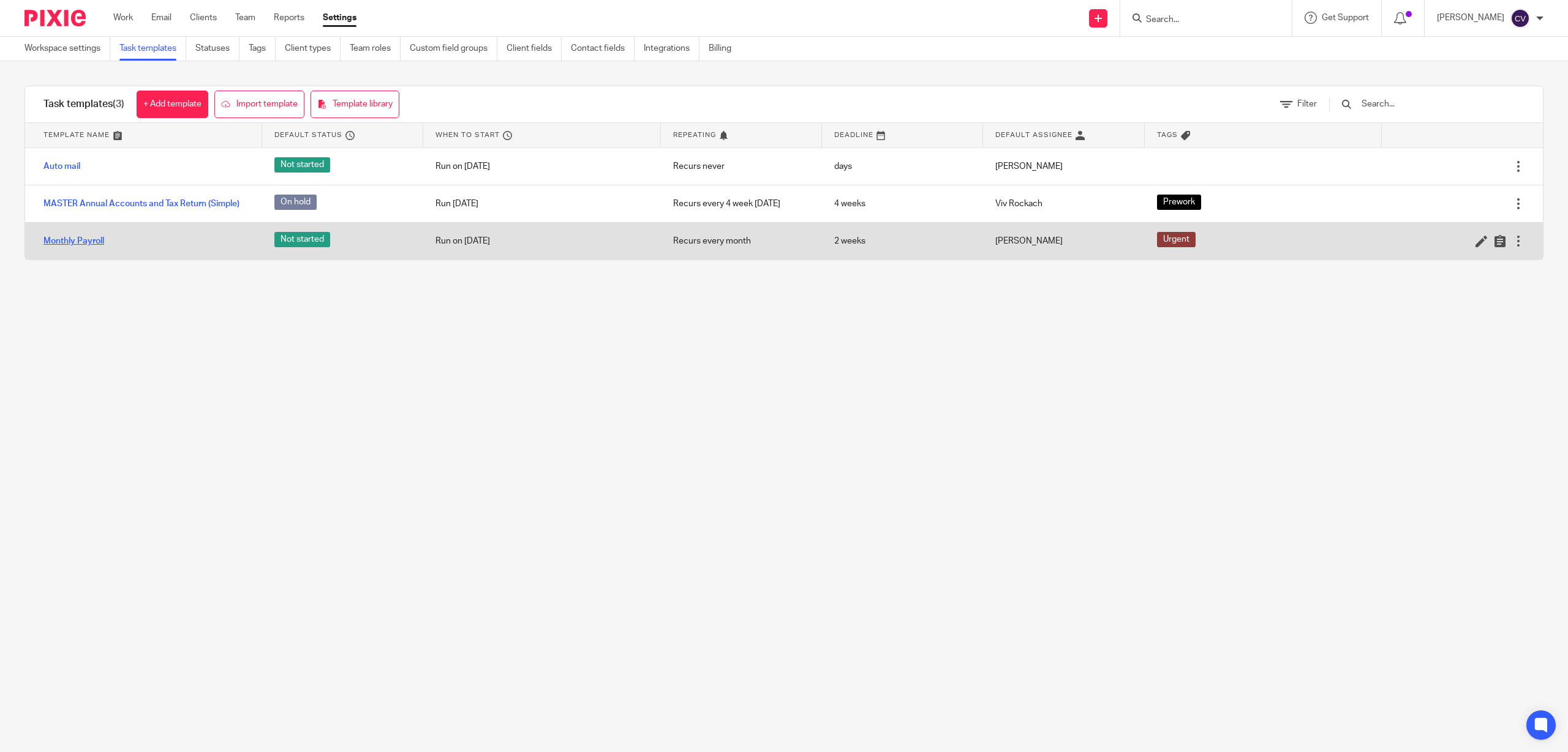
click at [75, 241] on link "Monthly Payroll" at bounding box center [74, 241] width 60 height 12
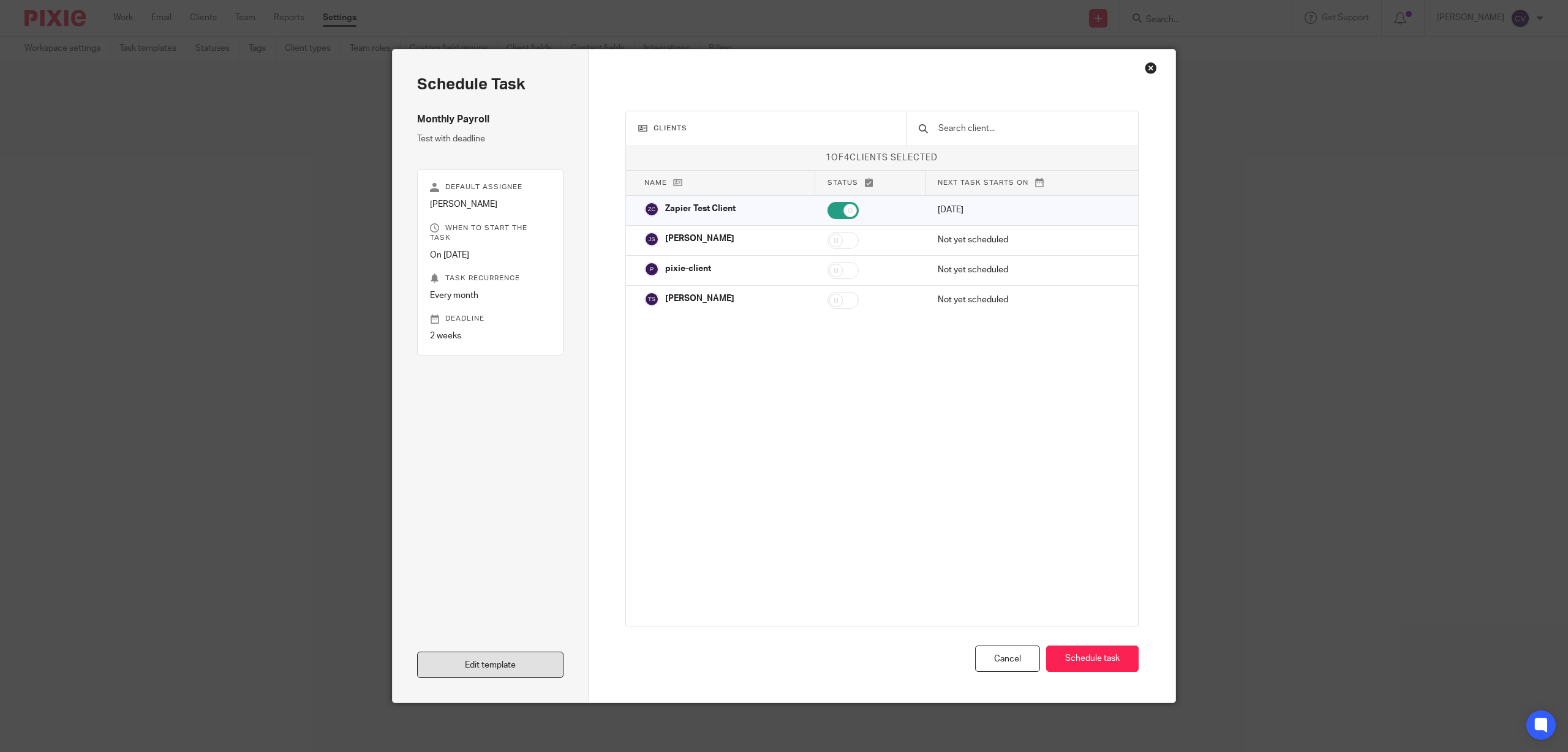
click at [511, 670] on link "Edit template" at bounding box center [490, 665] width 146 height 26
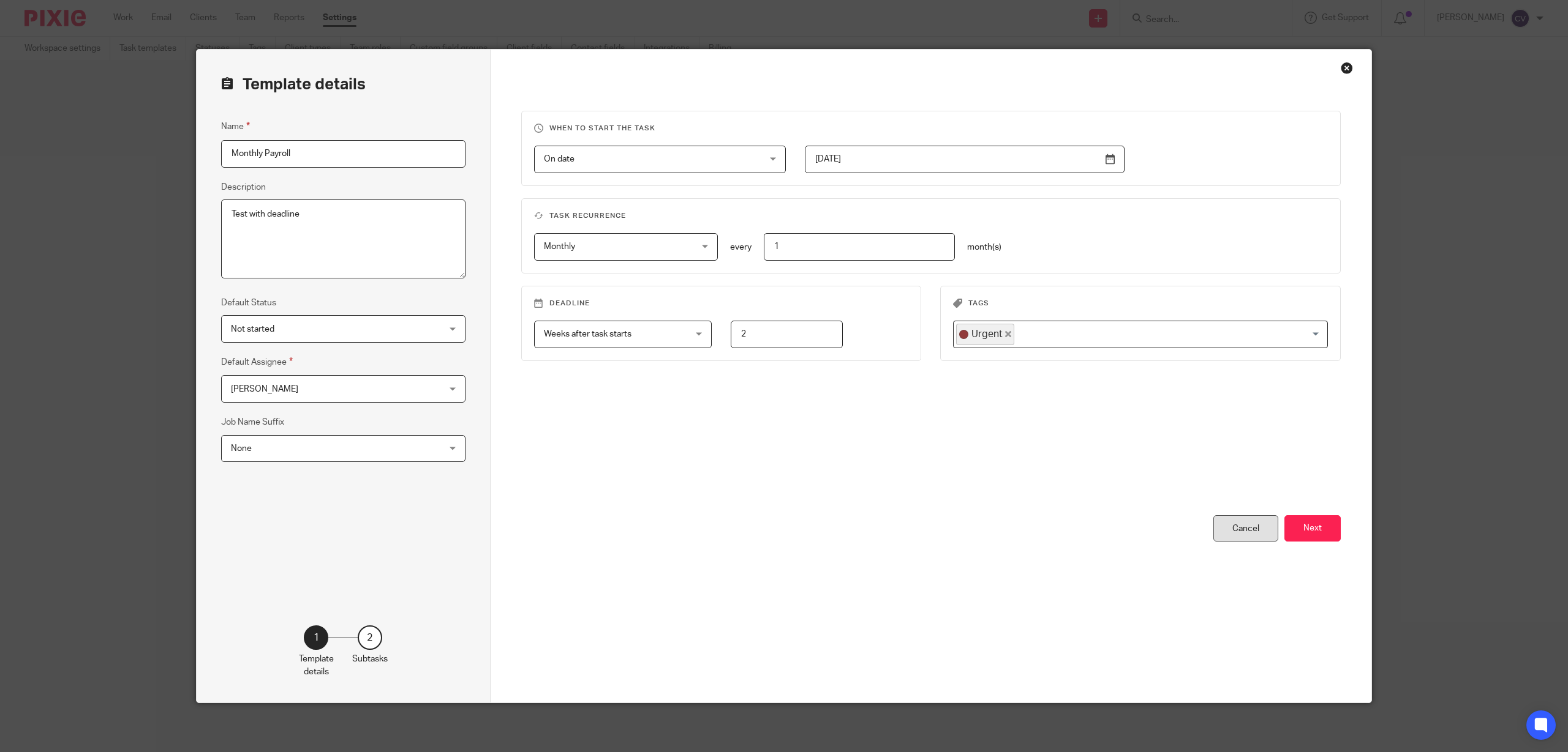
click at [1232, 526] on div "Cancel" at bounding box center [1245, 529] width 65 height 26
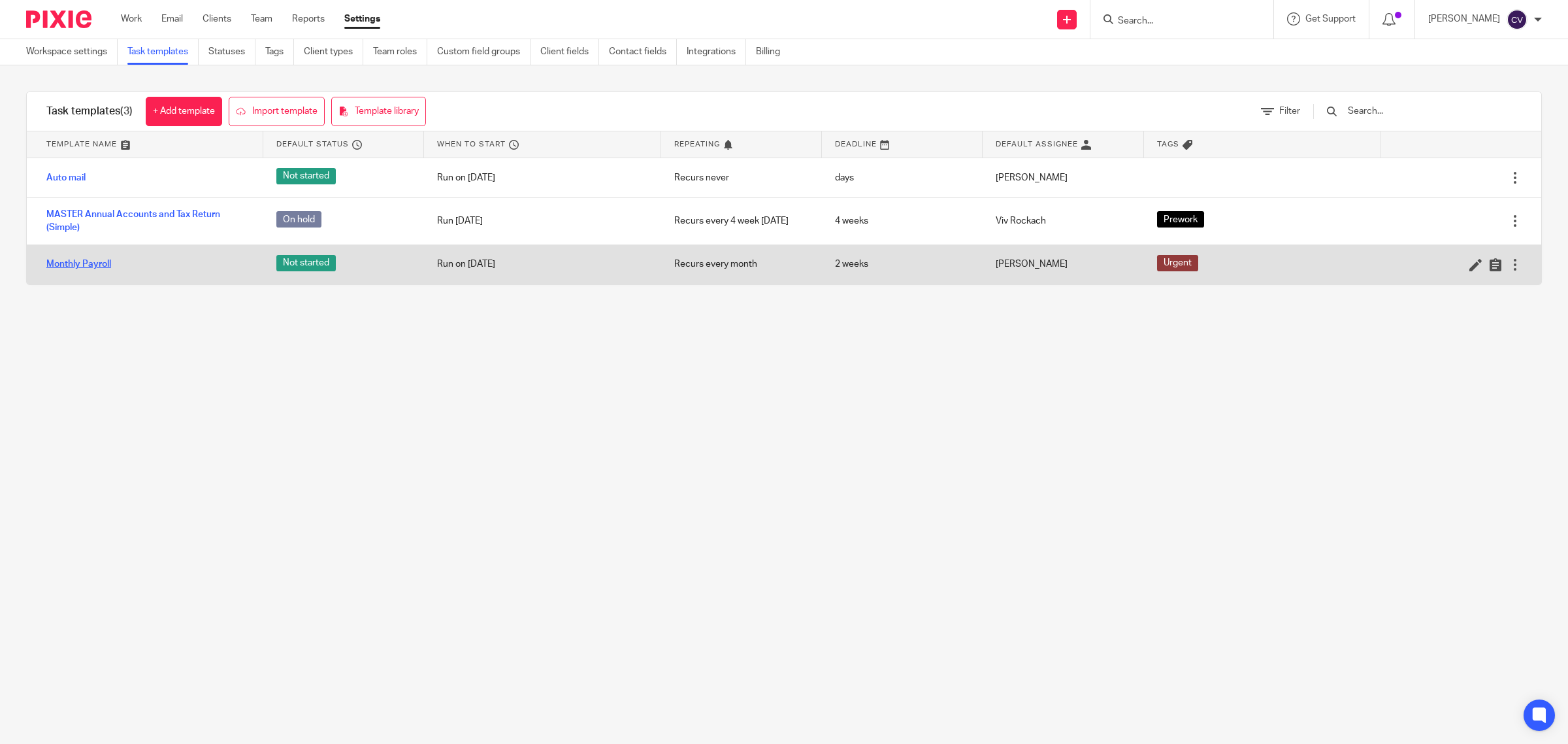
click at [75, 262] on link "Monthly Payroll" at bounding box center [78, 264] width 64 height 13
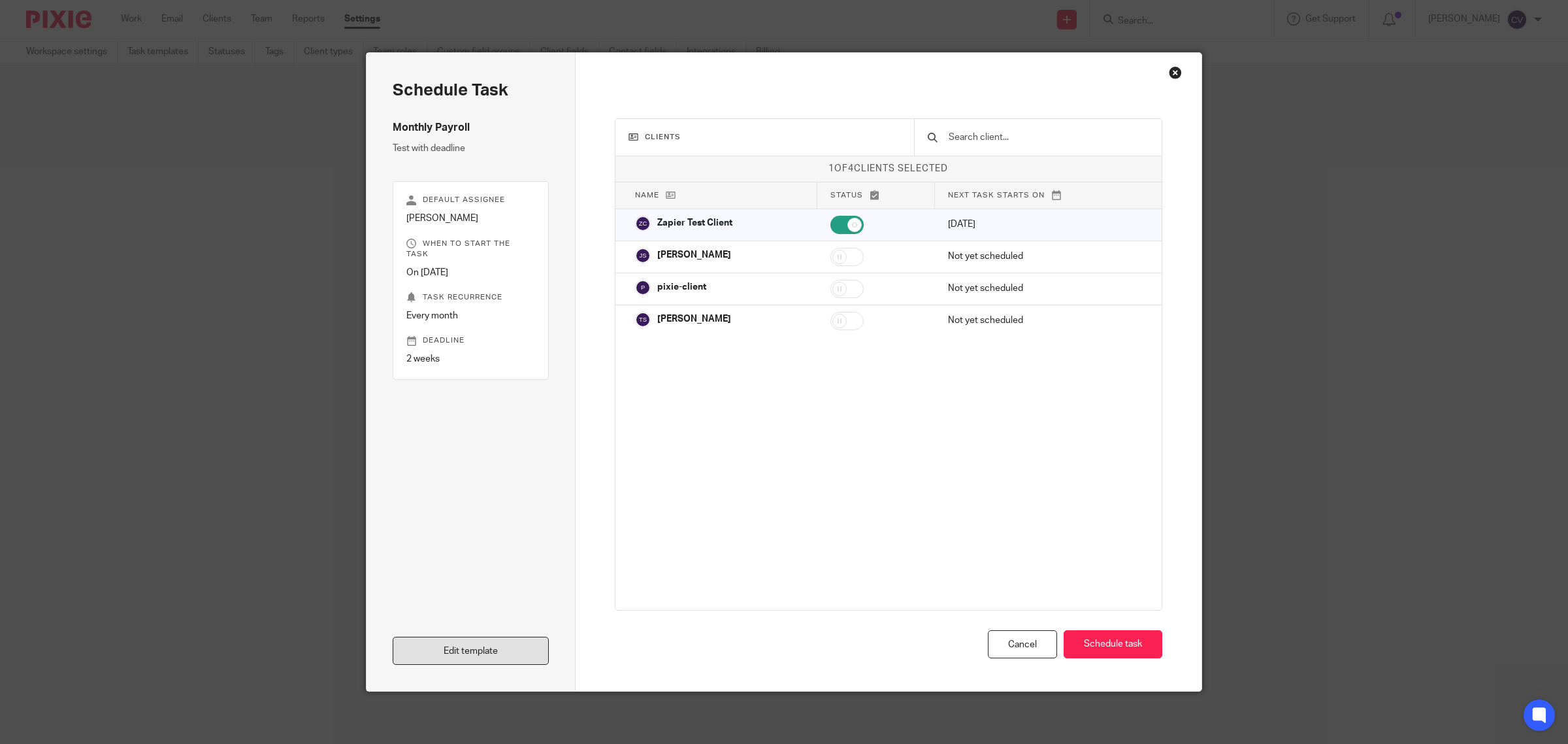
click at [455, 644] on link "Edit template" at bounding box center [470, 651] width 156 height 28
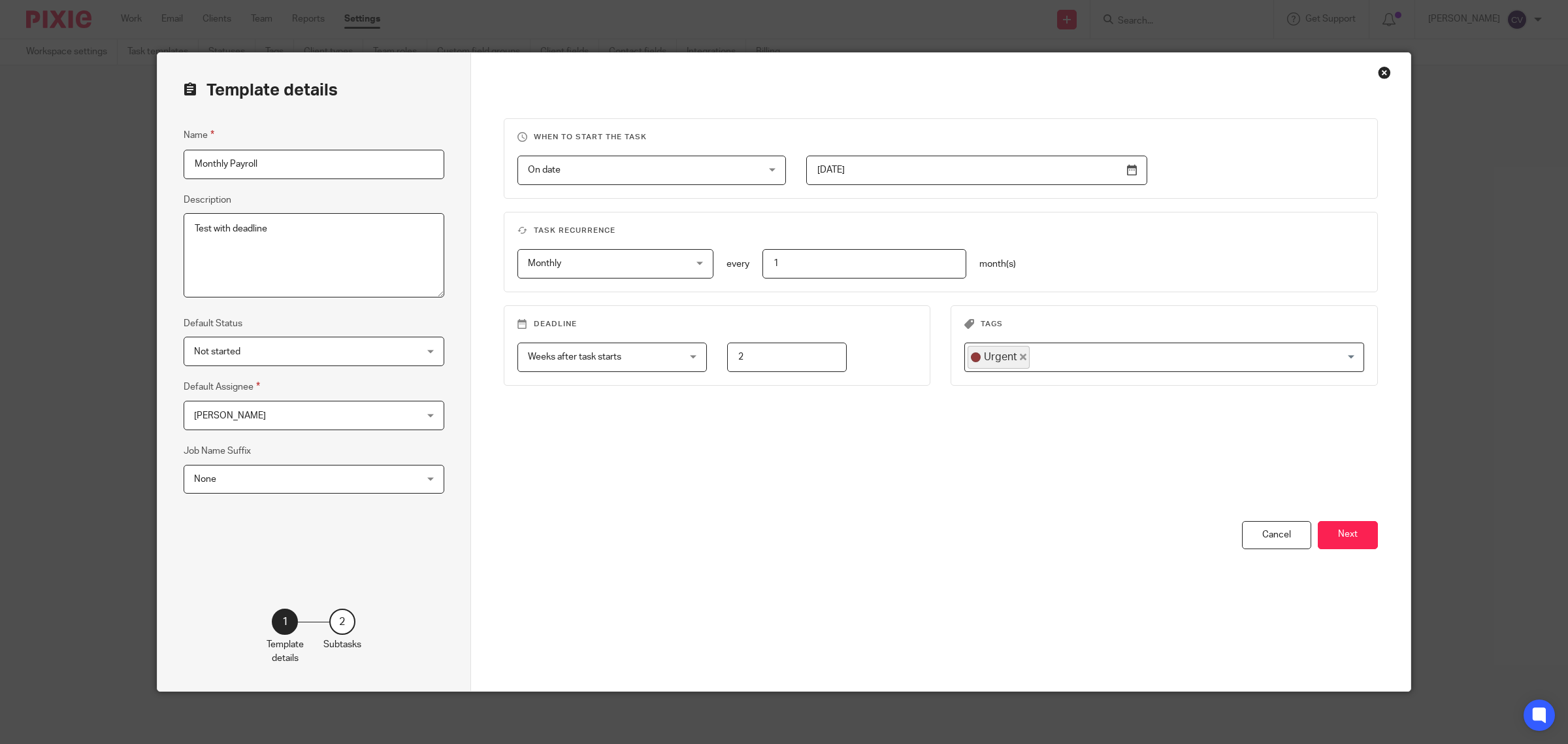
click at [1379, 71] on div "Close this dialog window" at bounding box center [1384, 72] width 13 height 13
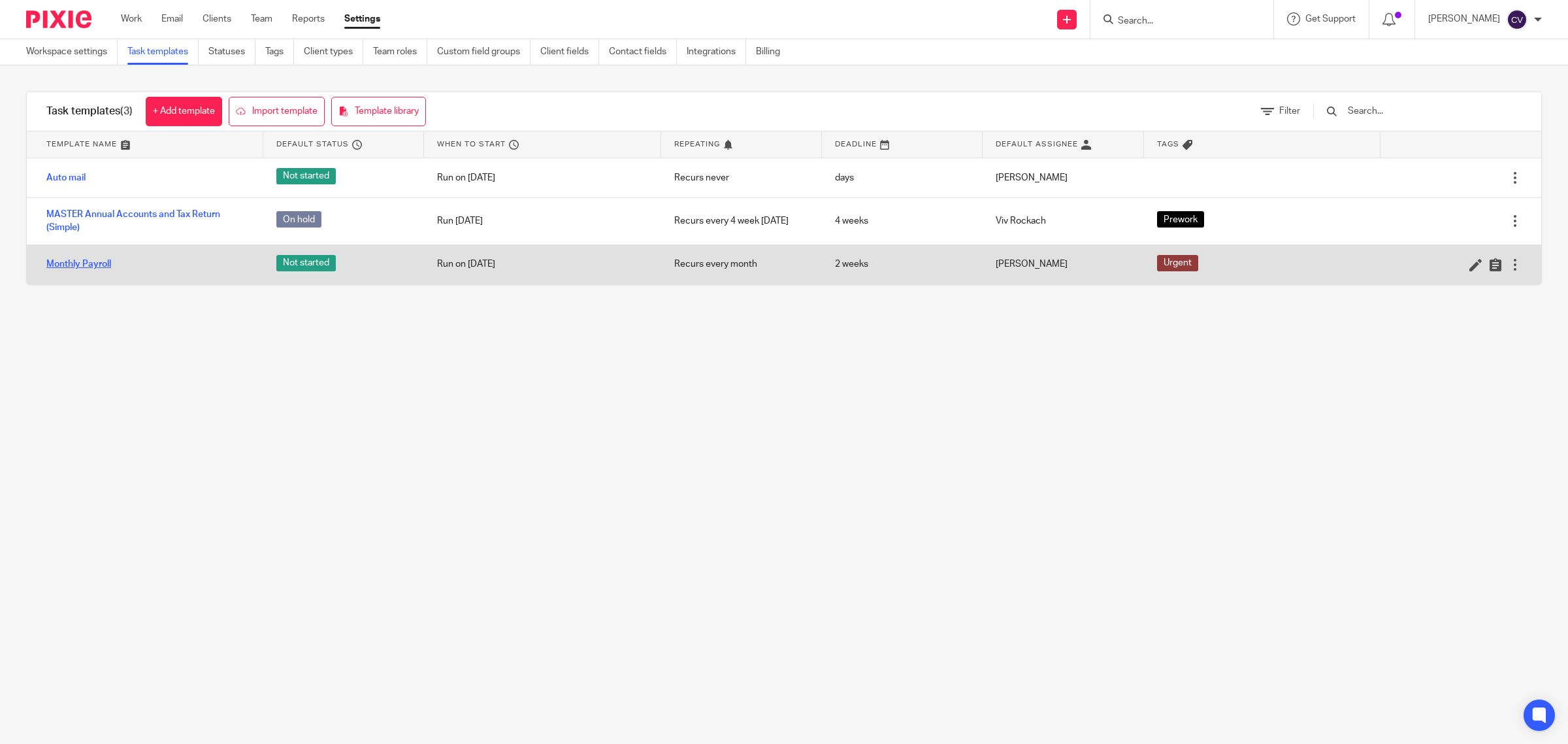
click at [74, 269] on link "Monthly Payroll" at bounding box center [78, 264] width 64 height 13
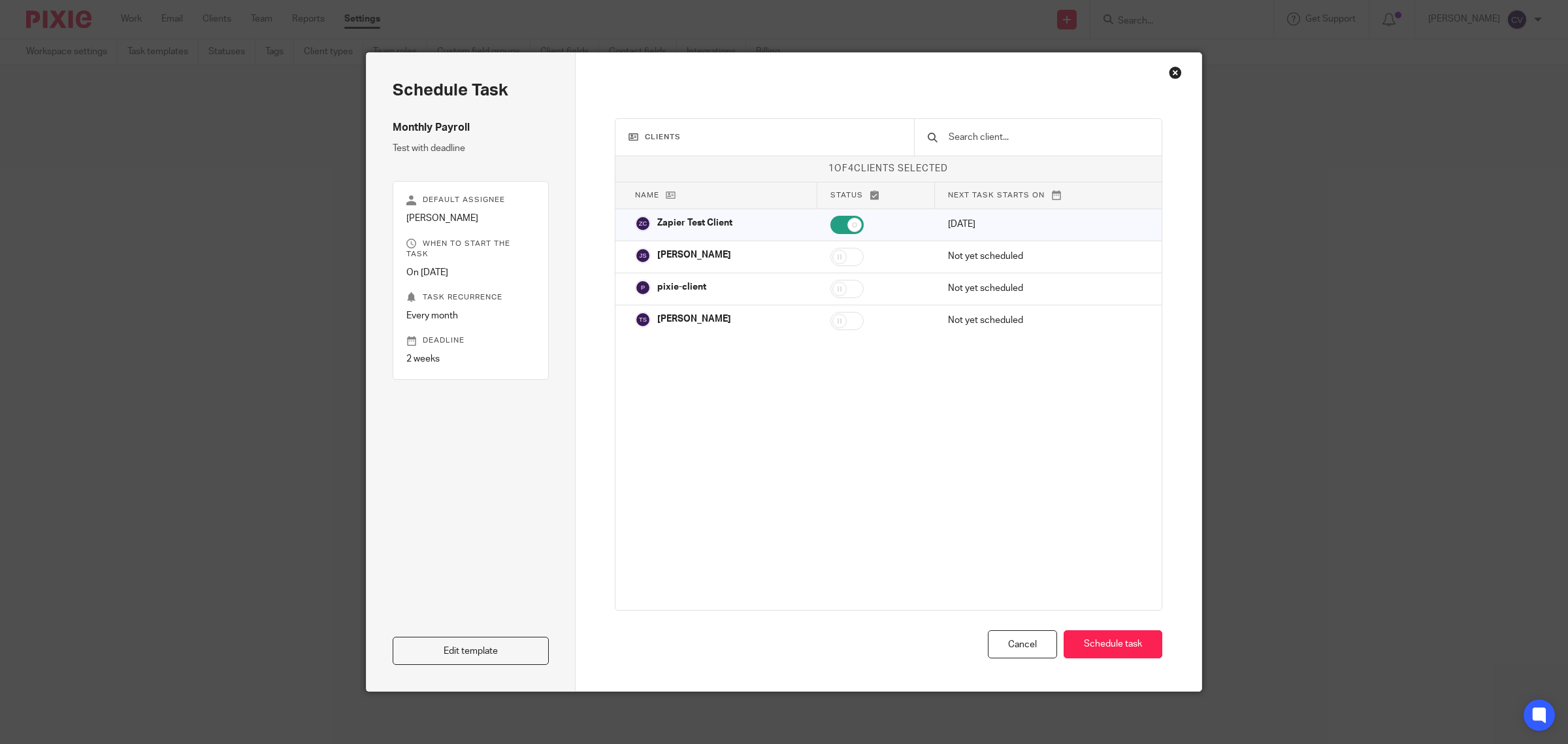
click at [1173, 69] on div "Close this dialog window" at bounding box center [1175, 72] width 13 height 13
